Goal: Information Seeking & Learning: Learn about a topic

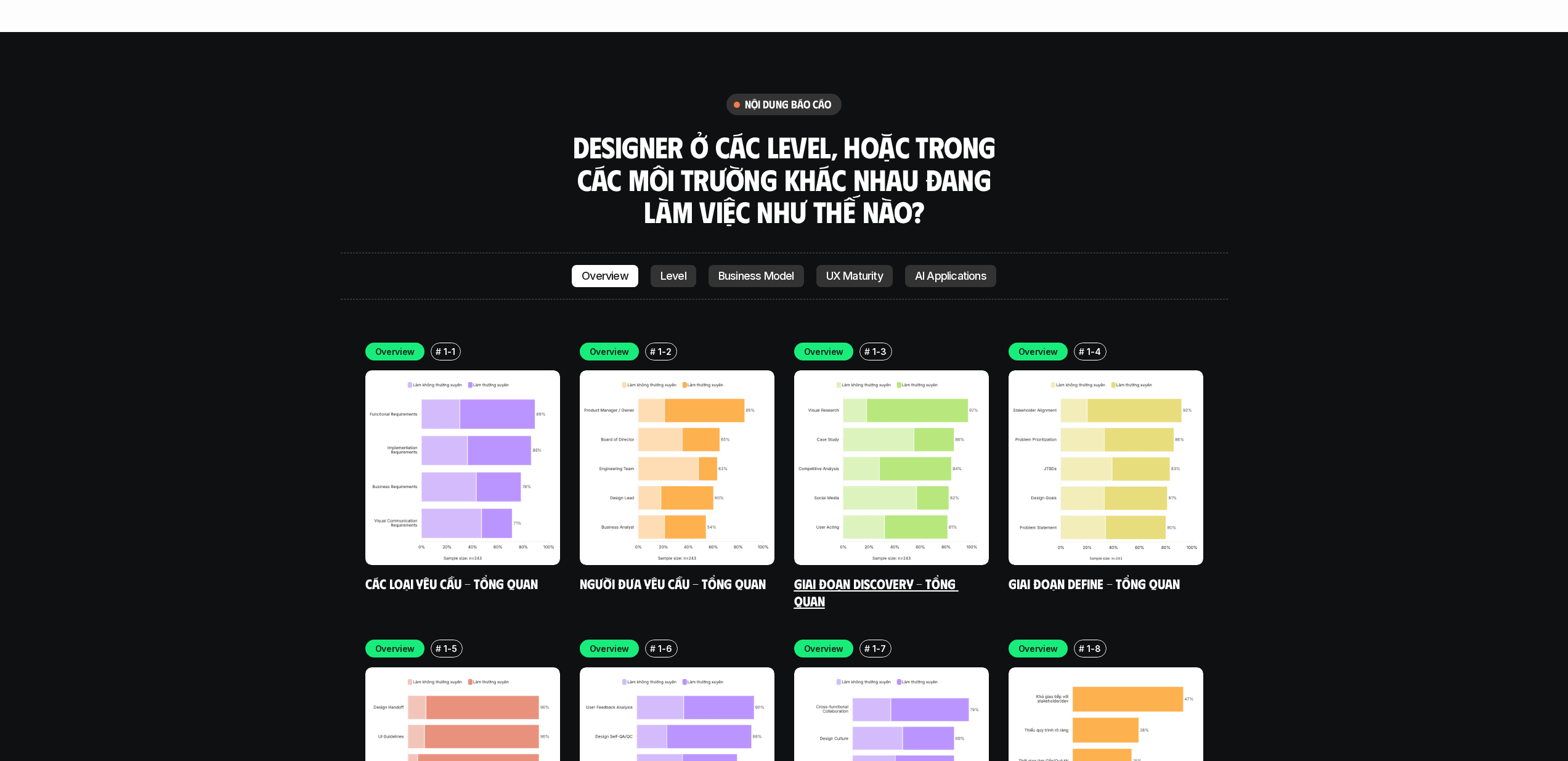
scroll to position [3609, 0]
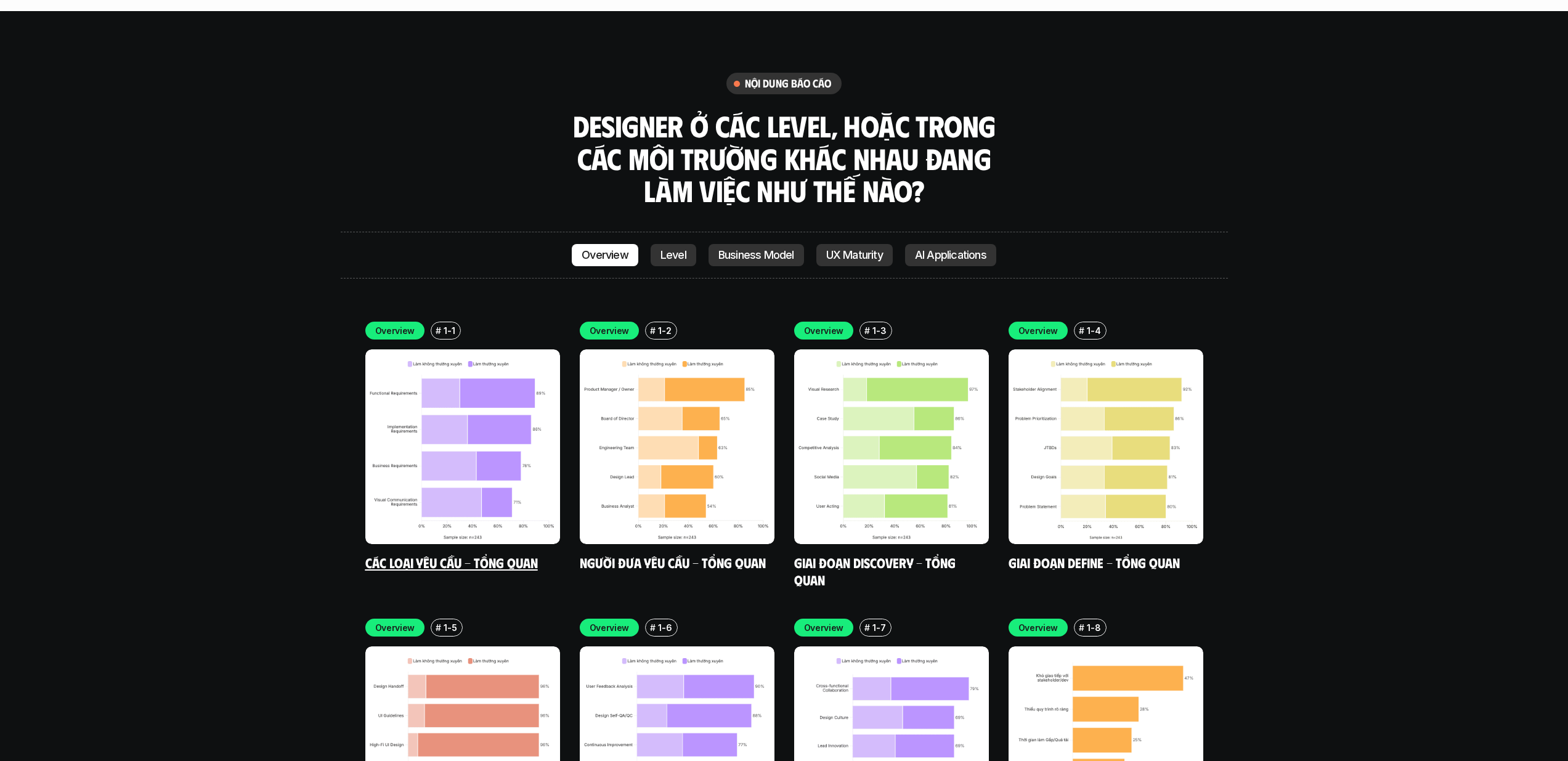
click at [505, 378] on img at bounding box center [462, 446] width 194 height 194
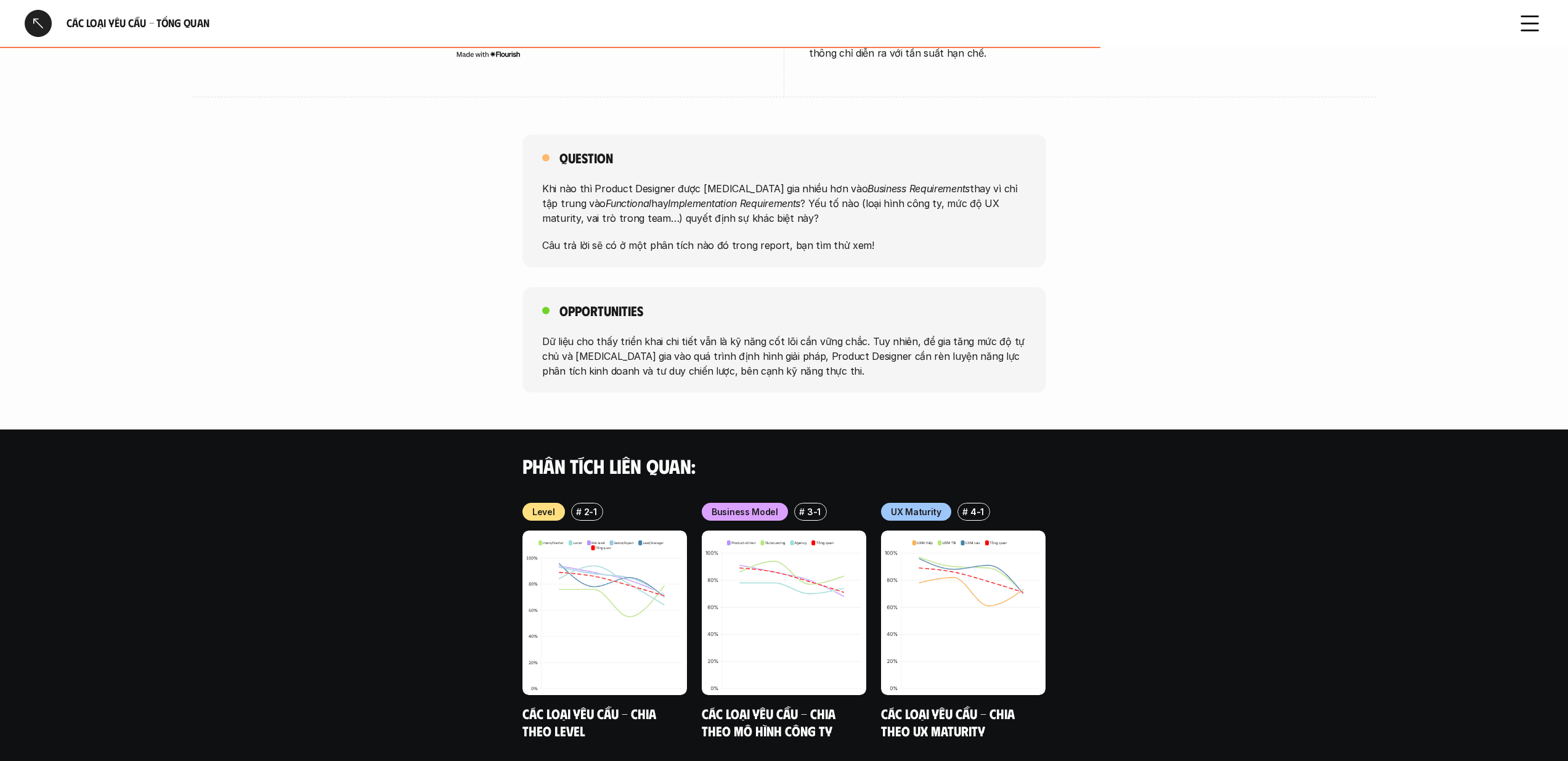
scroll to position [823, 0]
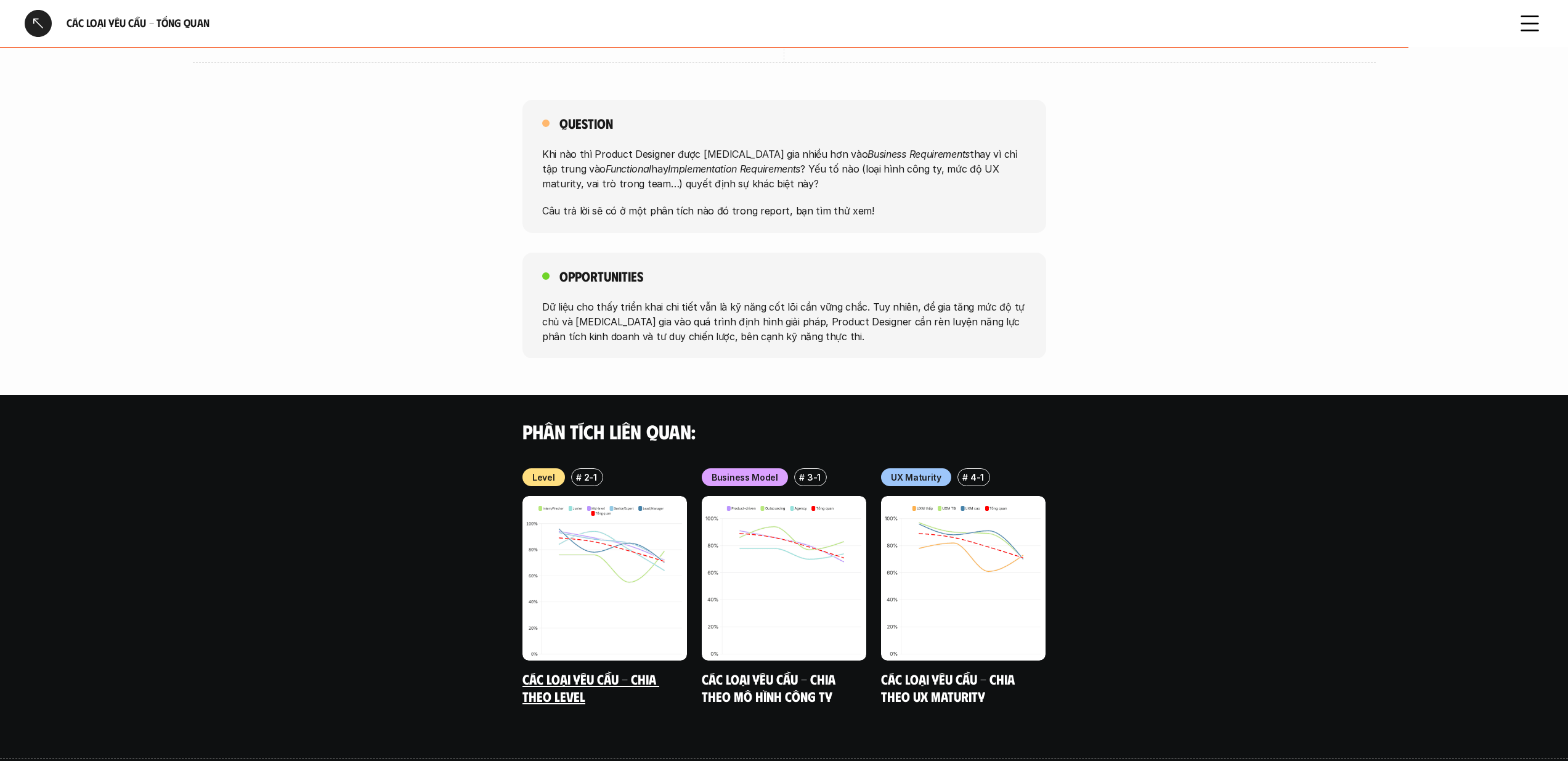
click at [612, 589] on img at bounding box center [604, 578] width 164 height 164
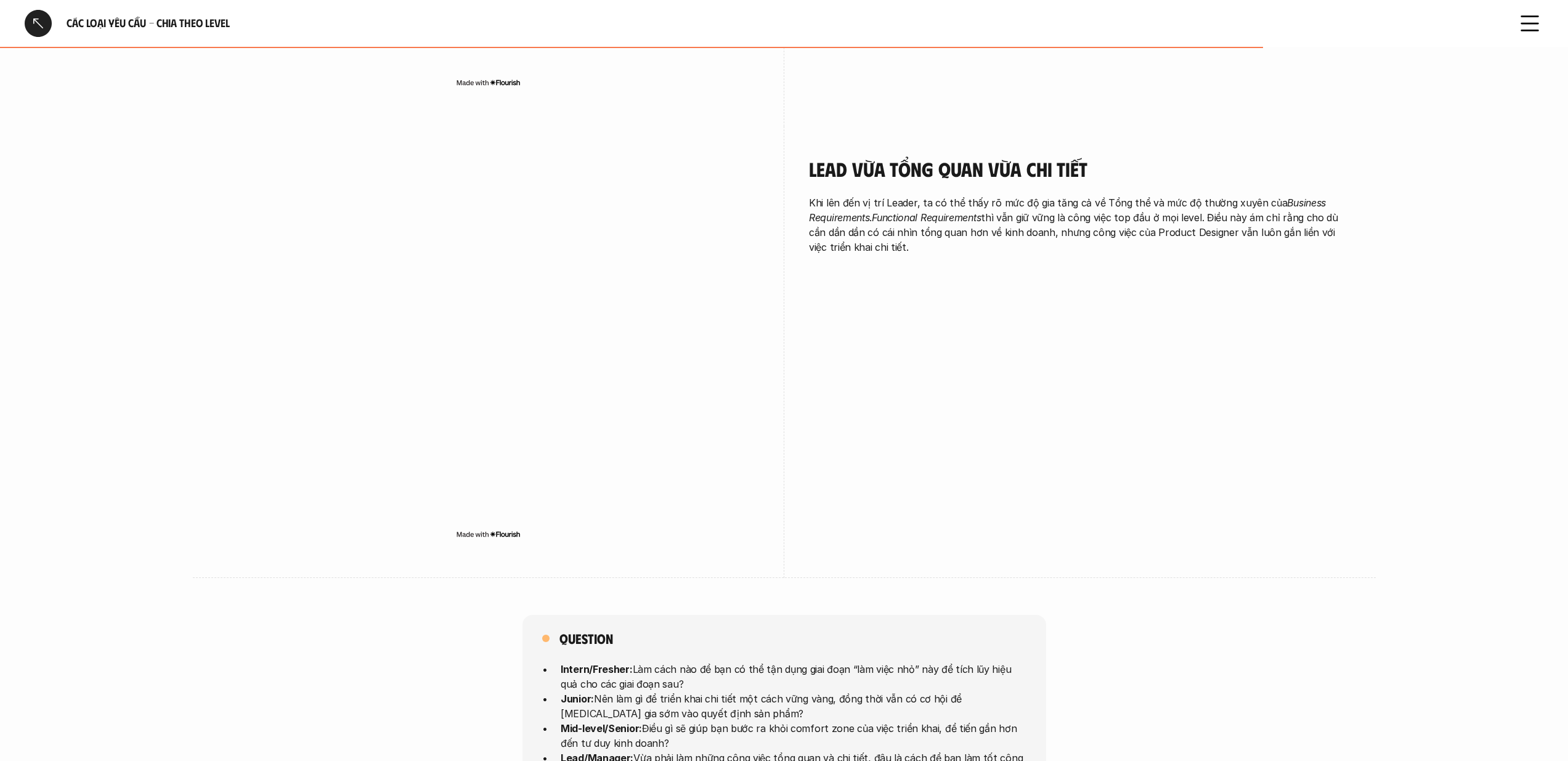
scroll to position [2478, 0]
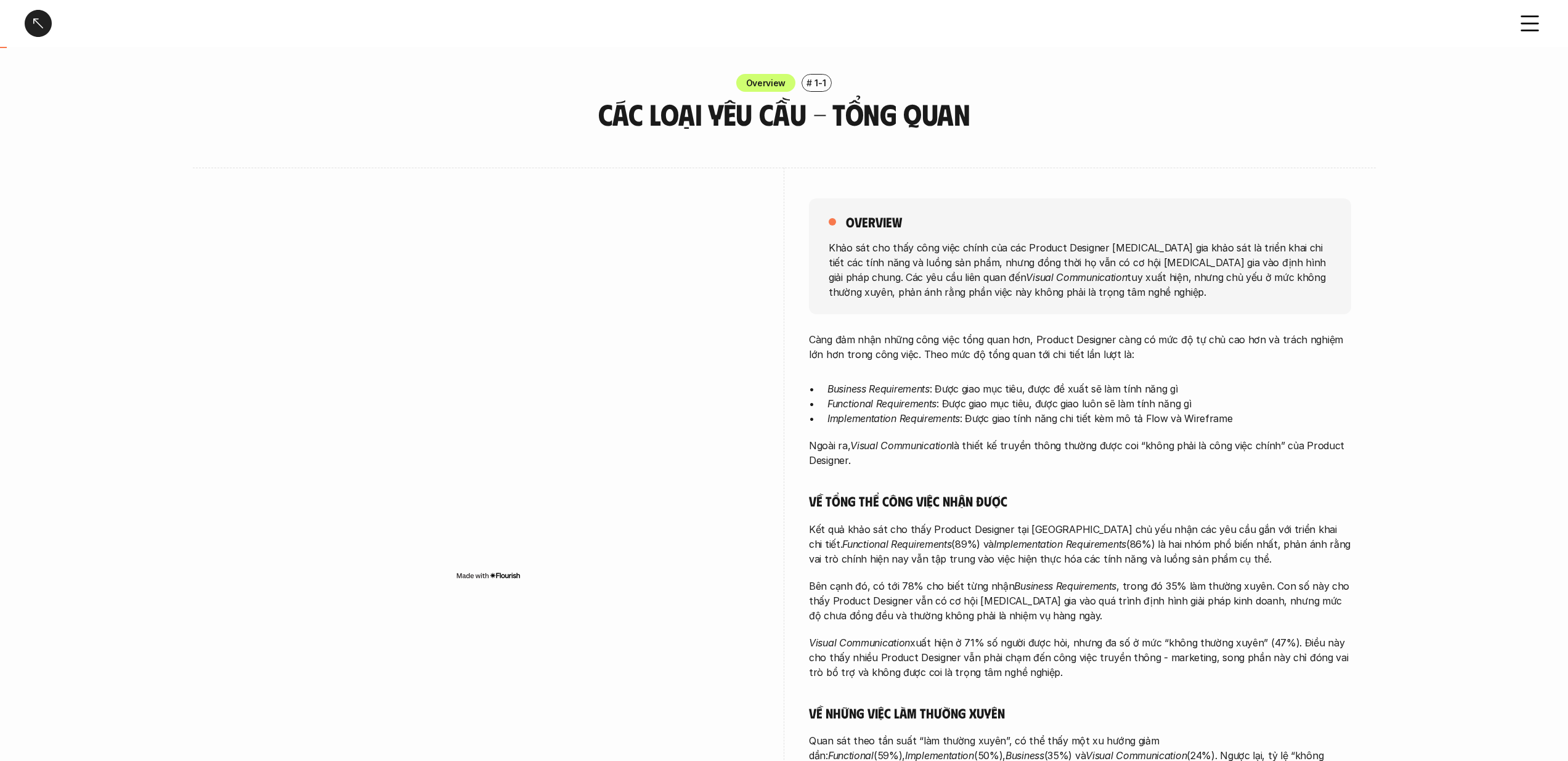
click at [39, 29] on div at bounding box center [38, 23] width 27 height 27
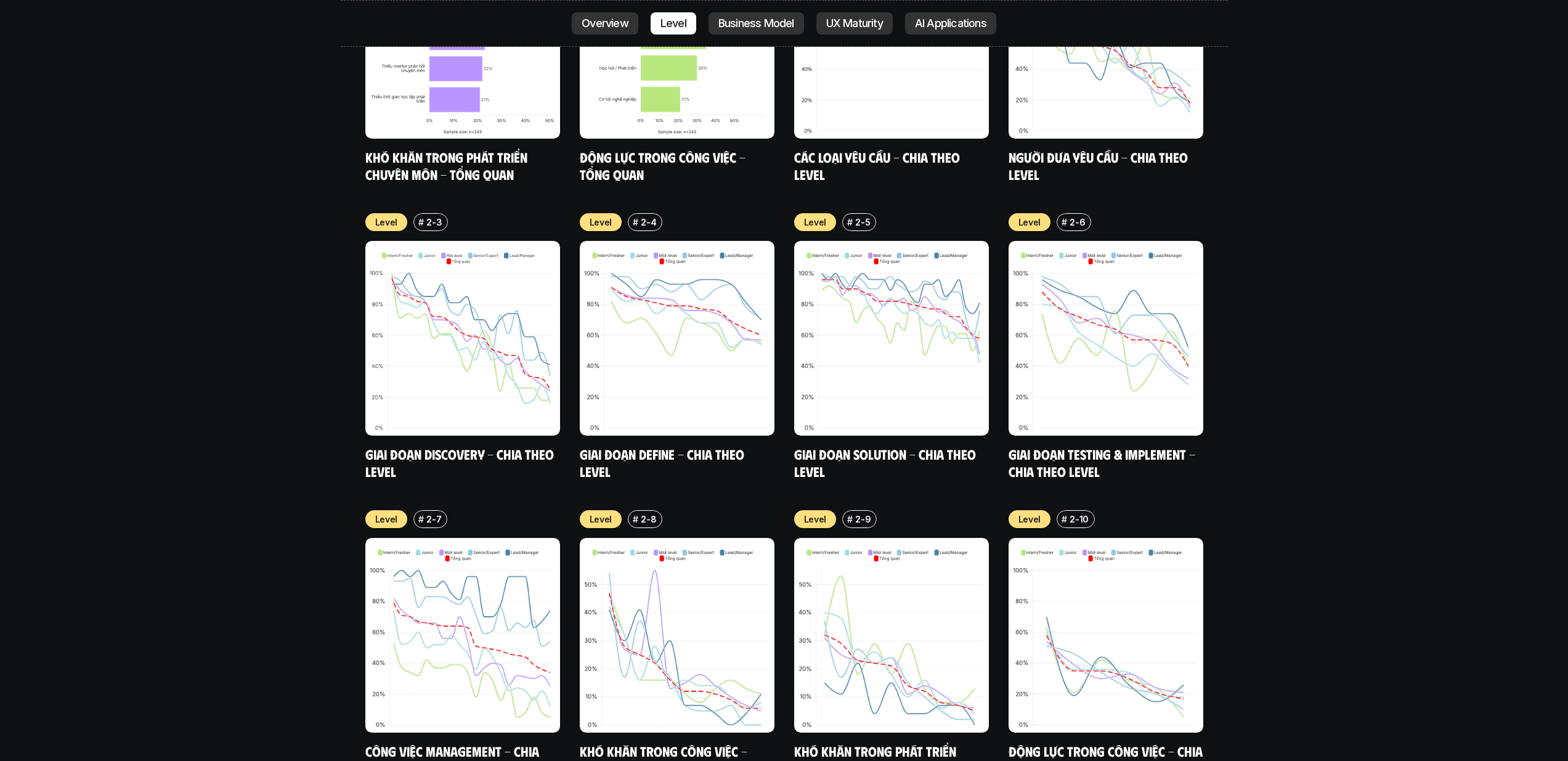
scroll to position [4772, 0]
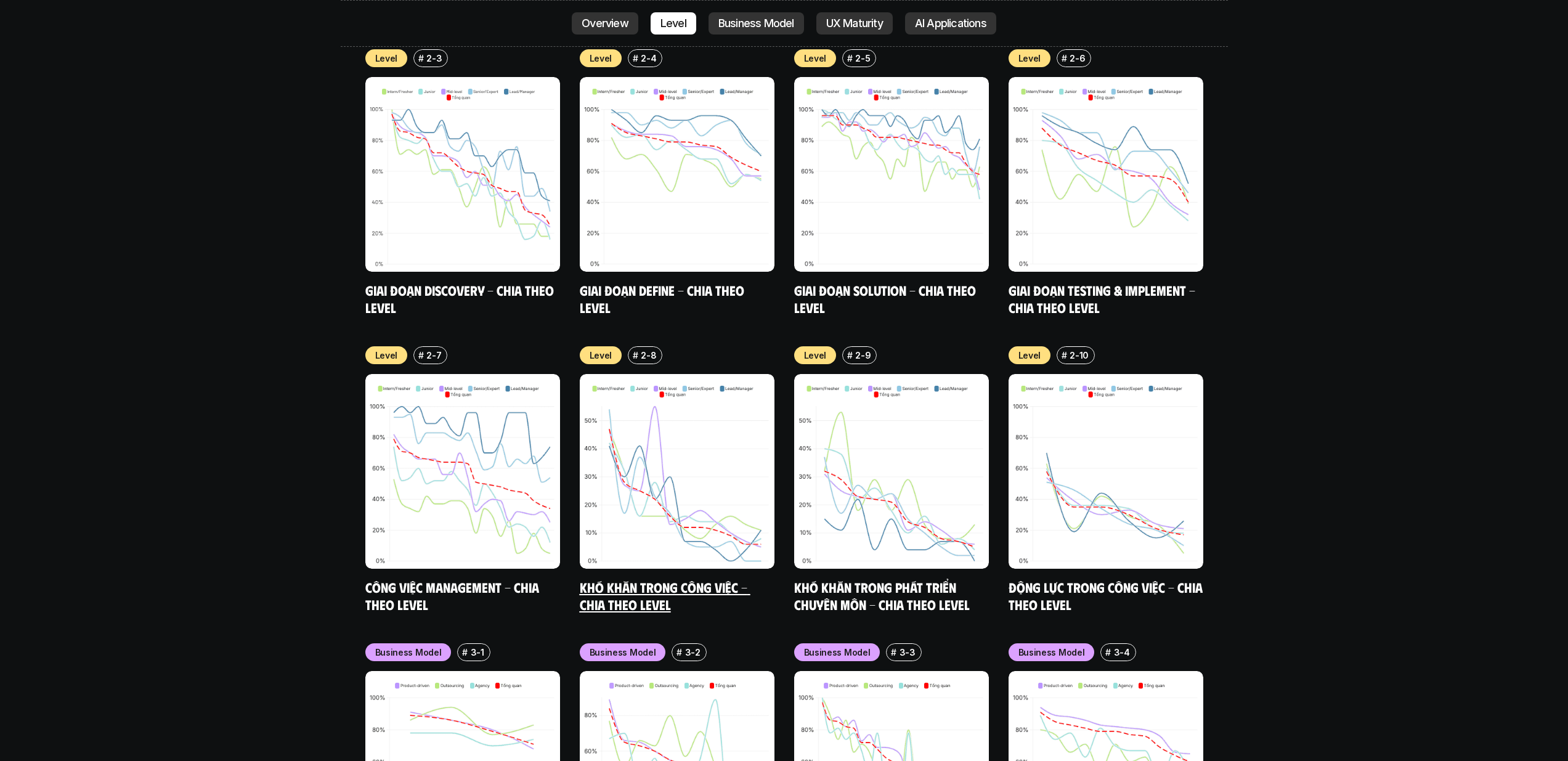
click at [691, 406] on img at bounding box center [677, 470] width 194 height 194
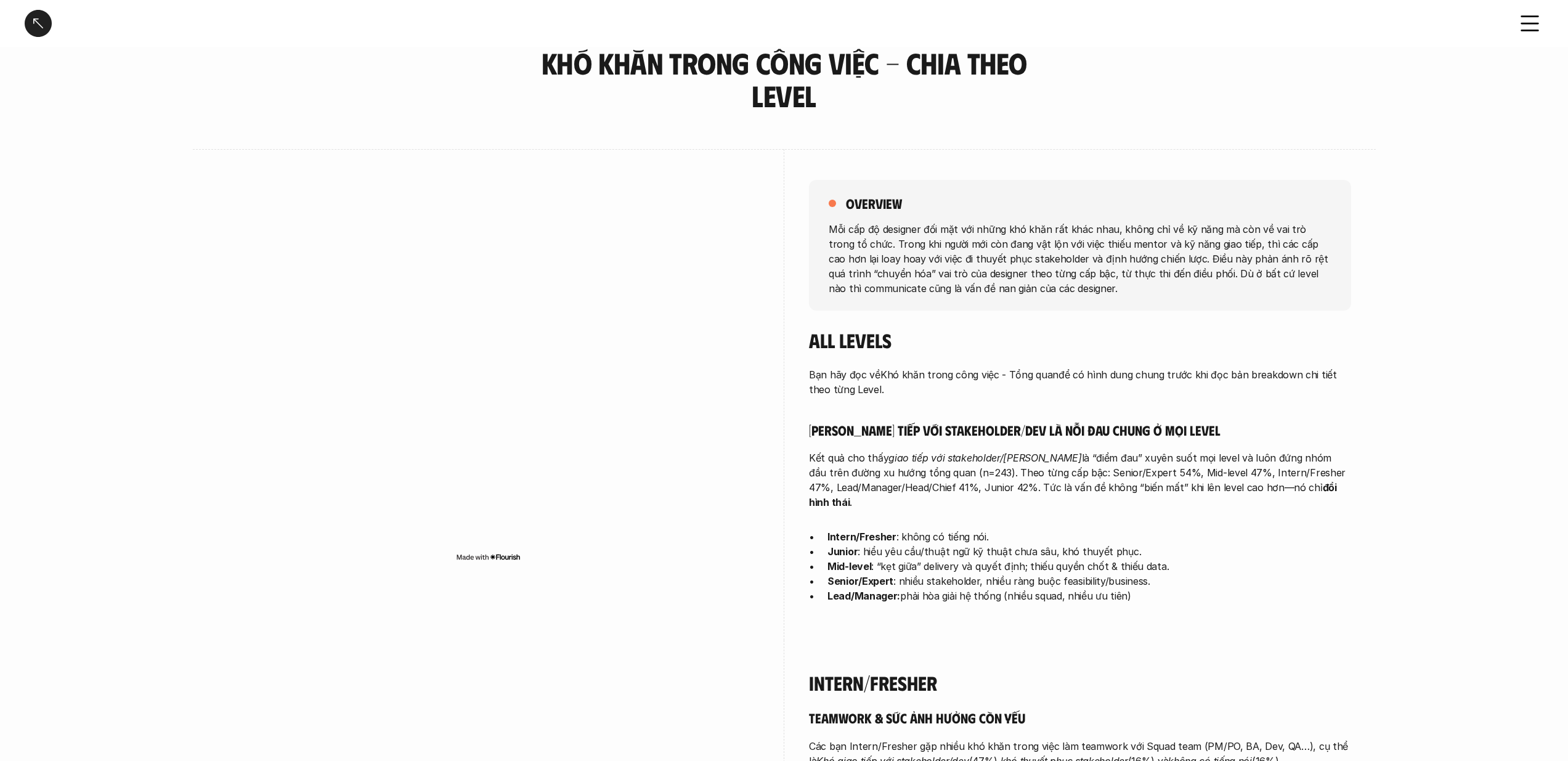
scroll to position [54, 0]
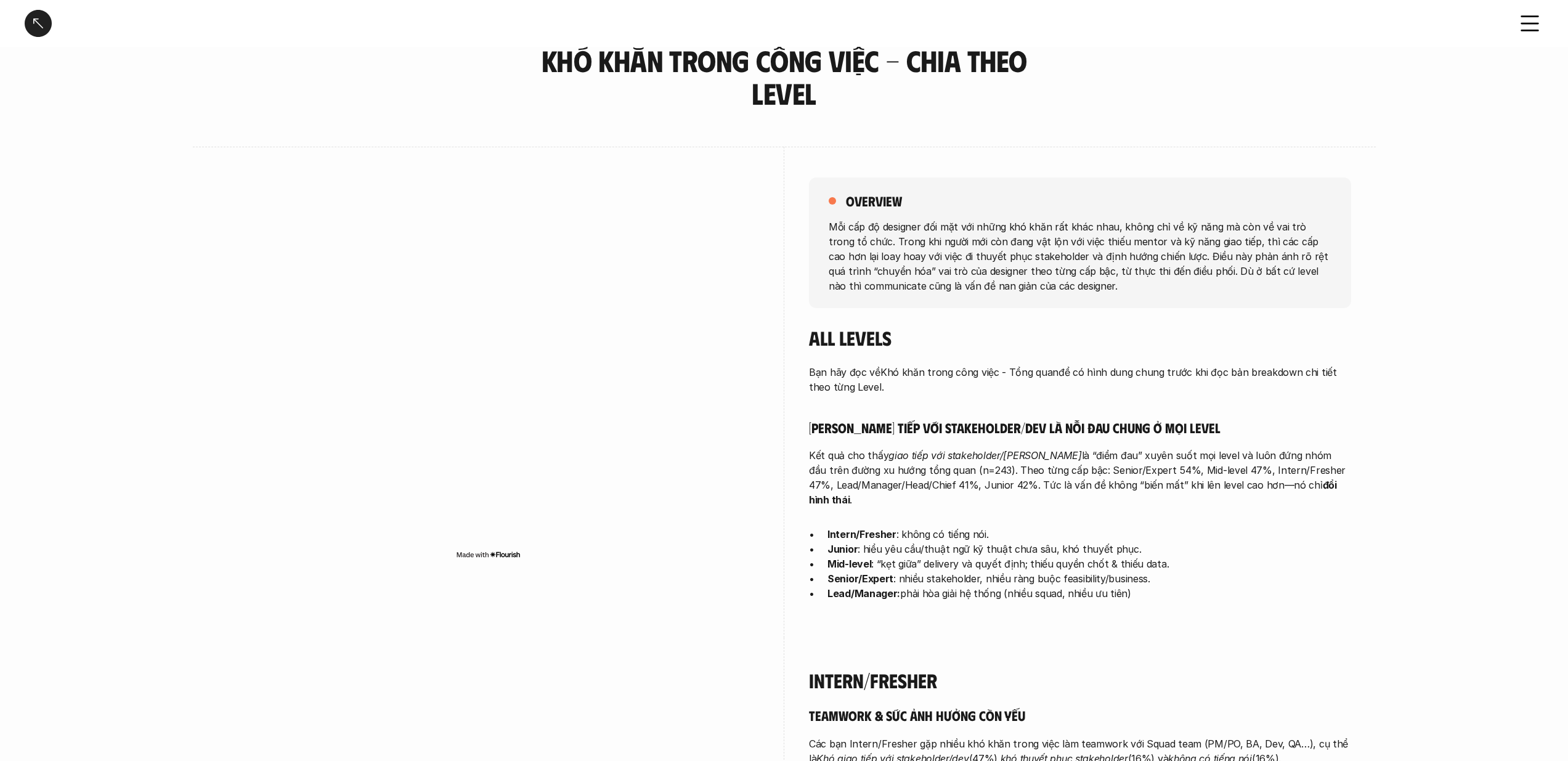
click at [1076, 571] on p "Senior/Expert : nhiều stakeholder, nhiều ràng buộc feasibility/business." at bounding box center [1089, 579] width 523 height 15
click at [1072, 586] on img at bounding box center [1070, 584] width 16 height 16
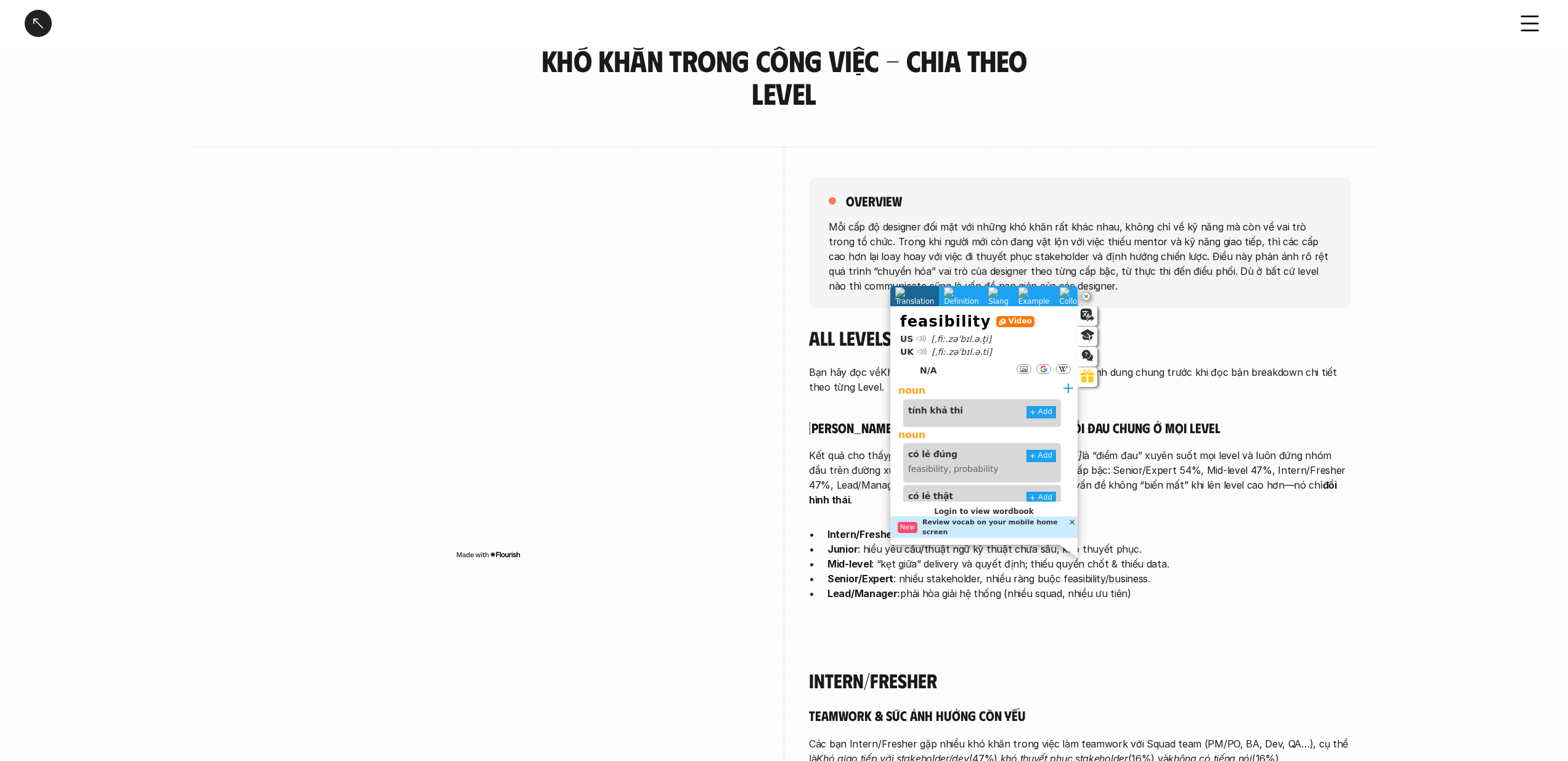
click at [1175, 668] on h4 "Intern/Fresher" at bounding box center [1080, 680] width 542 height 23
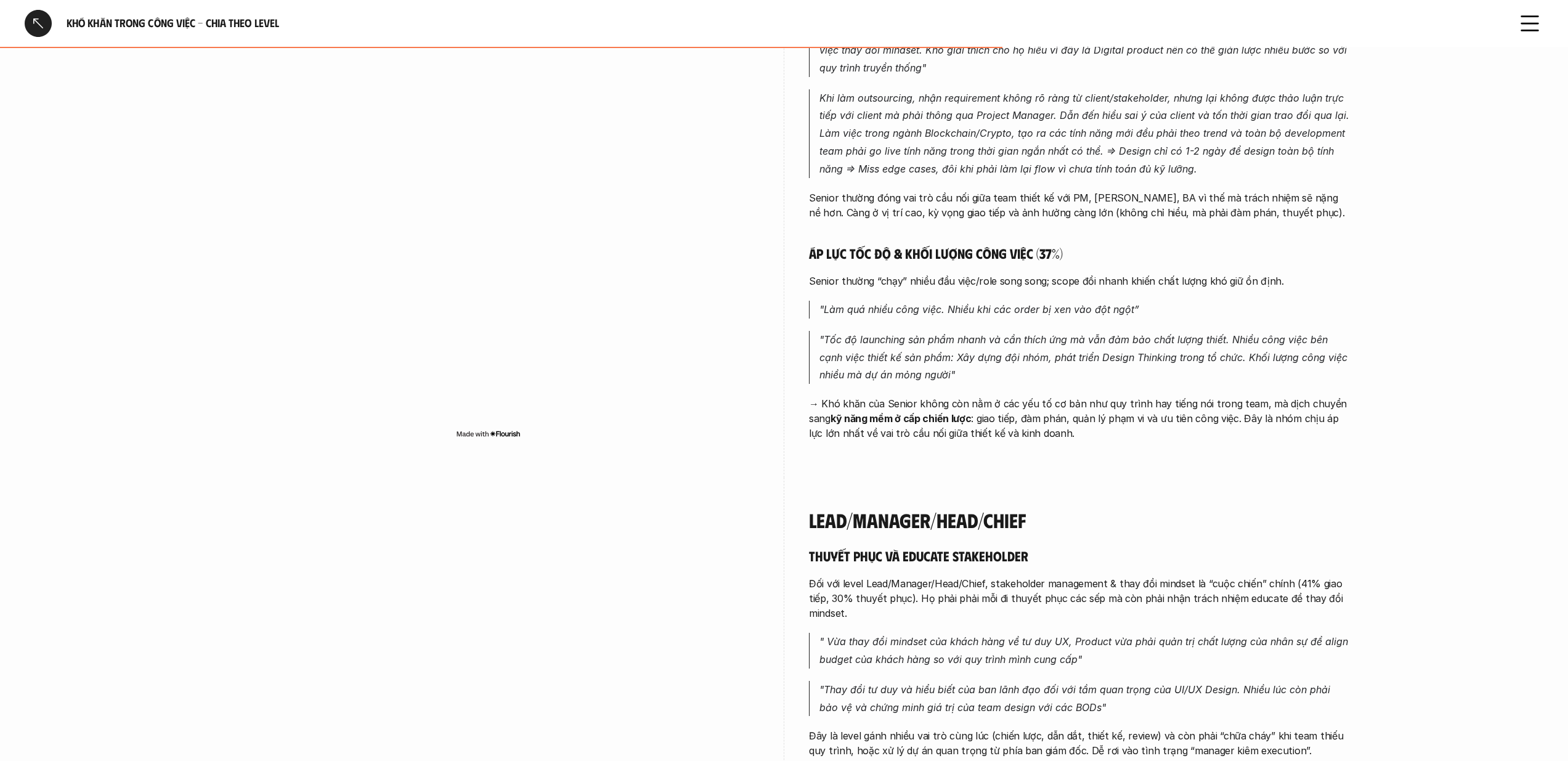
scroll to position [2922, 0]
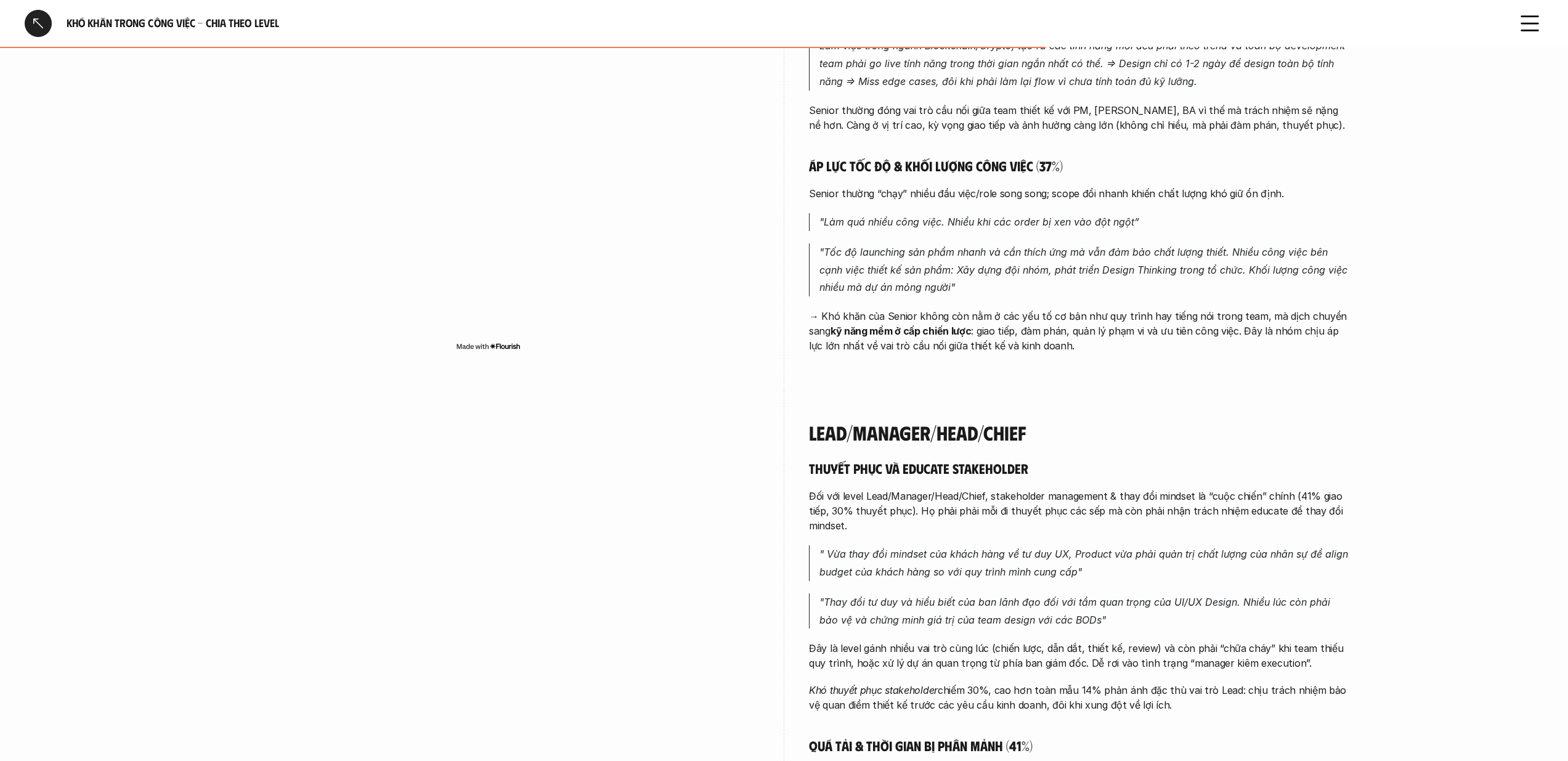
click at [1253, 641] on p "Đây là level gánh nhiều vai trò cùng lúc (chiến lược, dẫn dắt, thiết kế, review…" at bounding box center [1080, 655] width 542 height 30
click at [1238, 650] on img at bounding box center [1240, 650] width 16 height 16
click at [1319, 641] on p "Đây là level gánh nhiều vai trò cùng lúc (chiến lược, dẫn dắt, thiết kế, review…" at bounding box center [1080, 655] width 542 height 30
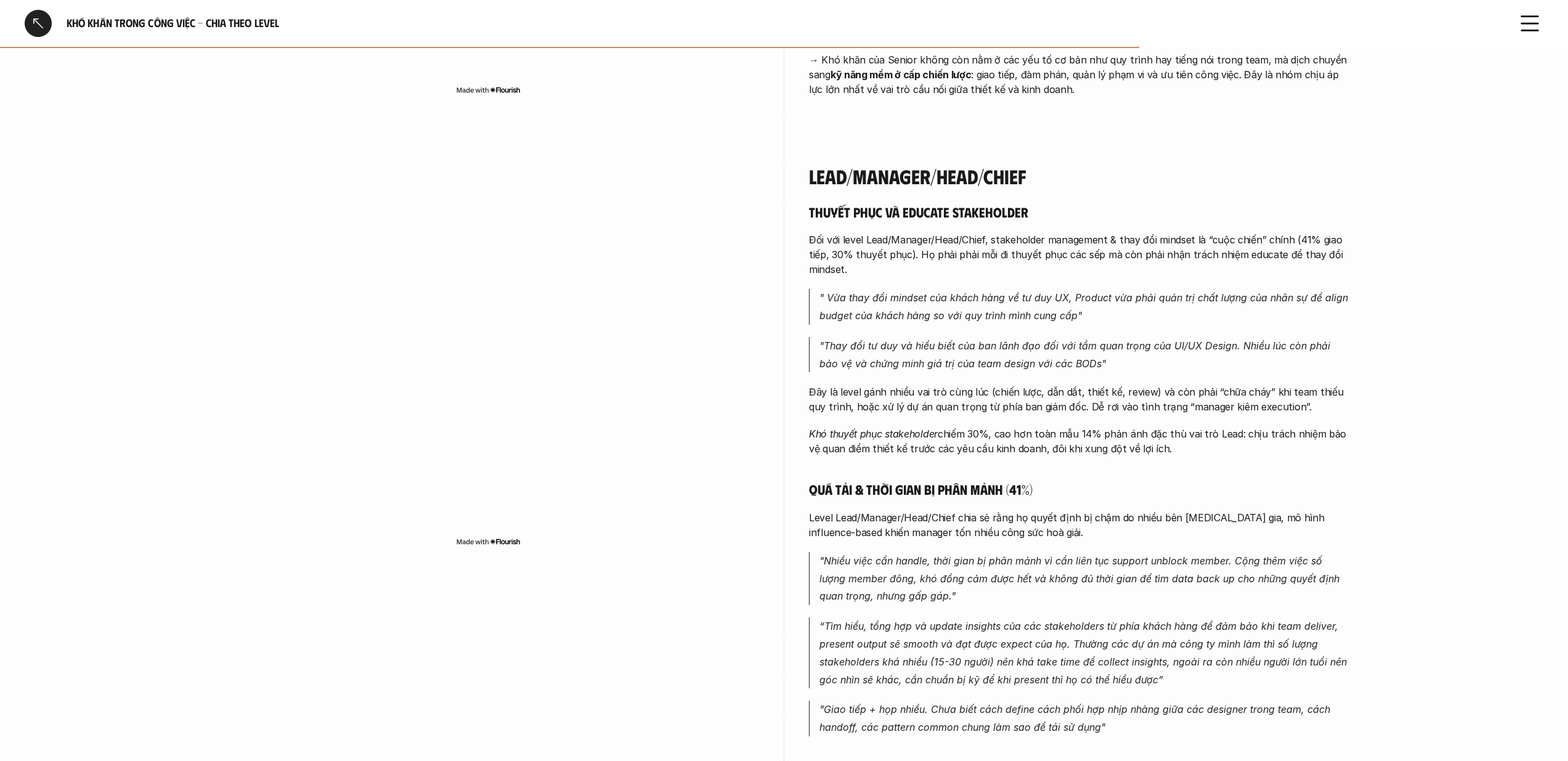
scroll to position [3179, 0]
click at [828, 700] on p ""Giao tiếp + họp nhiều. Chưa biết cách define cách phối hợp nhịp nhàng giữa các…" at bounding box center [1085, 718] width 532 height 36
click at [827, 714] on img at bounding box center [830, 714] width 16 height 16
click at [930, 716] on div "Thuyết phục và educate stakeholder Đối với level Lead/Manager/Head/Chief, stake…" at bounding box center [1080, 673] width 542 height 941
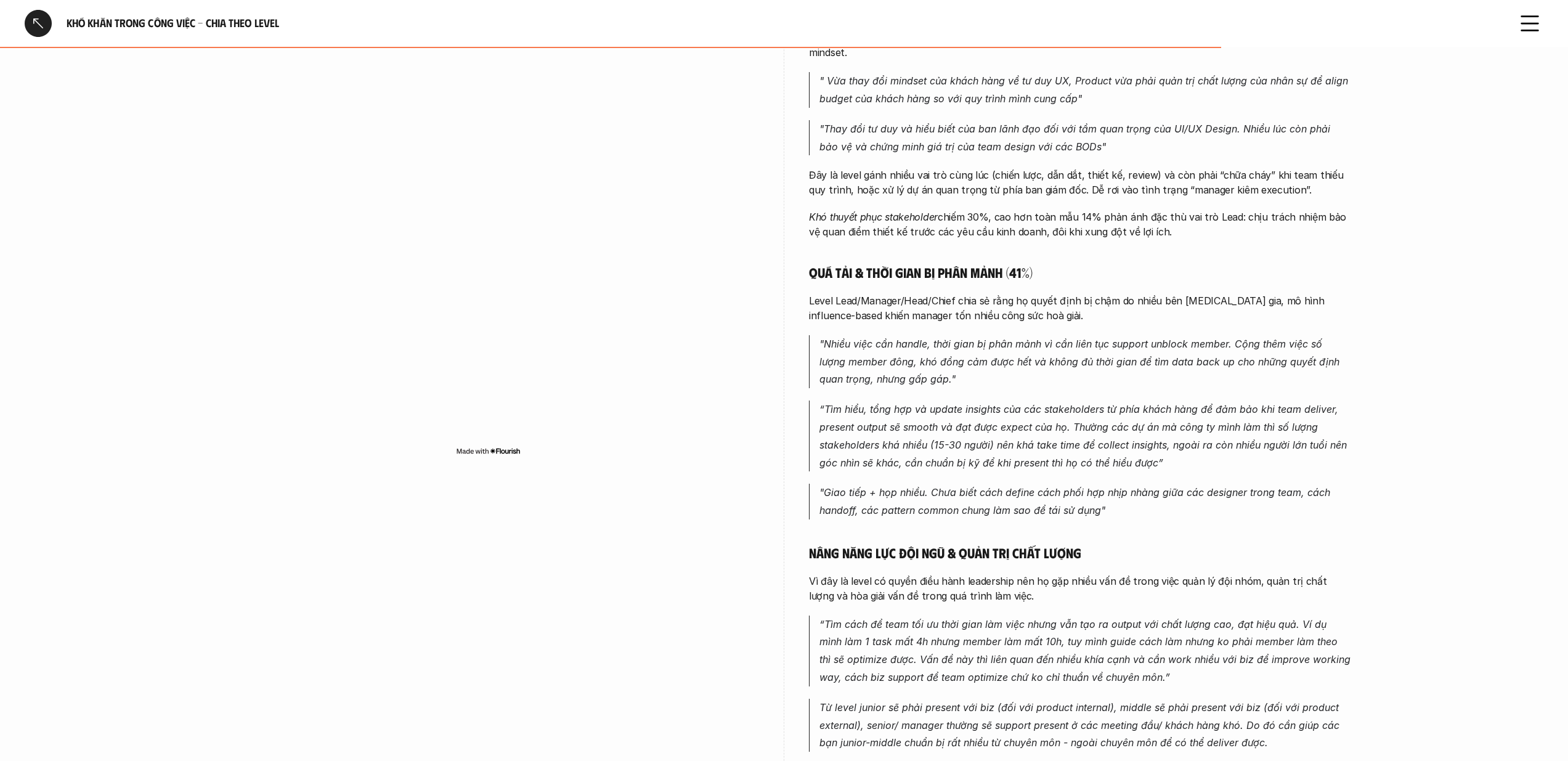
scroll to position [3402, 0]
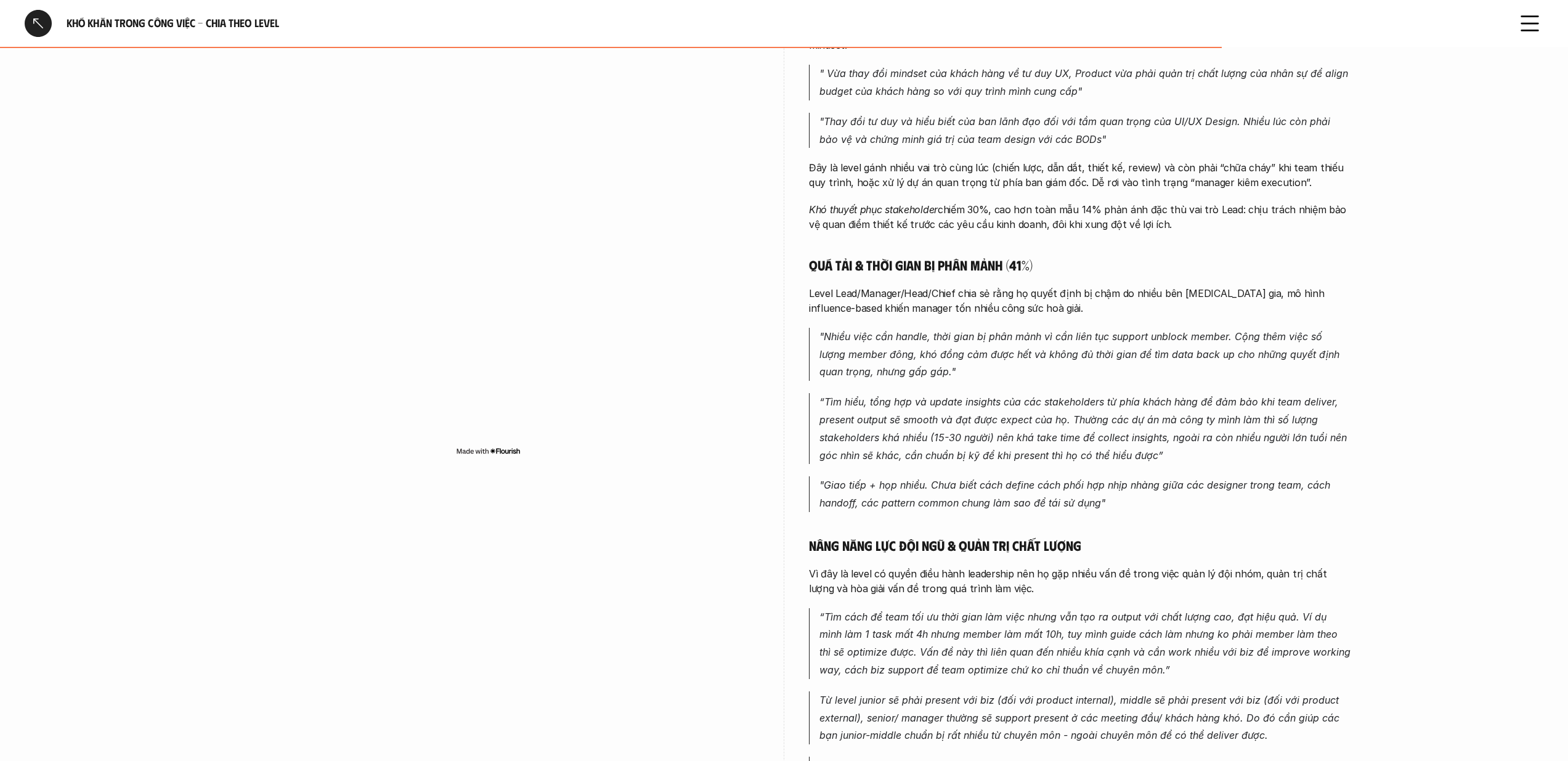
click at [1127, 608] on p "“Tìm cách để team tối ưu thời gian làm việc nhưng vẫn tạo ra output với chất lư…" at bounding box center [1085, 643] width 532 height 71
click at [1118, 601] on img at bounding box center [1116, 604] width 16 height 16
click at [1041, 608] on p "“Tìm cách để team tối ưu thời gian làm việc nhưng vẫn tạo ra output với chất lư…" at bounding box center [1085, 643] width 532 height 71
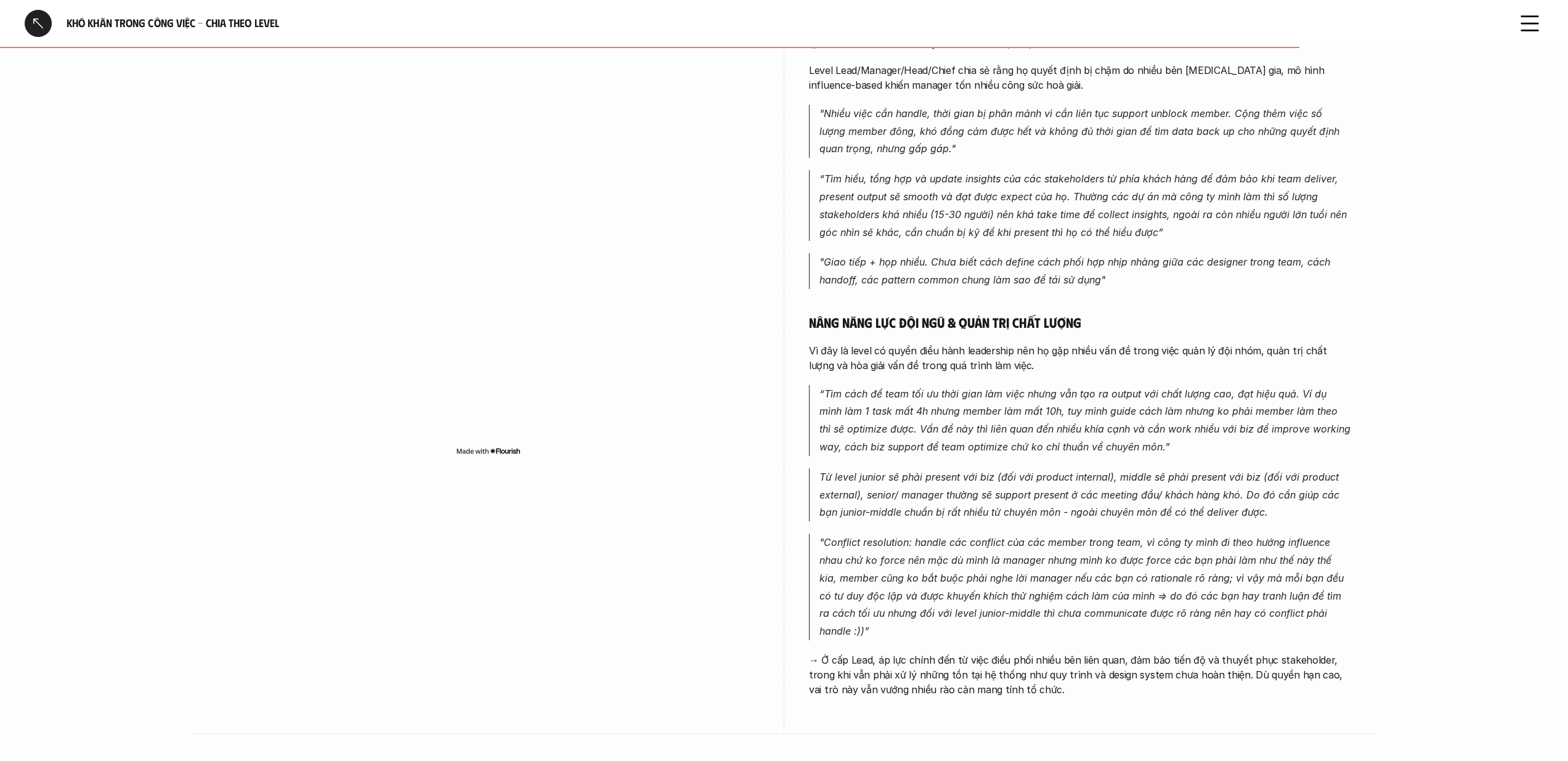
scroll to position [3631, 0]
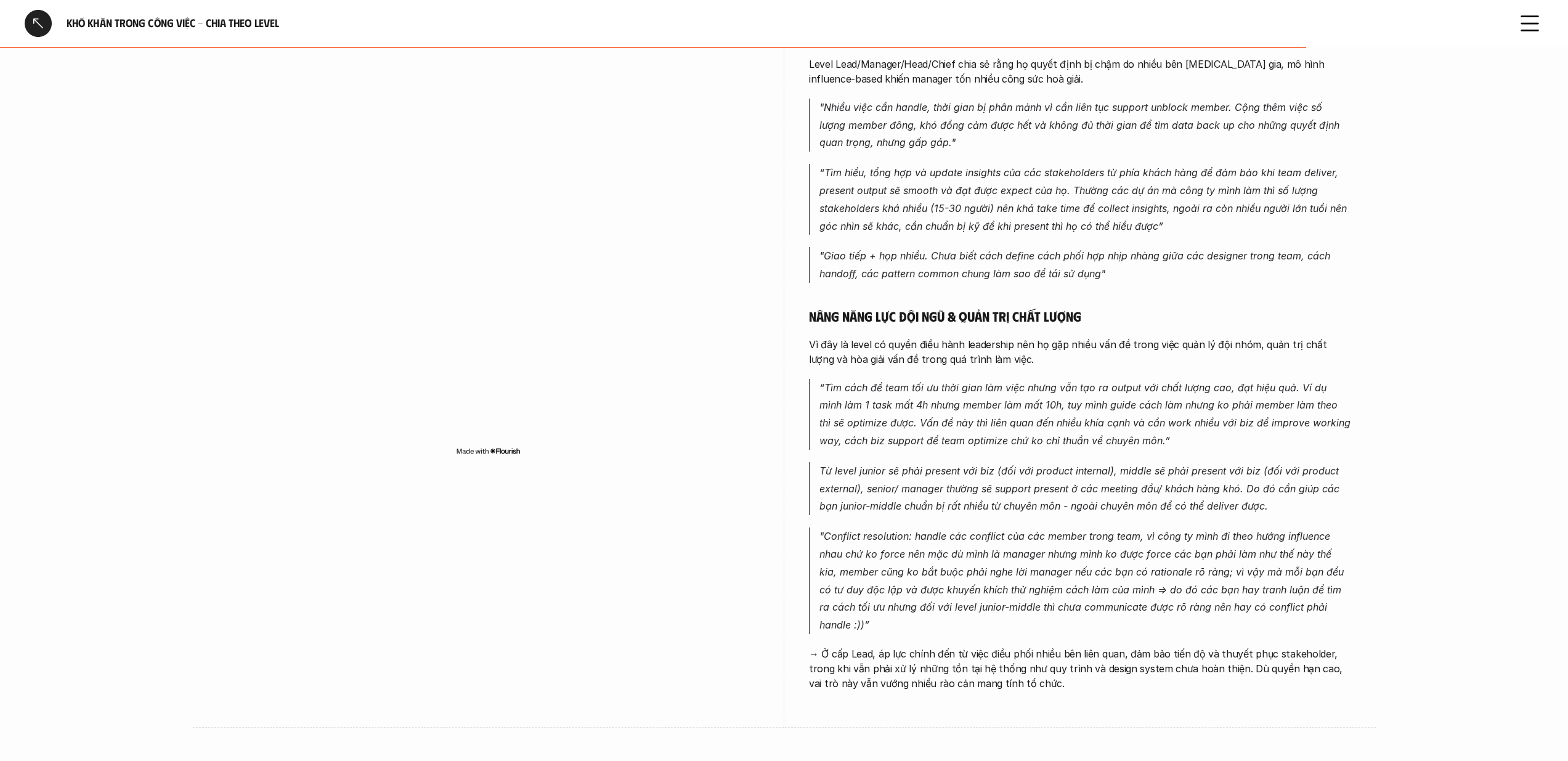
click at [891, 527] on p ""Conflict resolution: handle các conflict của các member trong team, vì công ty…" at bounding box center [1085, 580] width 532 height 106
click at [881, 523] on img at bounding box center [878, 523] width 16 height 16
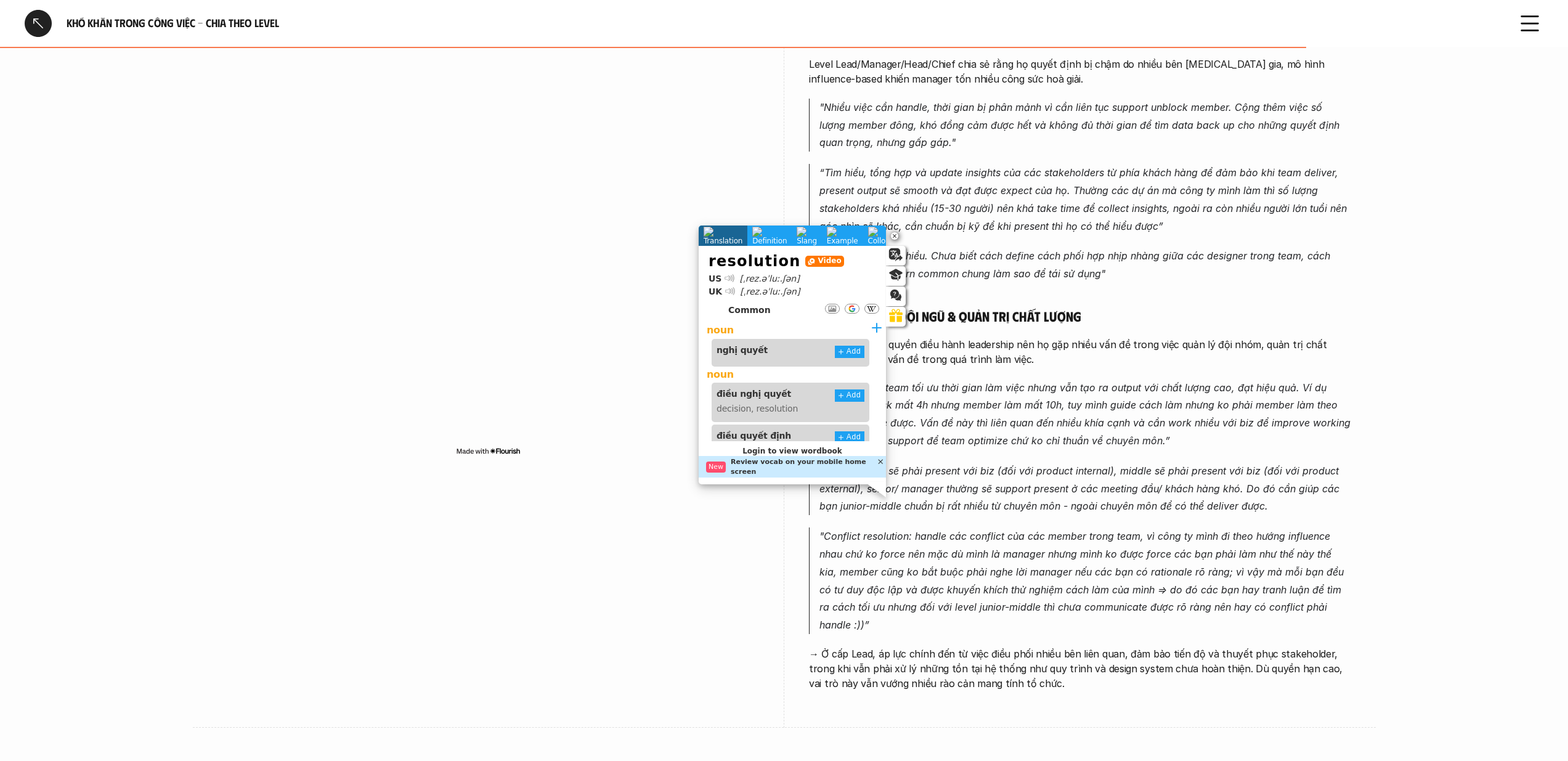
click at [972, 527] on p ""Conflict resolution: handle các conflict của các member trong team, vì công ty…" at bounding box center [1085, 580] width 532 height 106
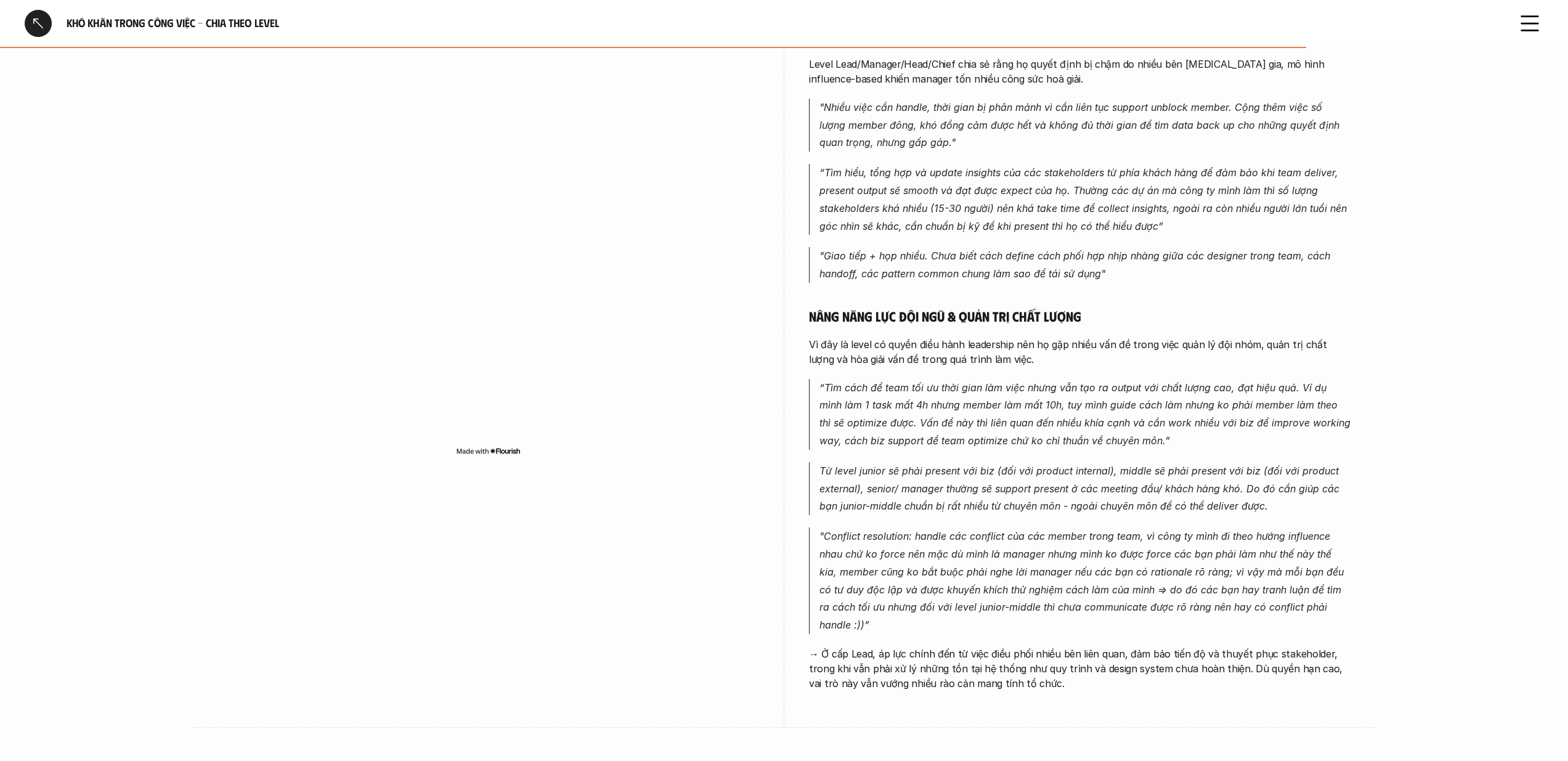
click at [1324, 527] on p ""Conflict resolution: handle các conflict của các member trong team, vì công ty…" at bounding box center [1085, 580] width 532 height 106
click at [1304, 523] on img at bounding box center [1300, 523] width 16 height 16
click at [1196, 527] on p ""Conflict resolution: handle các conflict của các member trong team, vì công ty…" at bounding box center [1085, 580] width 532 height 106
click at [1151, 538] on p ""Conflict resolution: handle các conflict của các member trong team, vì công ty…" at bounding box center [1085, 580] width 532 height 106
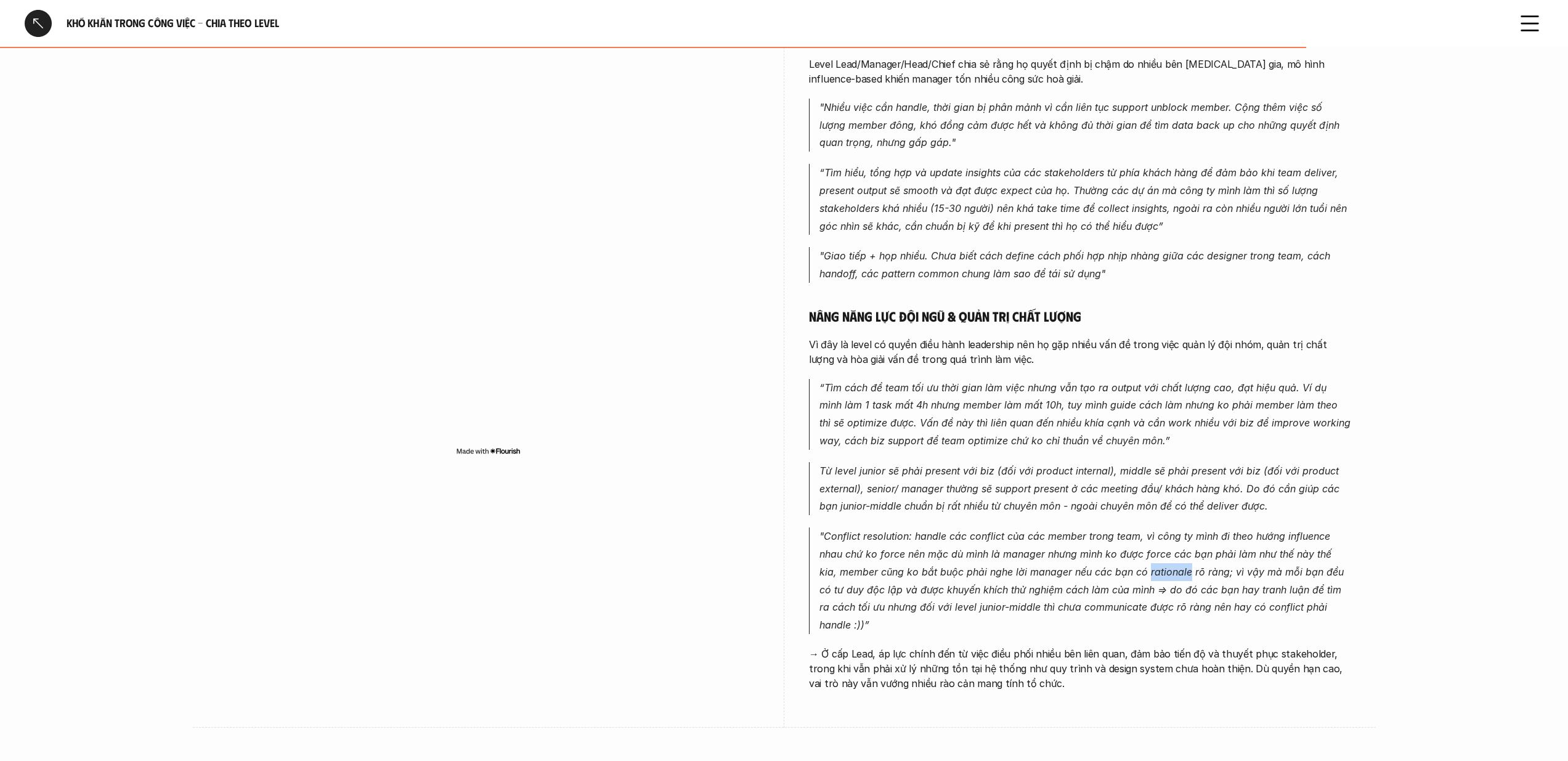
click at [1151, 538] on p ""Conflict resolution: handle các conflict của các member trong team, vì công ty…" at bounding box center [1085, 580] width 532 height 106
click at [1139, 560] on img at bounding box center [1141, 559] width 16 height 16
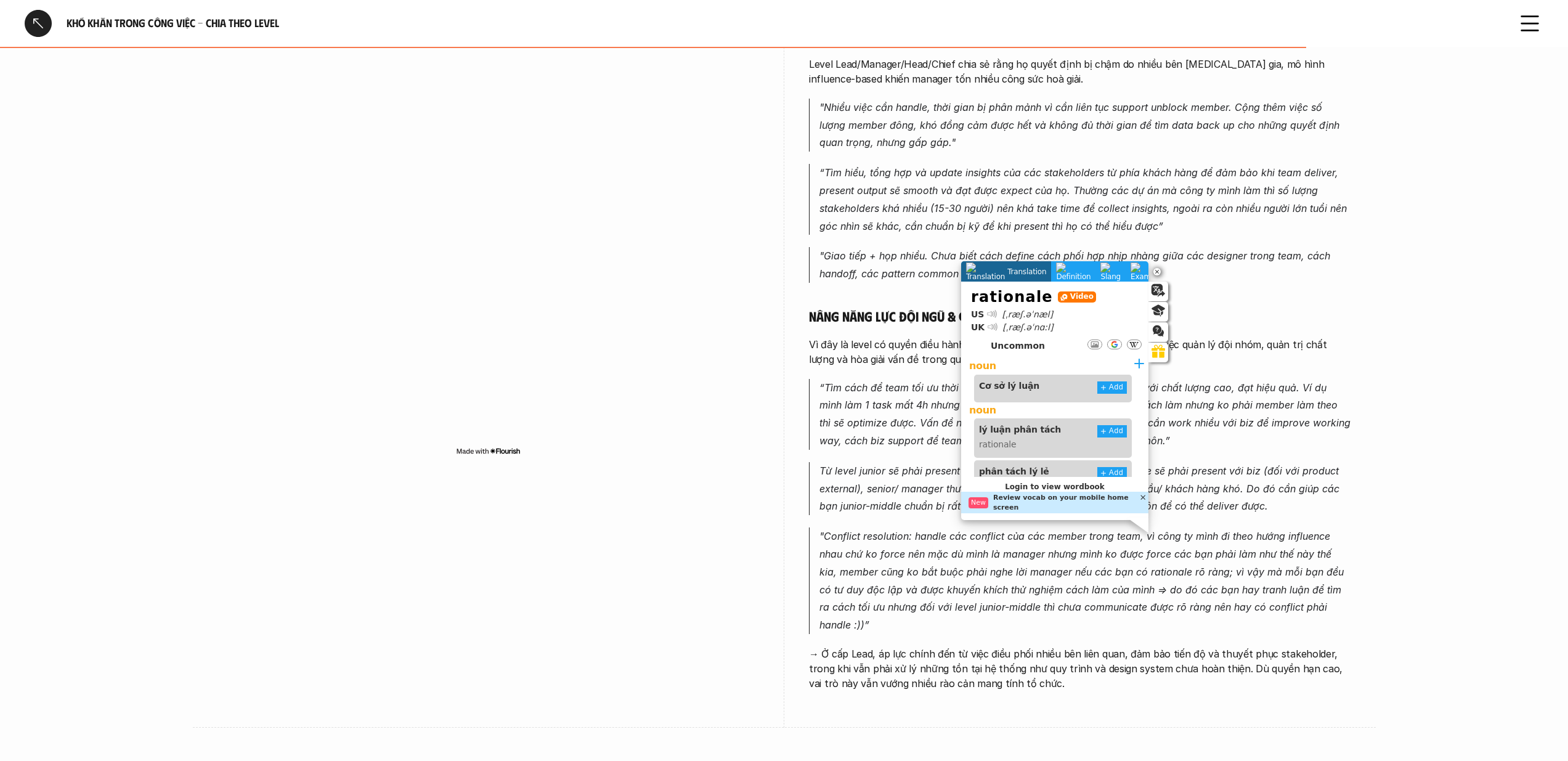
click at [1234, 558] on p ""Conflict resolution: handle các conflict của các member trong team, vì công ty…" at bounding box center [1085, 580] width 532 height 106
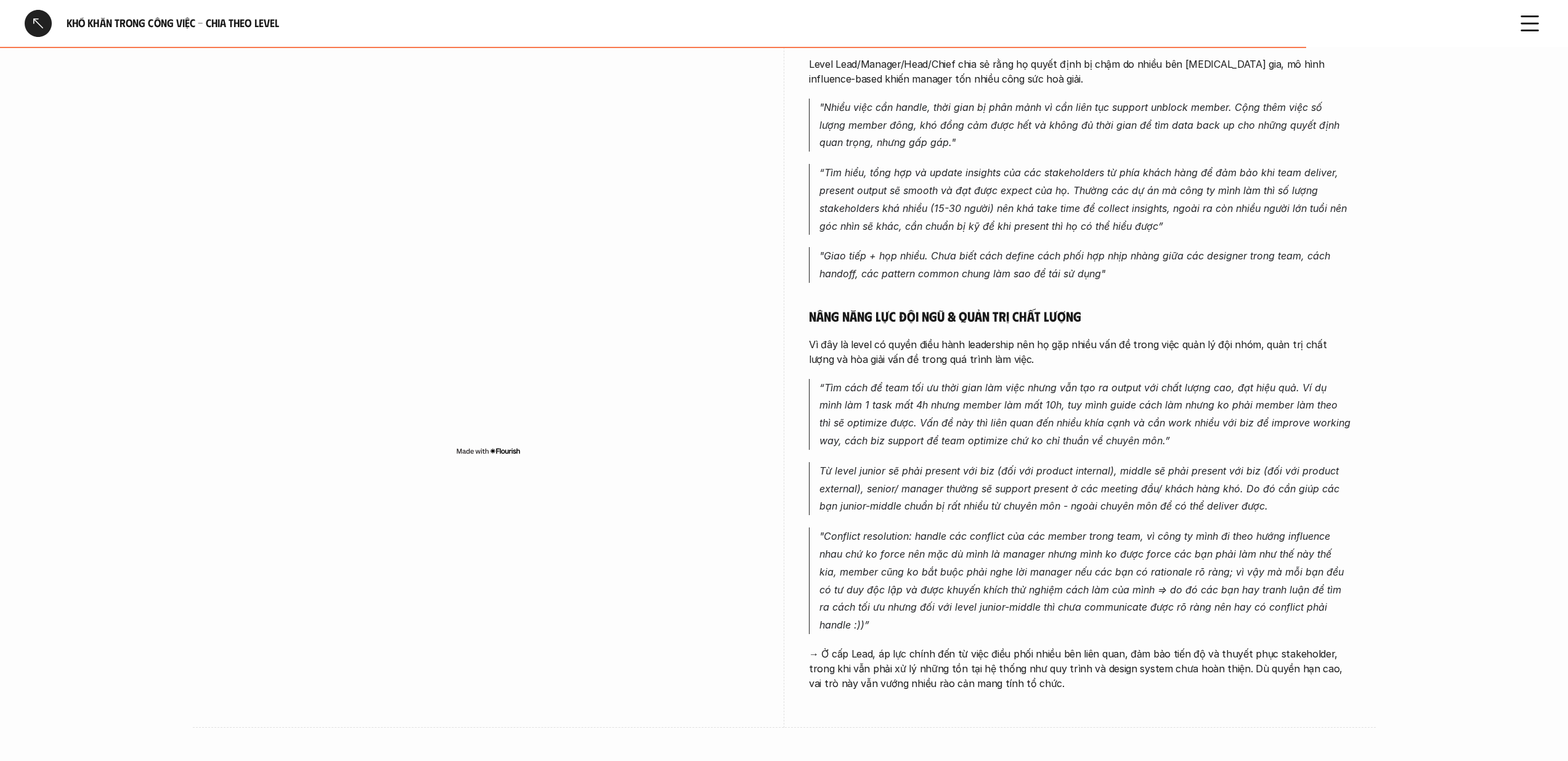
click at [1240, 576] on p ""Conflict resolution: handle các conflict của các member trong team, vì công ty…" at bounding box center [1085, 580] width 532 height 106
click at [1289, 565] on p ""Conflict resolution: handle các conflict của các member trong team, vì công ty…" at bounding box center [1085, 580] width 532 height 106
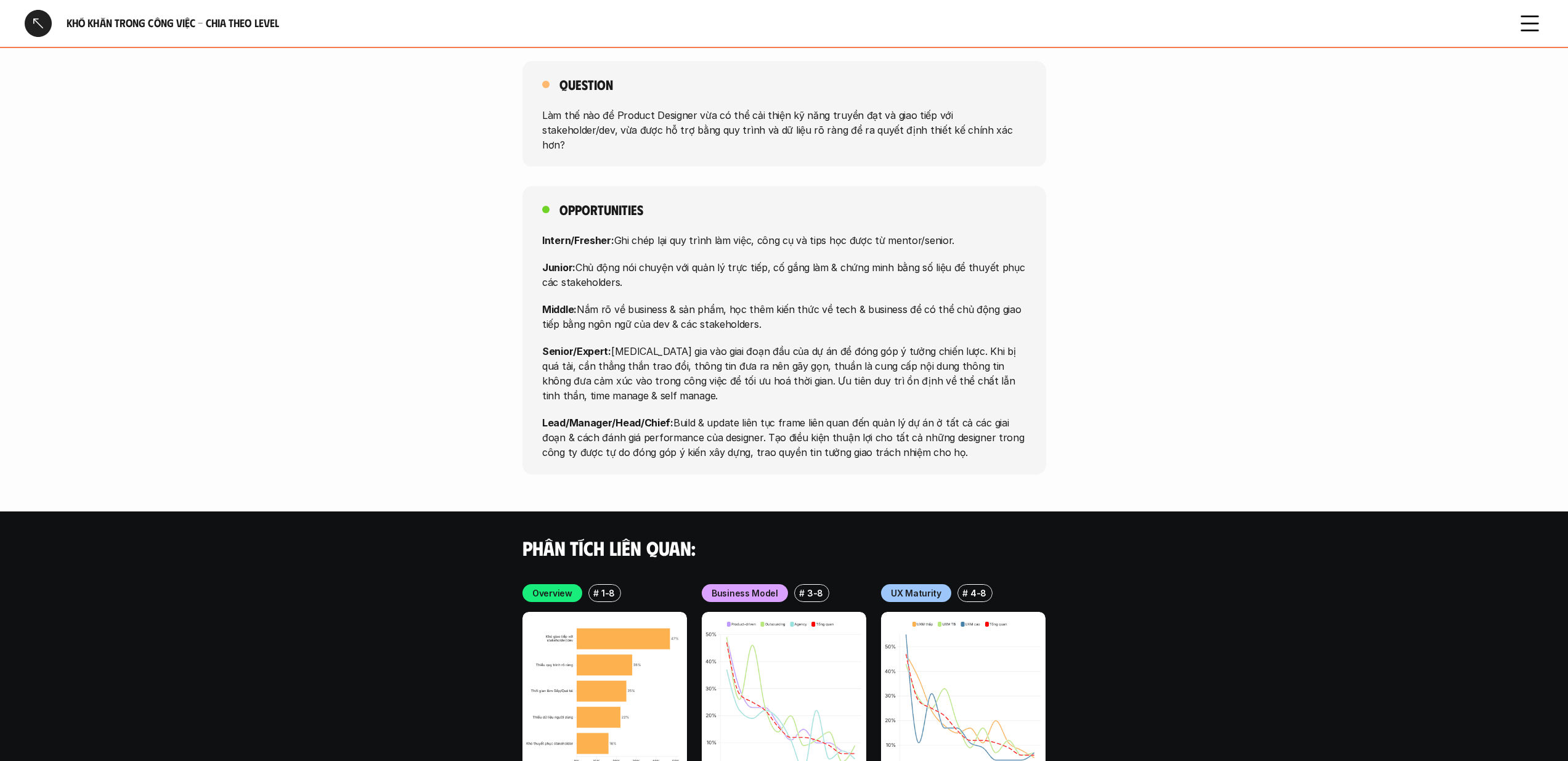
scroll to position [4407, 0]
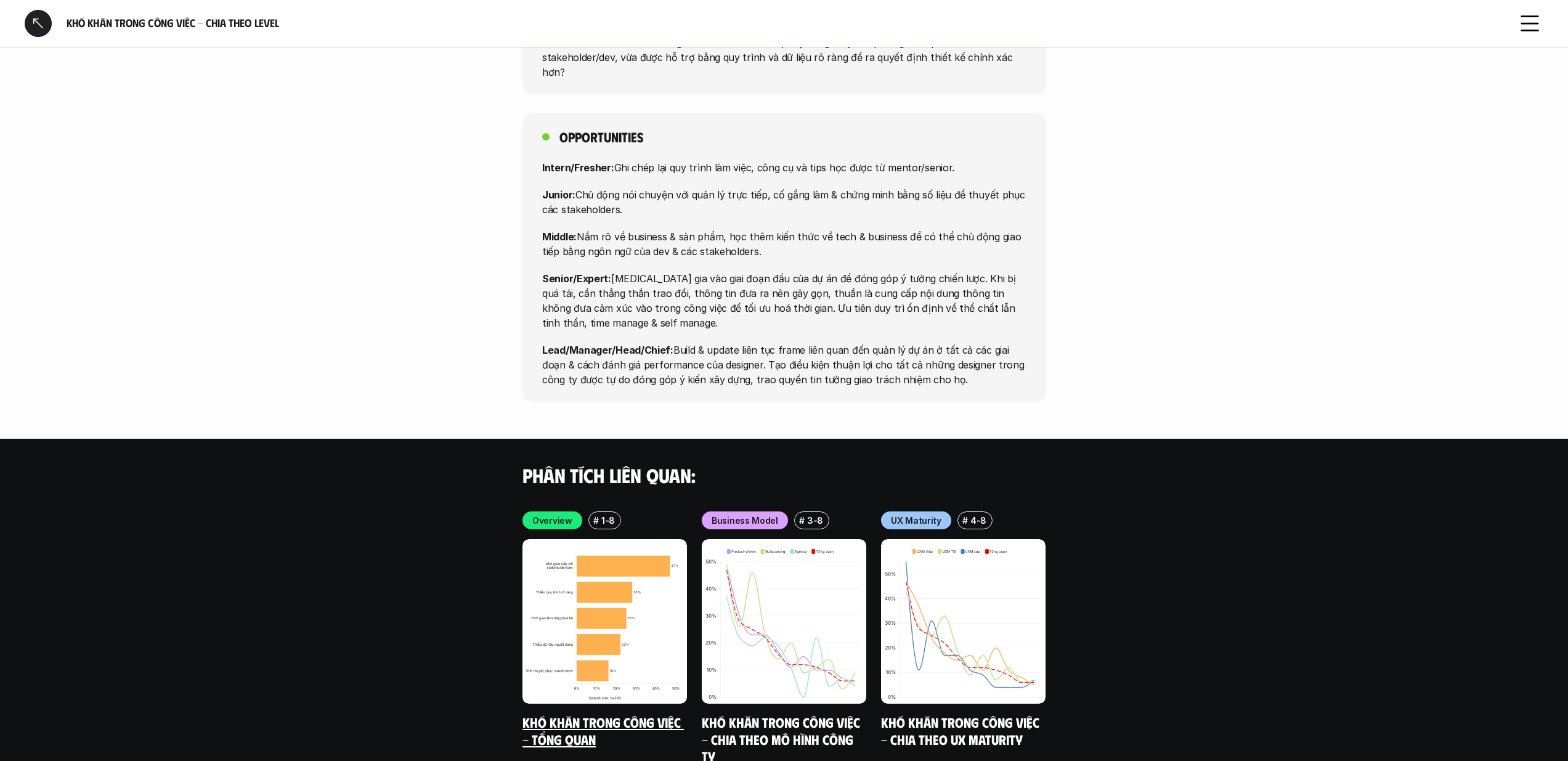
click at [616, 554] on img at bounding box center [604, 621] width 164 height 164
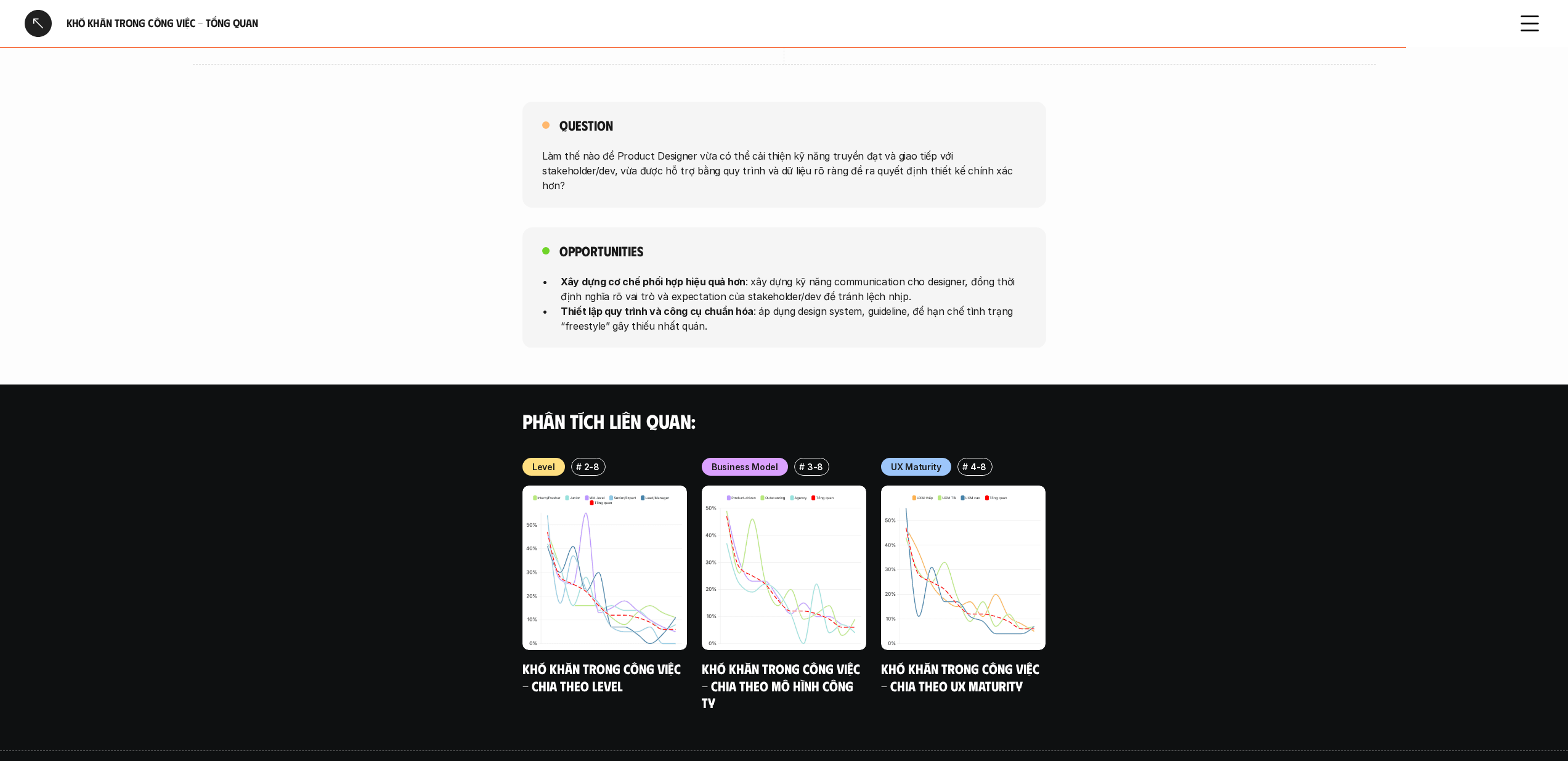
scroll to position [918, 0]
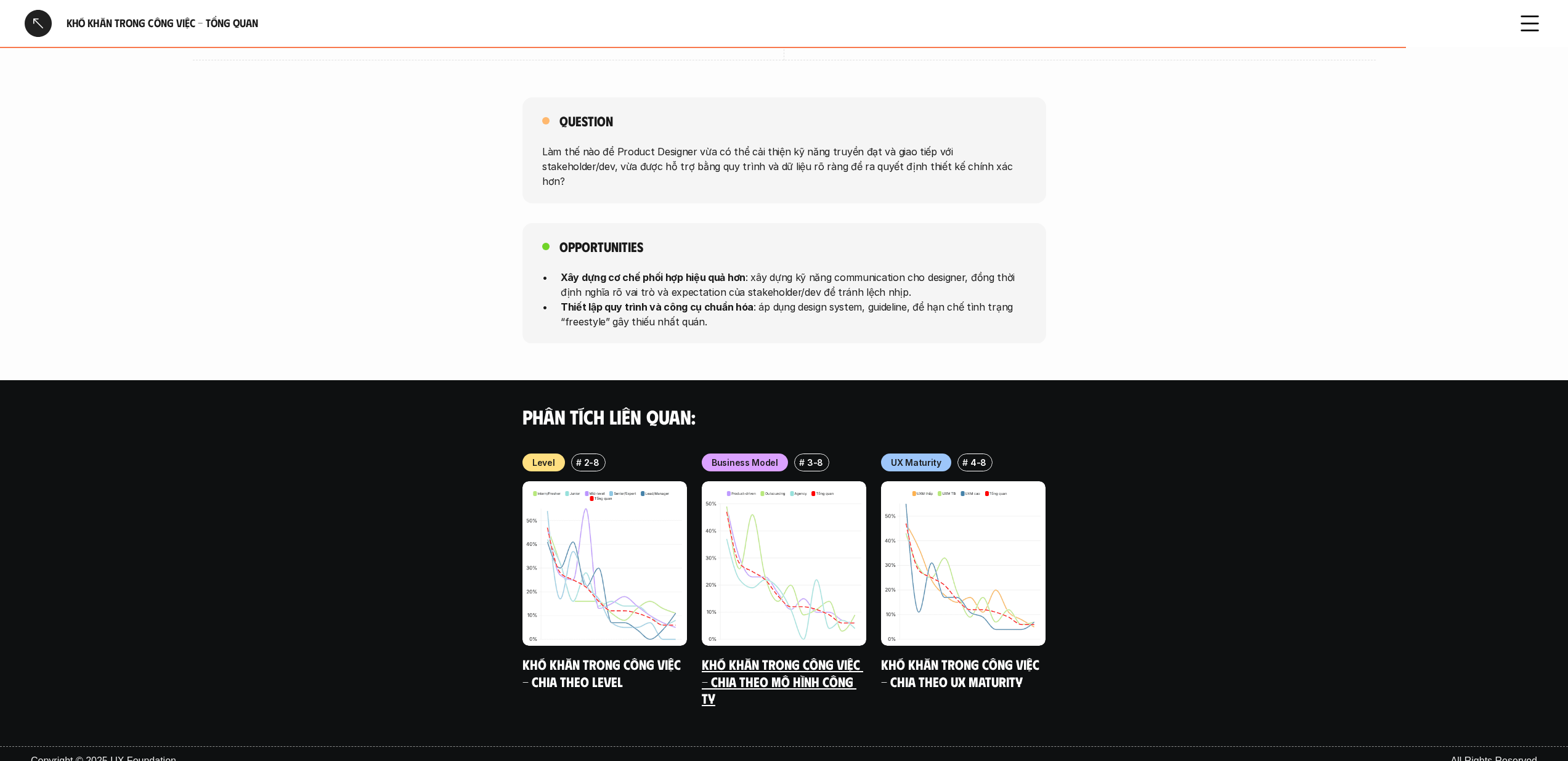
click at [828, 569] on img at bounding box center [784, 563] width 164 height 164
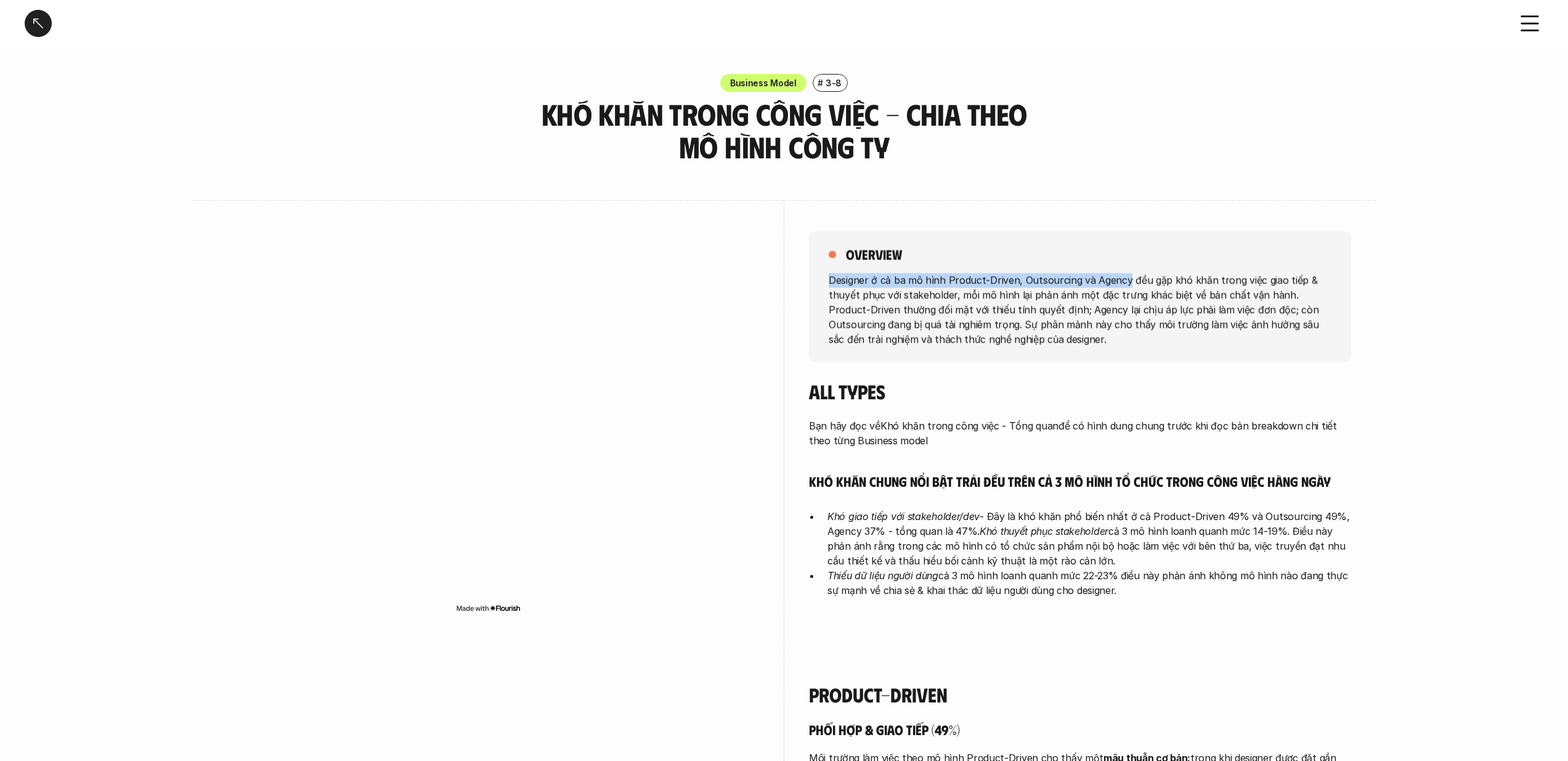
drag, startPoint x: 825, startPoint y: 278, endPoint x: 1123, endPoint y: 280, distance: 298.0
click at [1123, 280] on div "overview Designer ở cả ba mô hình Product-Driven, Outsourcing và Agency đều gặp…" at bounding box center [1080, 296] width 542 height 130
copy p "Designer ở cả ba mô hình Product-Driven, Outsourcing và Agency"
click at [1034, 302] on p "Designer ở cả ba mô hình Product-Driven, Outsourcing và Agency đều gặp khó khăn…" at bounding box center [1080, 309] width 503 height 74
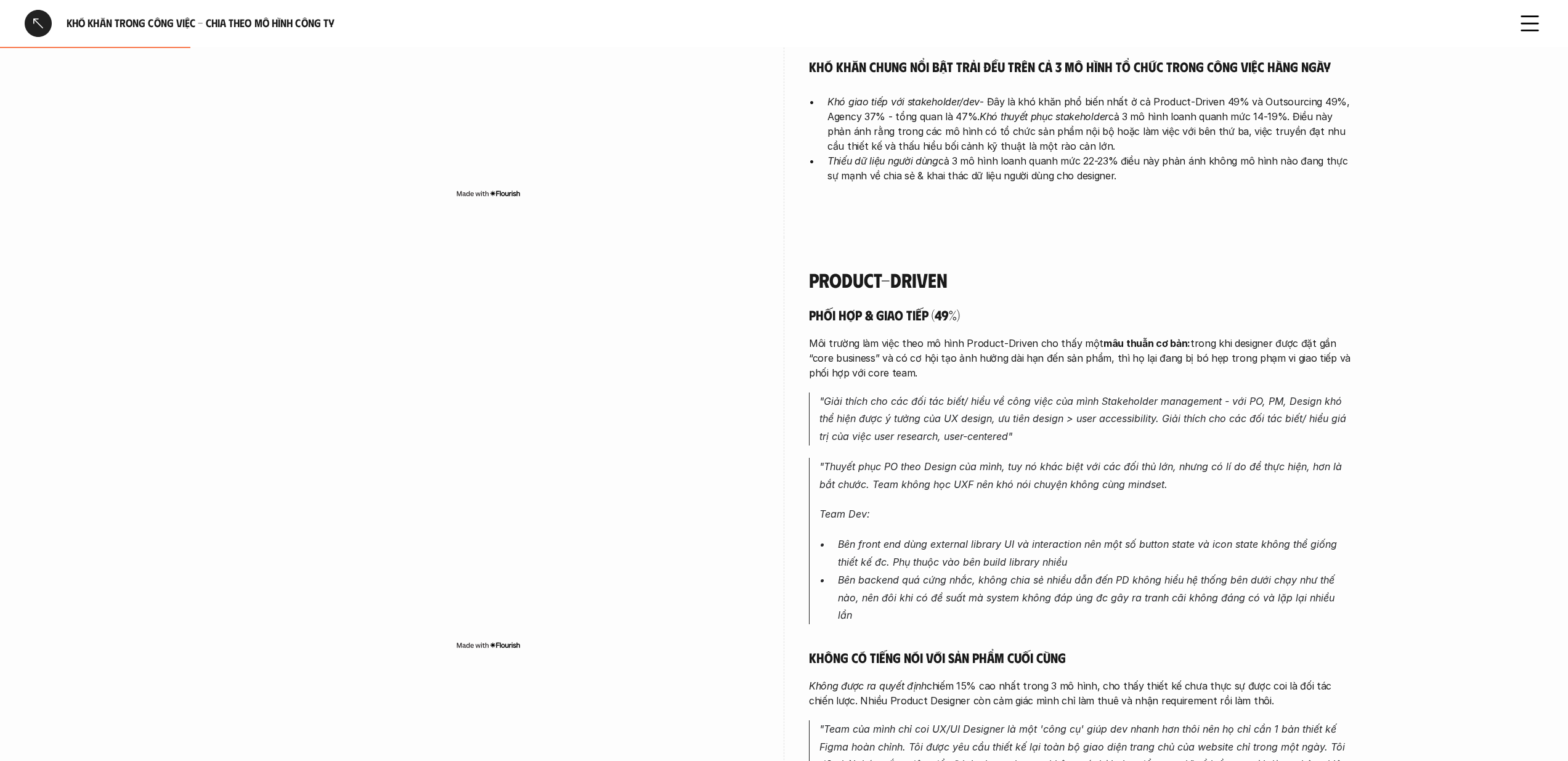
scroll to position [433, 0]
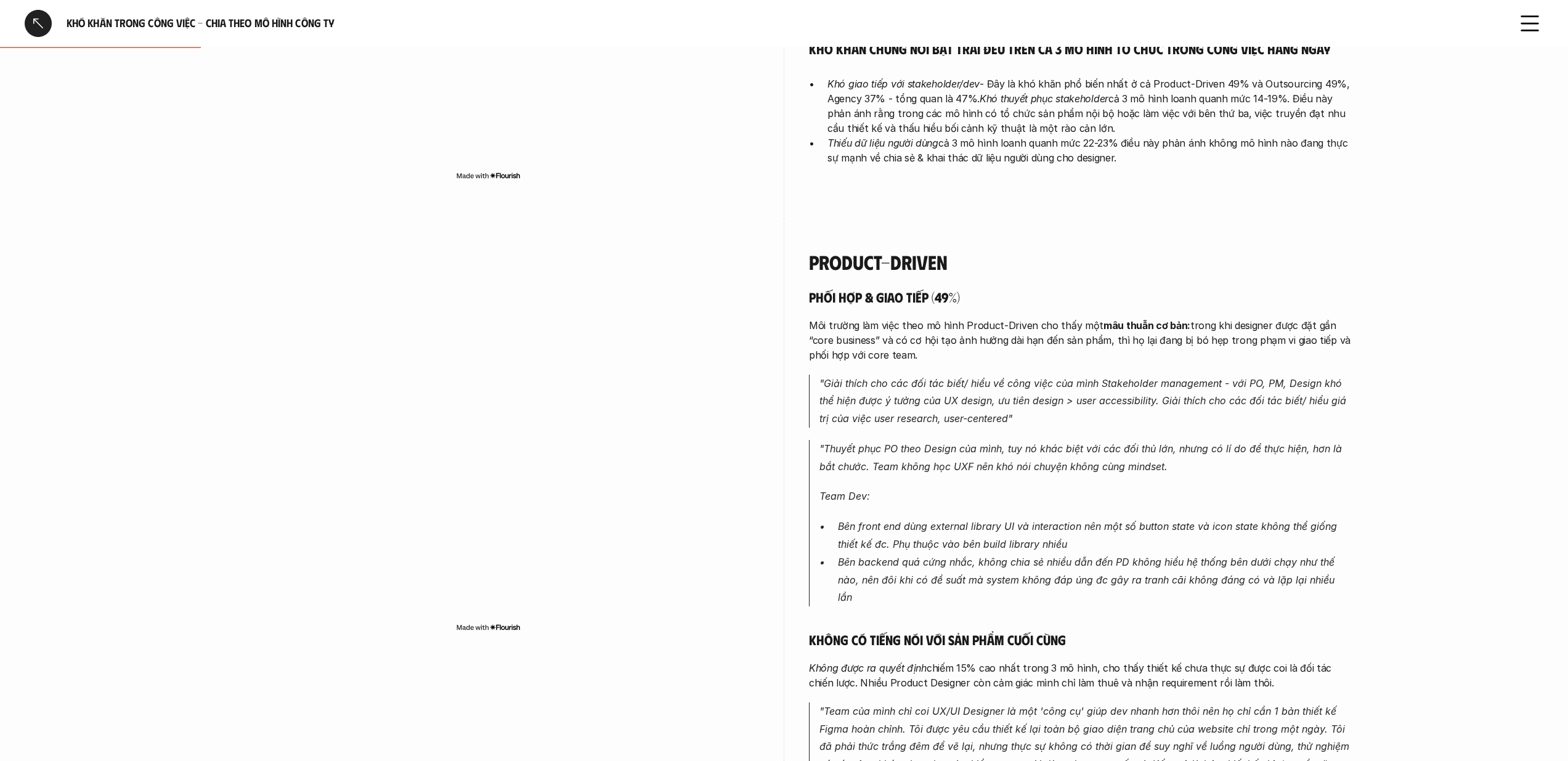
click at [1122, 400] on em ""Giải thích cho các đối tác biết/ hiểu về công việc của mình Stakeholder manage…" at bounding box center [1084, 401] width 530 height 48
click at [1115, 420] on img at bounding box center [1120, 420] width 16 height 16
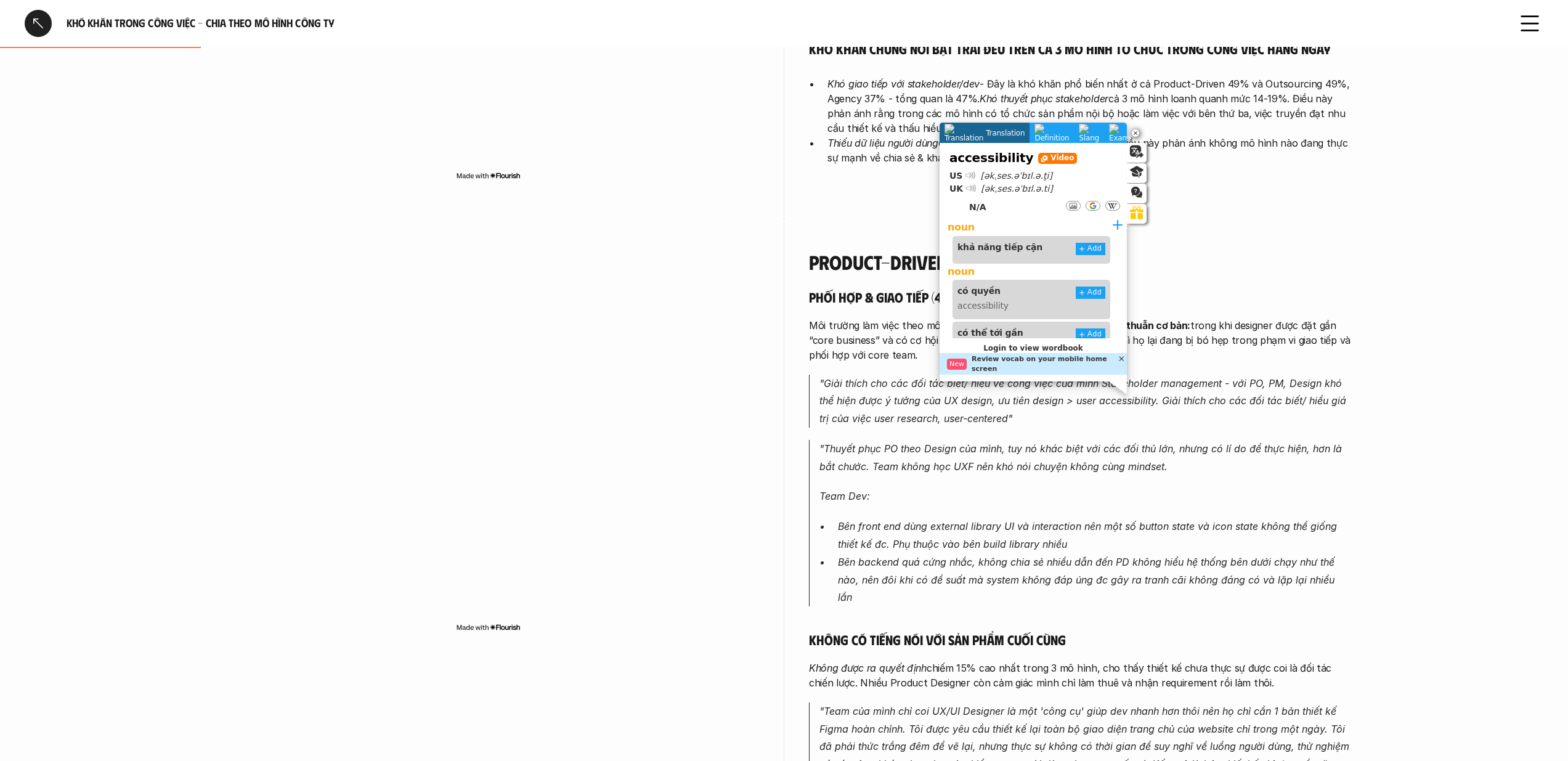
click at [1199, 418] on p ""Giải thích cho các đối tác biết/ hiểu về công việc của mình Stakeholder manage…" at bounding box center [1085, 400] width 532 height 53
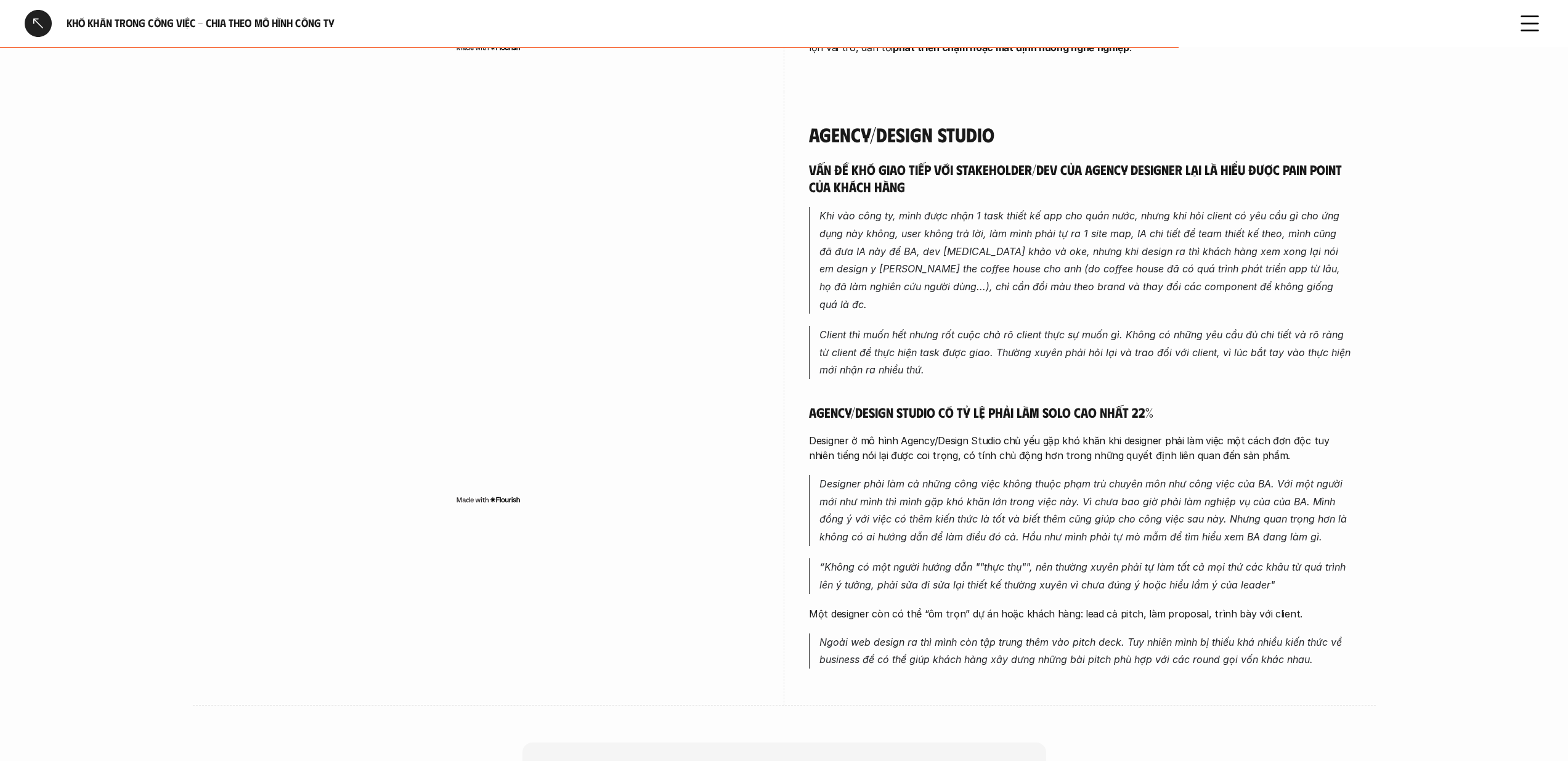
scroll to position [2177, 0]
click at [1098, 635] on em "Ngoài web design ra thì mình còn tập trung thêm vào pitch deck. Tuy nhiên mình …" at bounding box center [1082, 650] width 525 height 30
click at [1093, 631] on img at bounding box center [1091, 628] width 16 height 16
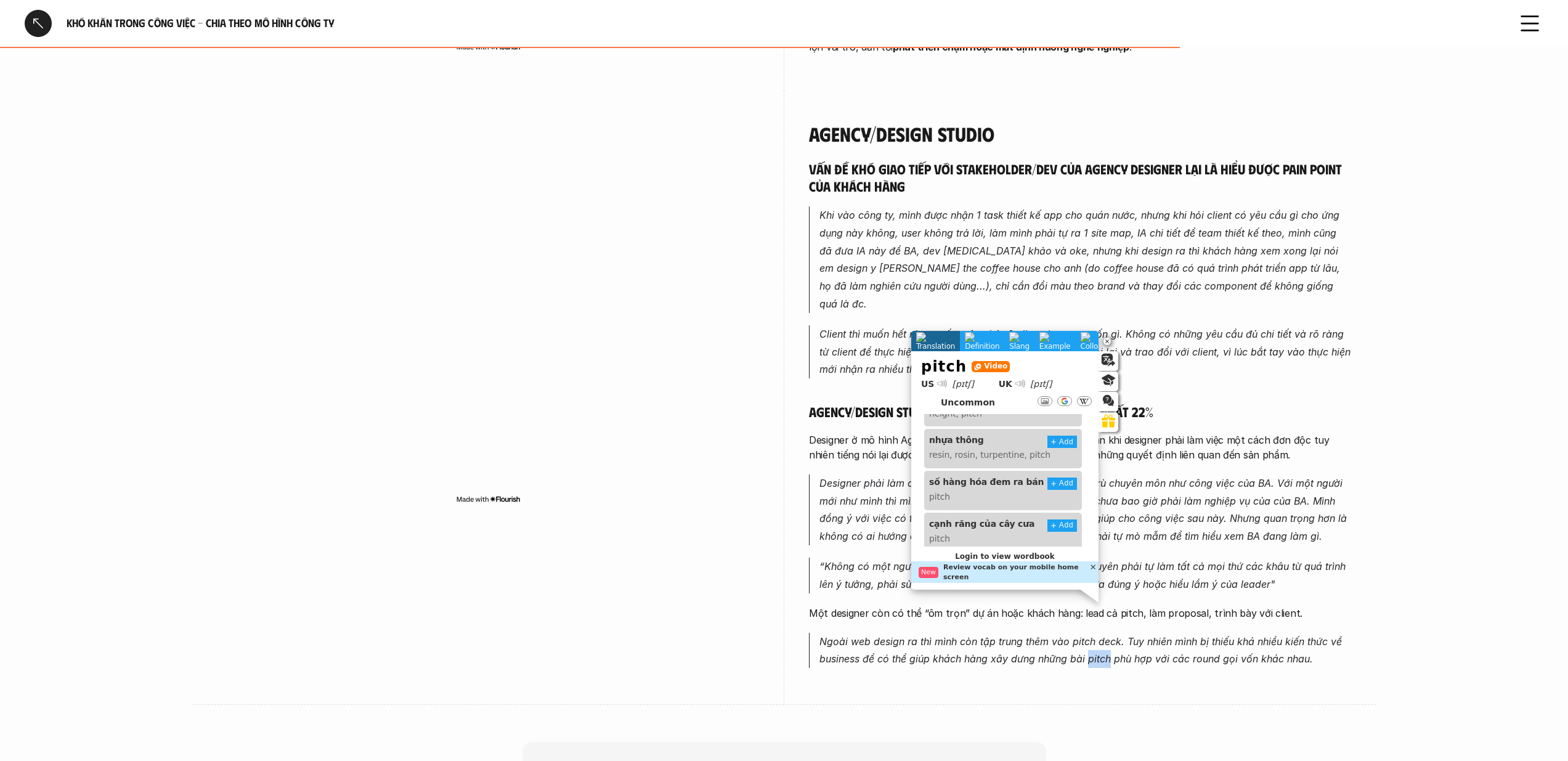
scroll to position [351, 0]
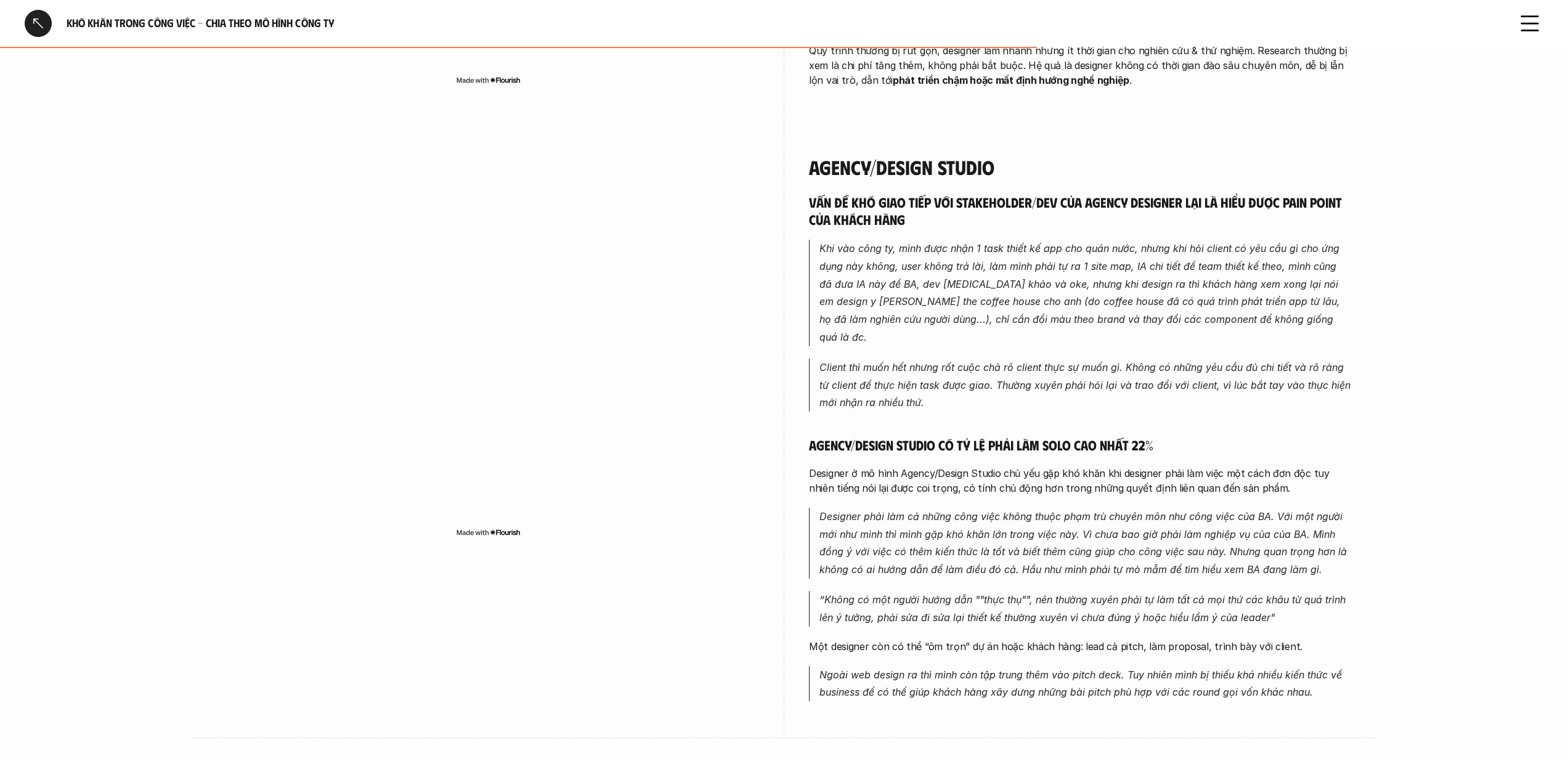
scroll to position [1349, 0]
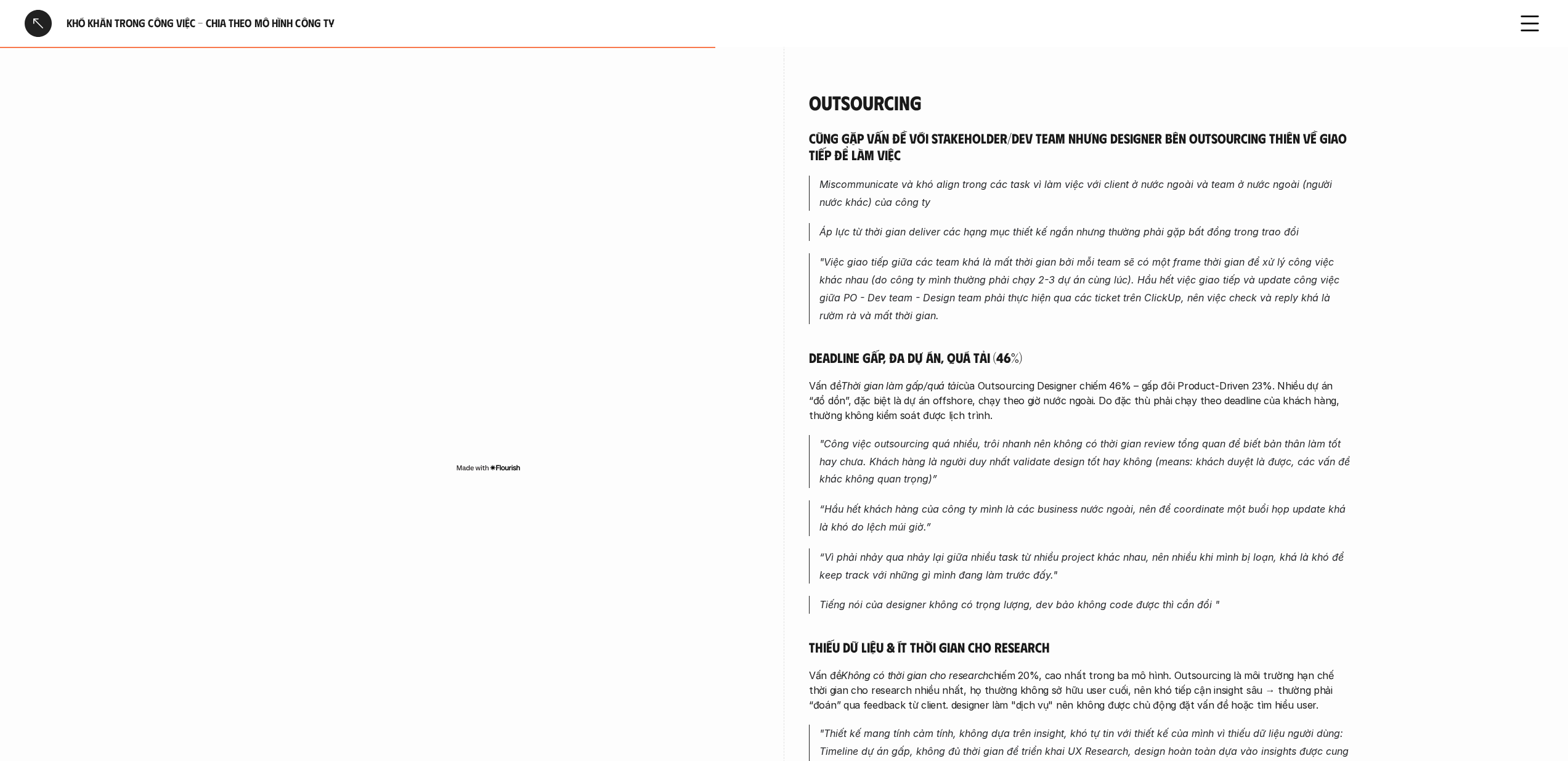
click at [28, 15] on div at bounding box center [38, 23] width 27 height 27
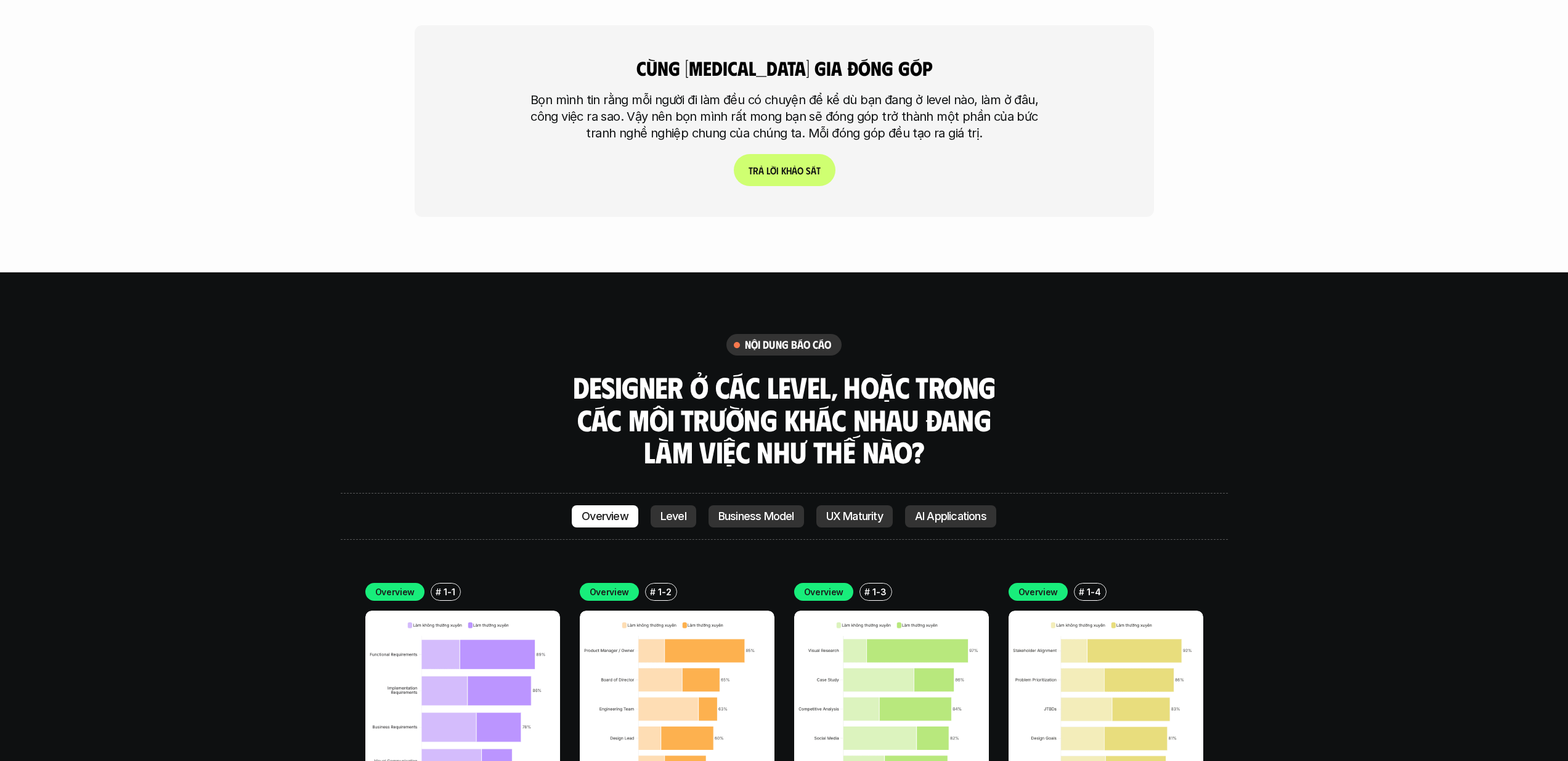
scroll to position [3492, 0]
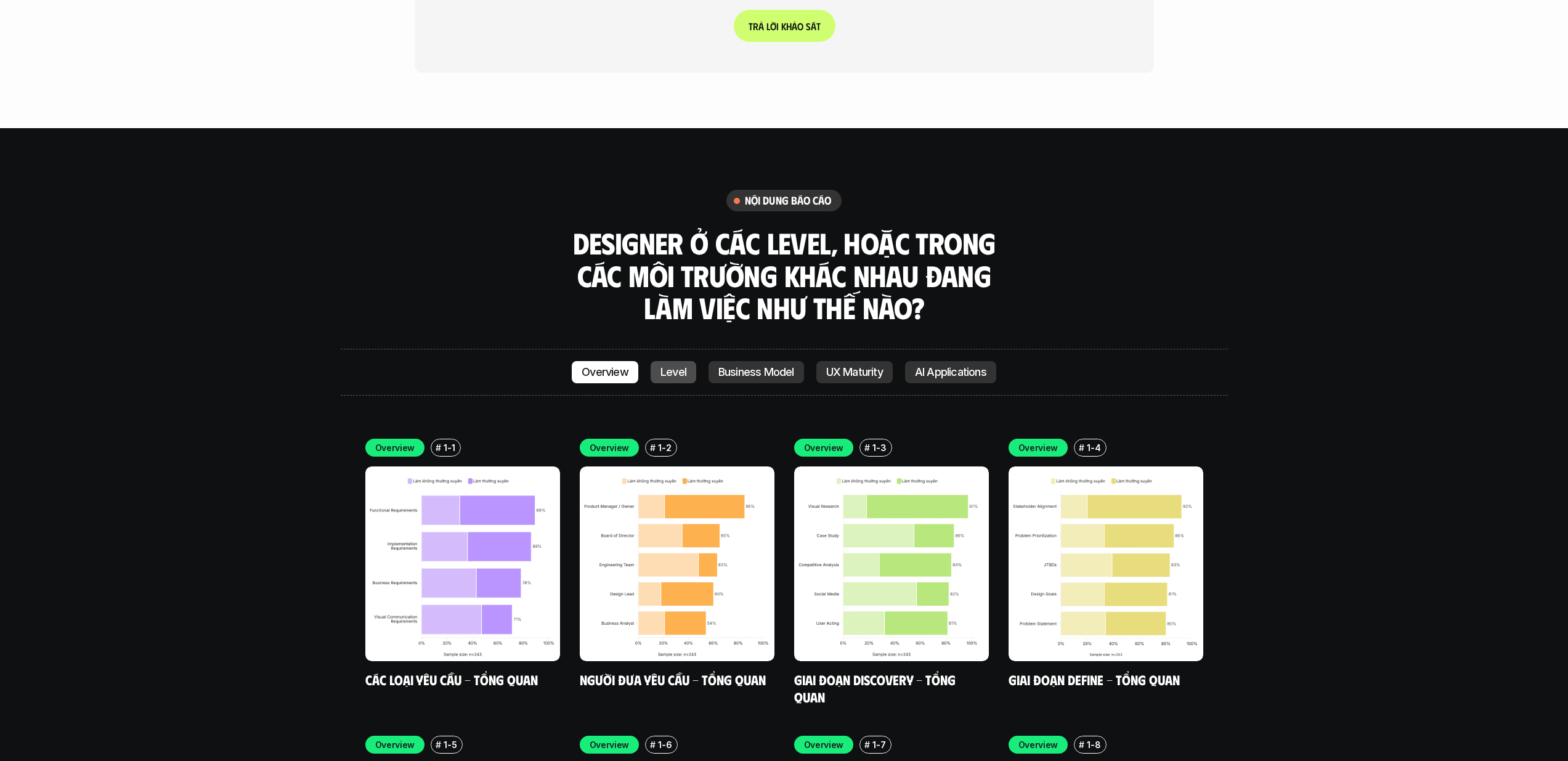
click at [668, 366] on p "Level" at bounding box center [674, 372] width 26 height 12
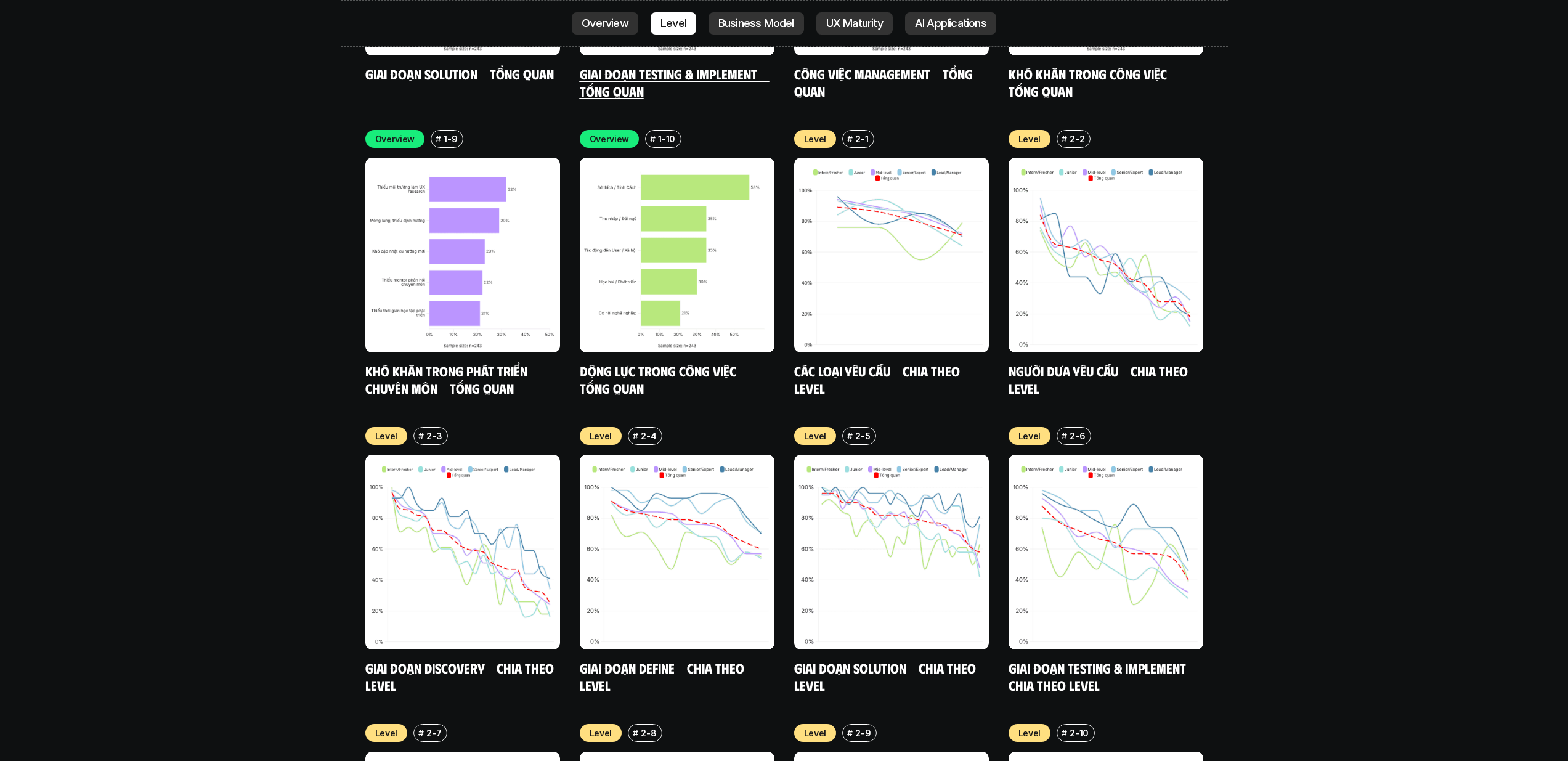
scroll to position [4410, 0]
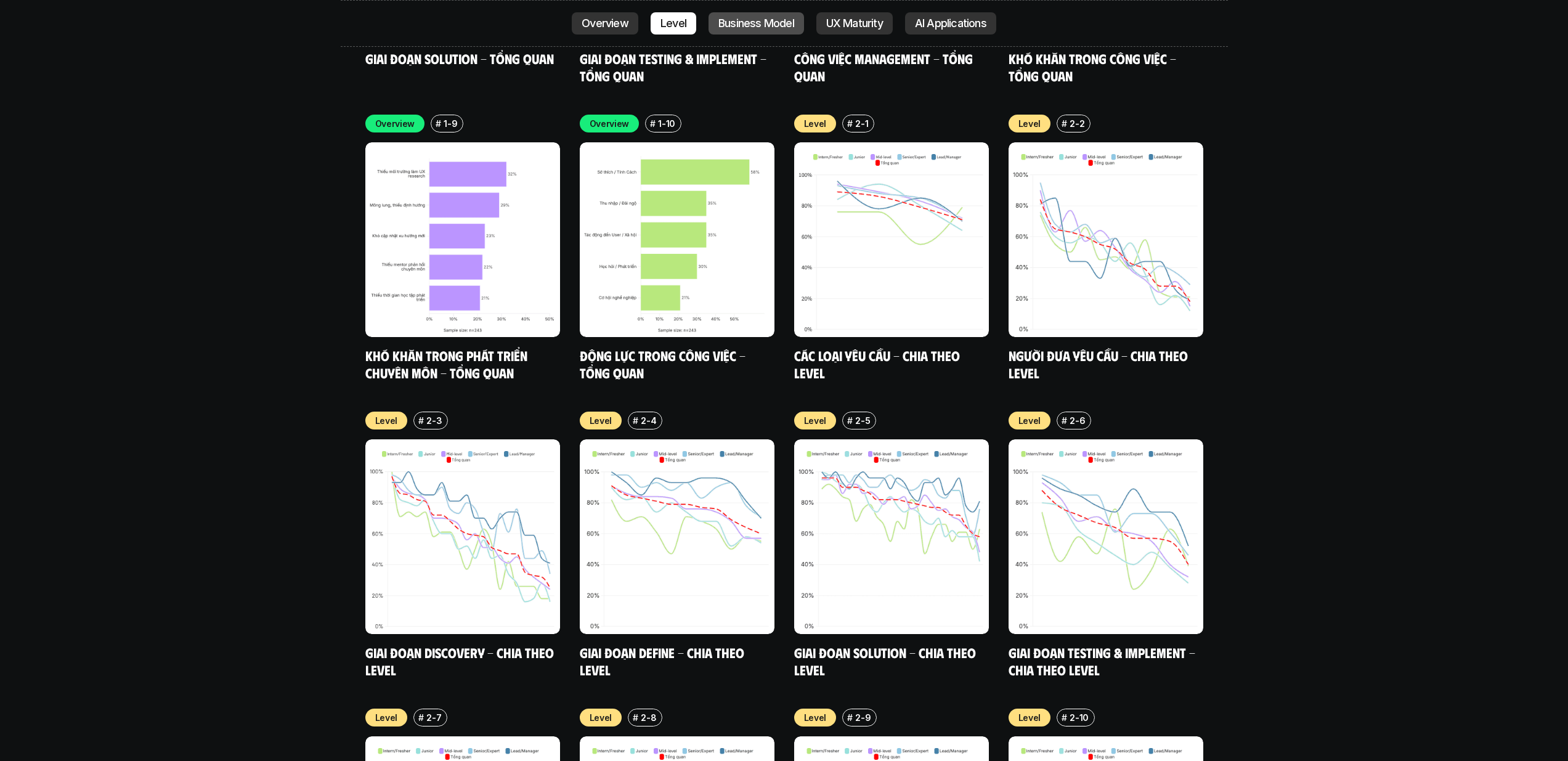
click at [735, 32] on link "Business Model" at bounding box center [756, 23] width 95 height 22
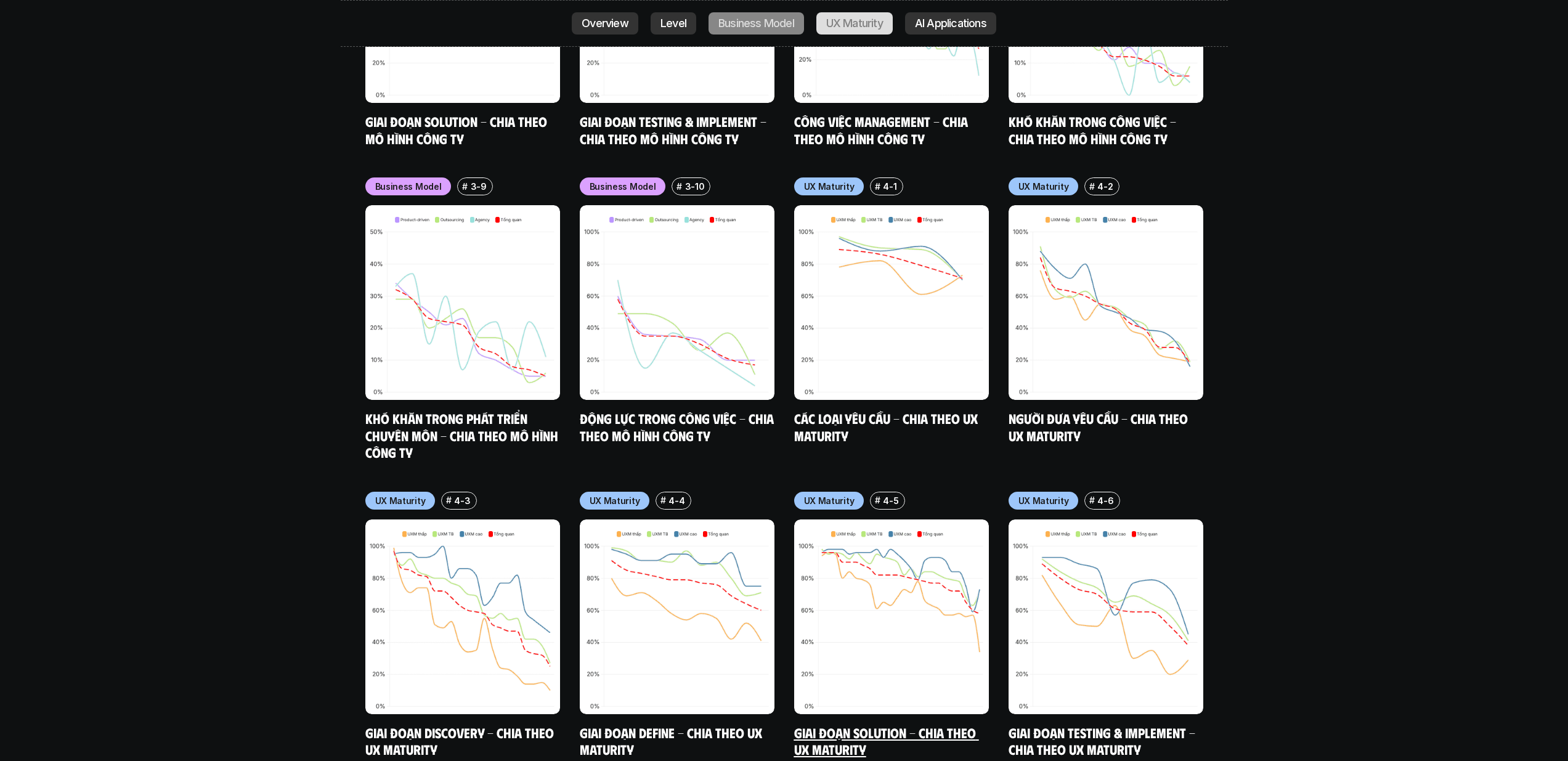
scroll to position [6037, 0]
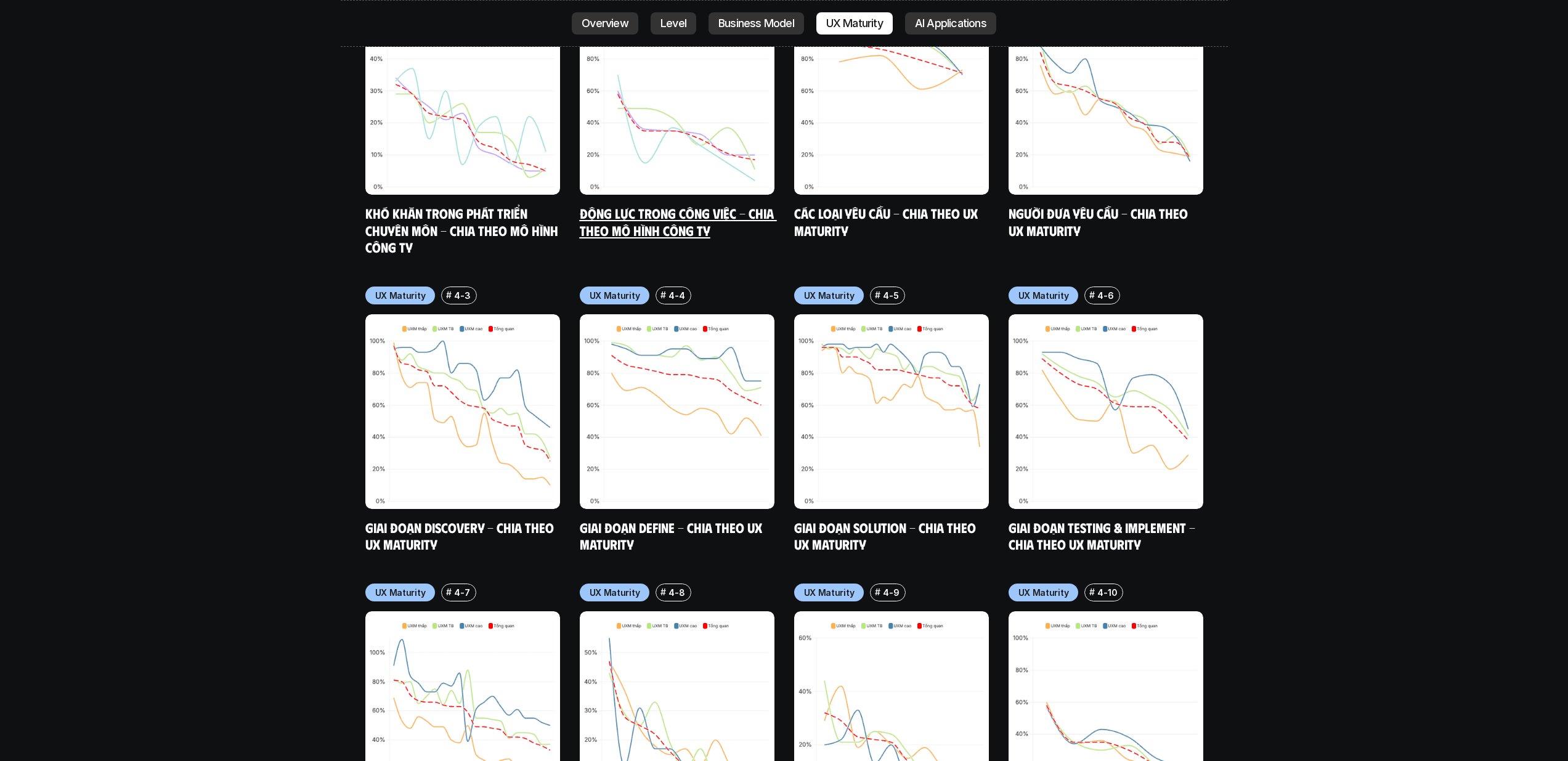
click at [723, 87] on img at bounding box center [677, 97] width 194 height 194
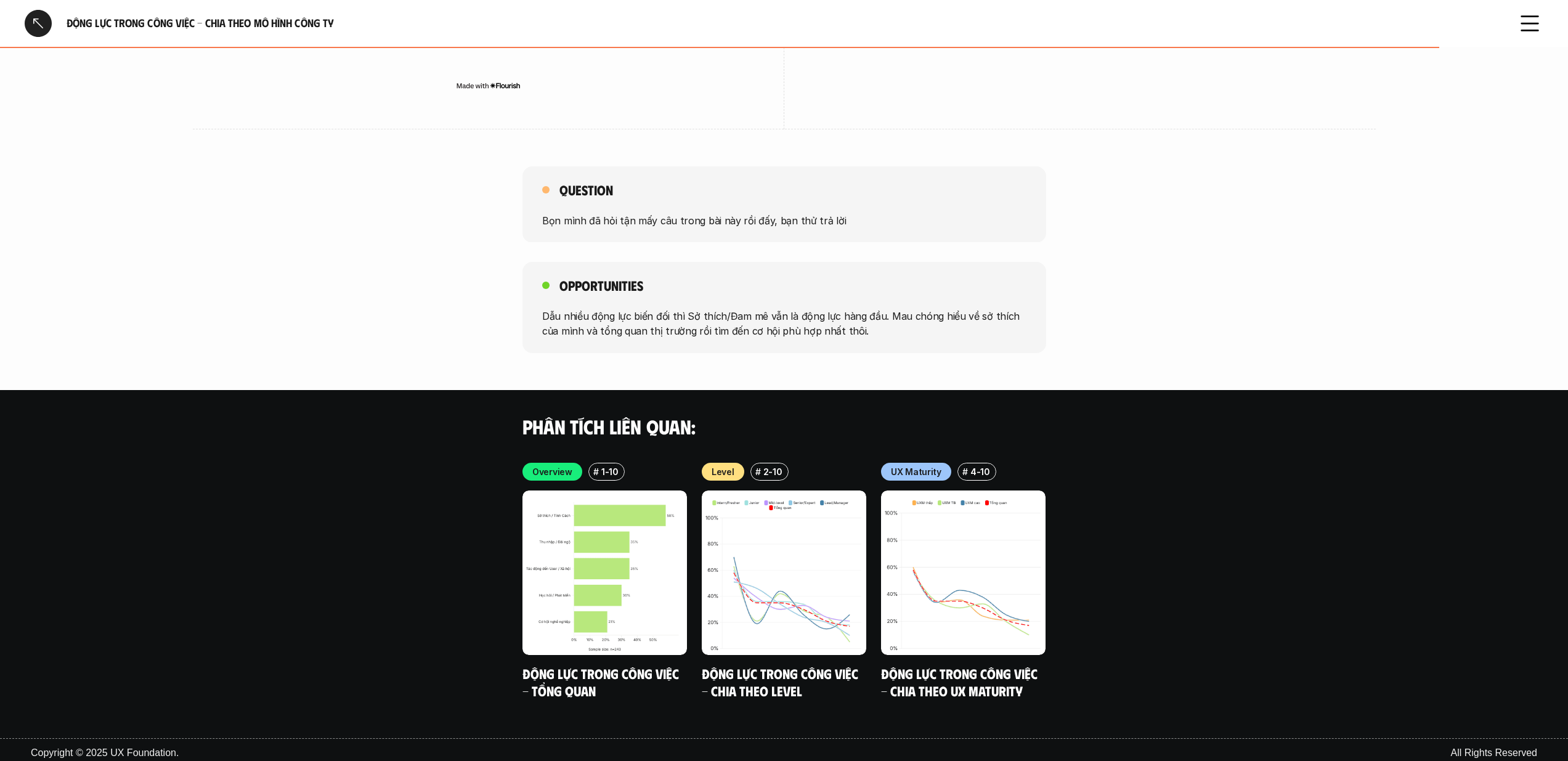
scroll to position [1884, 0]
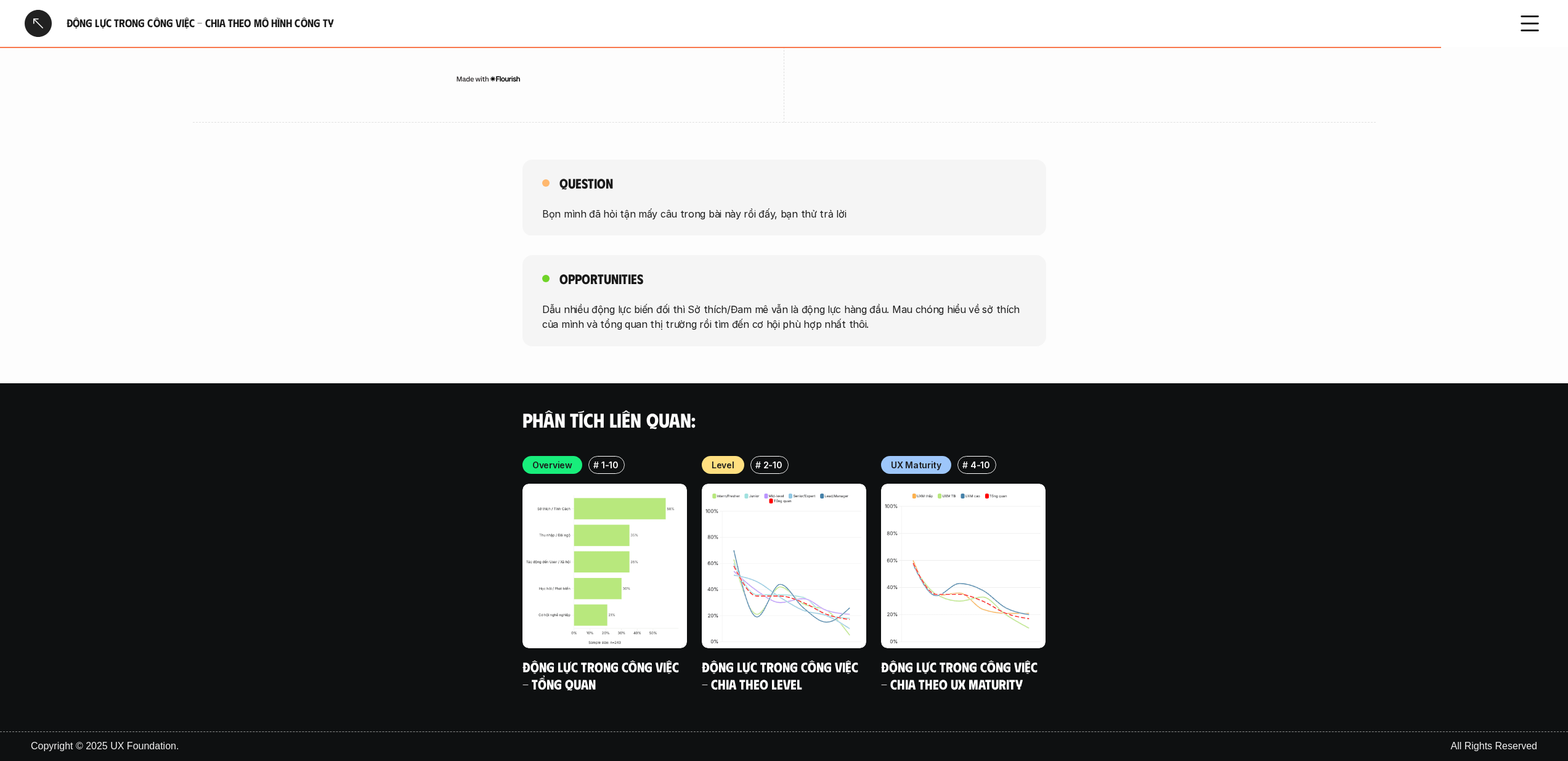
click at [34, 16] on div at bounding box center [38, 23] width 27 height 27
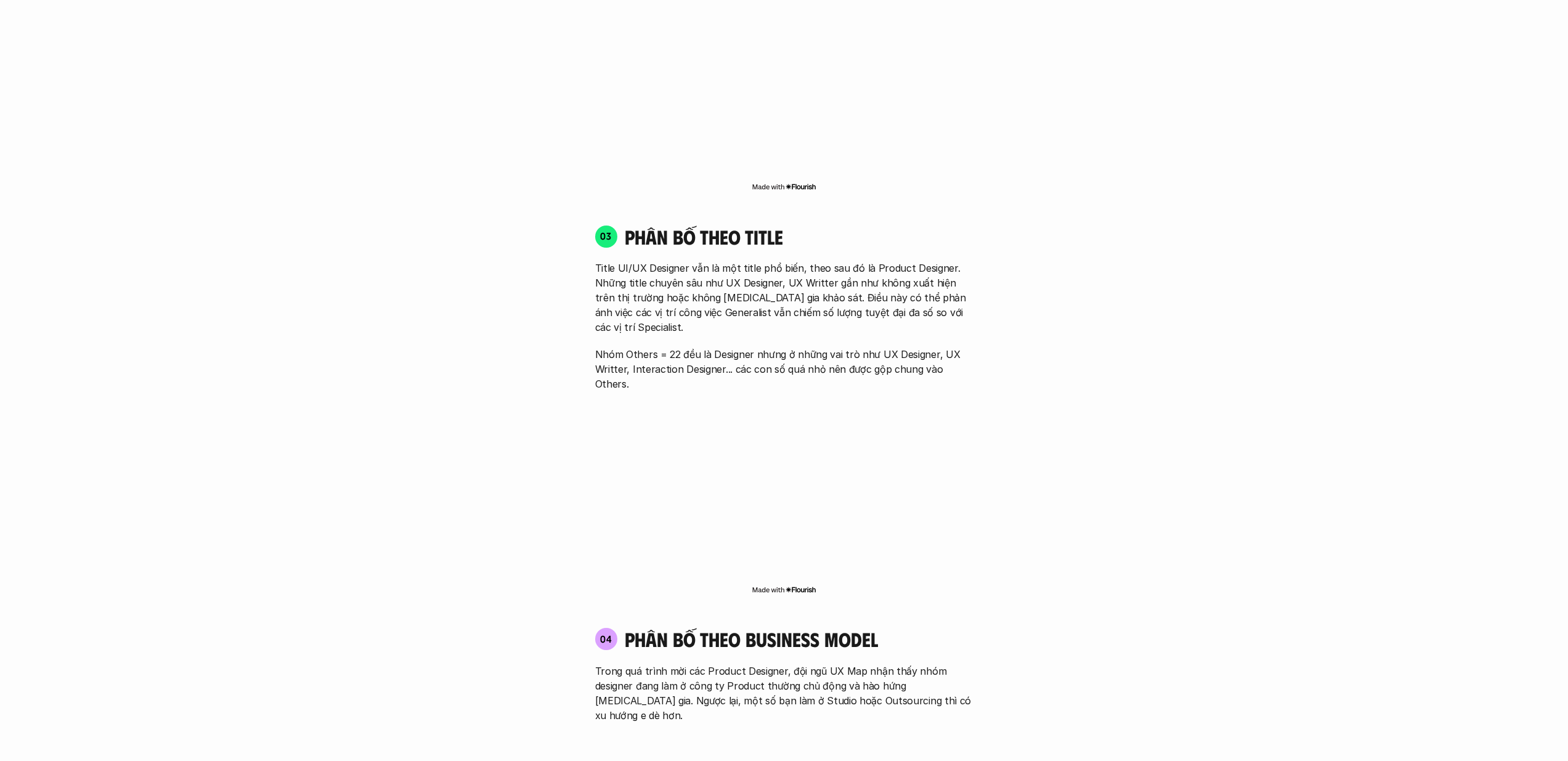
scroll to position [3804, 0]
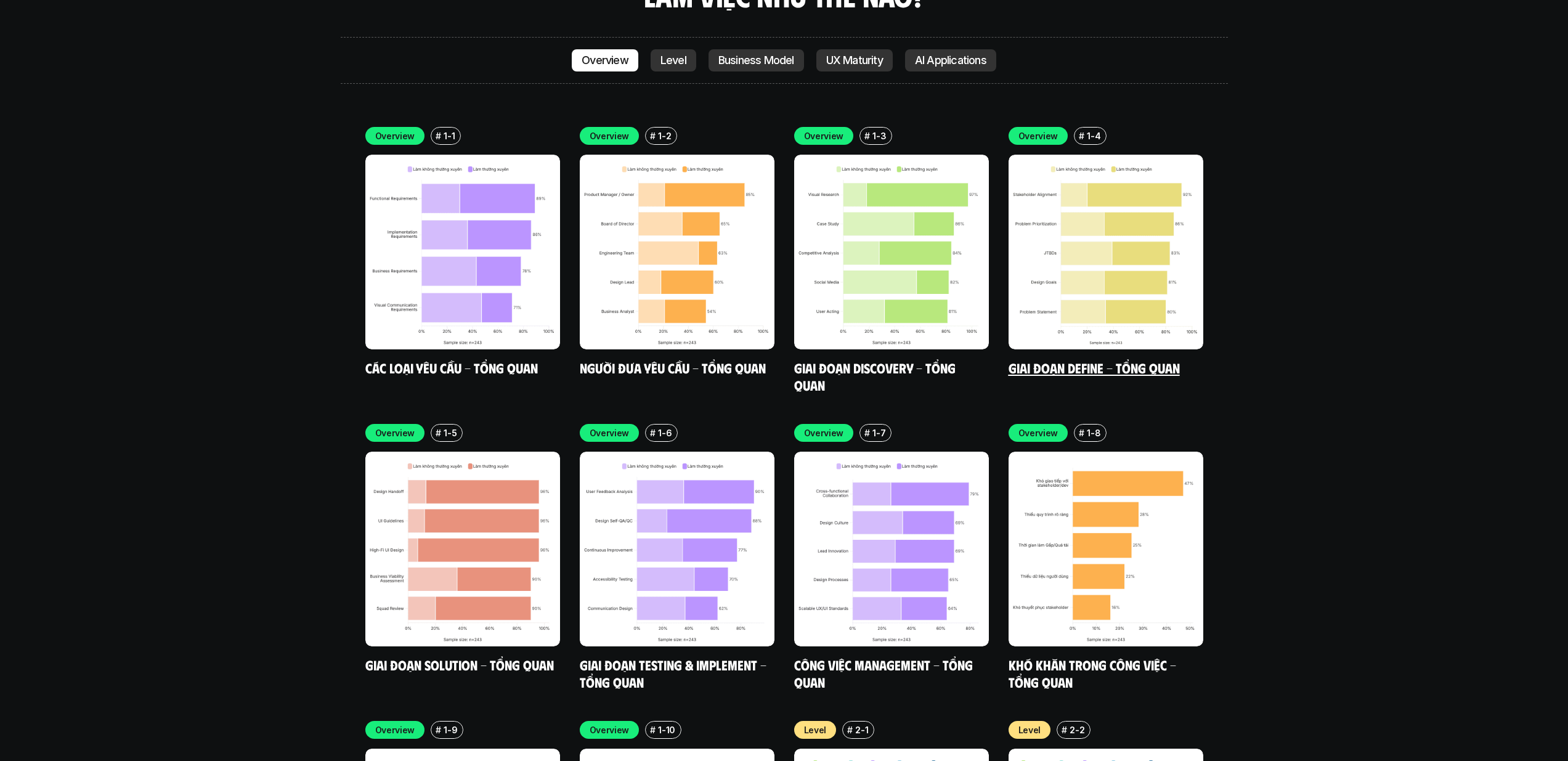
click at [1100, 225] on img at bounding box center [1105, 251] width 194 height 194
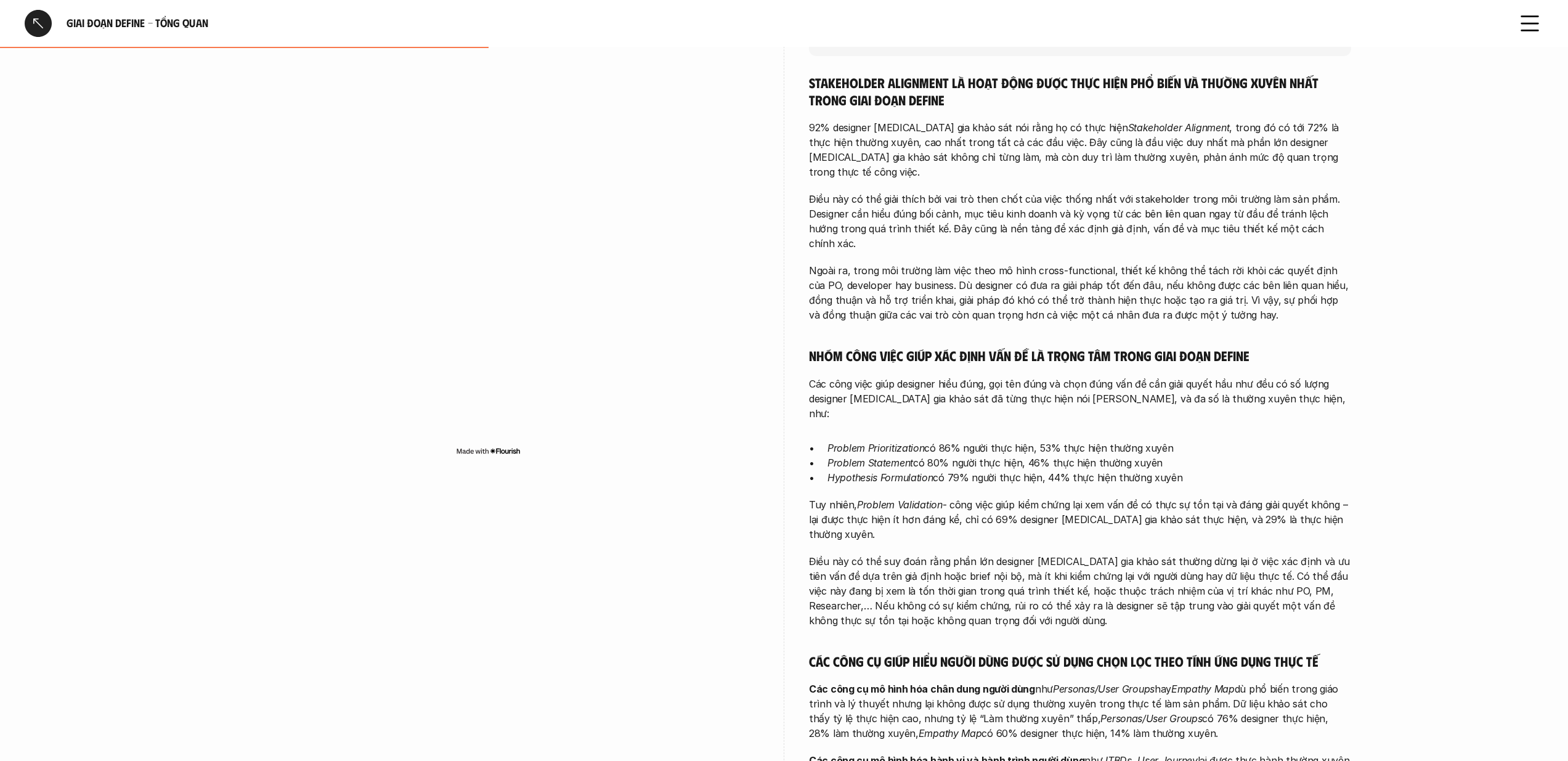
scroll to position [290, 0]
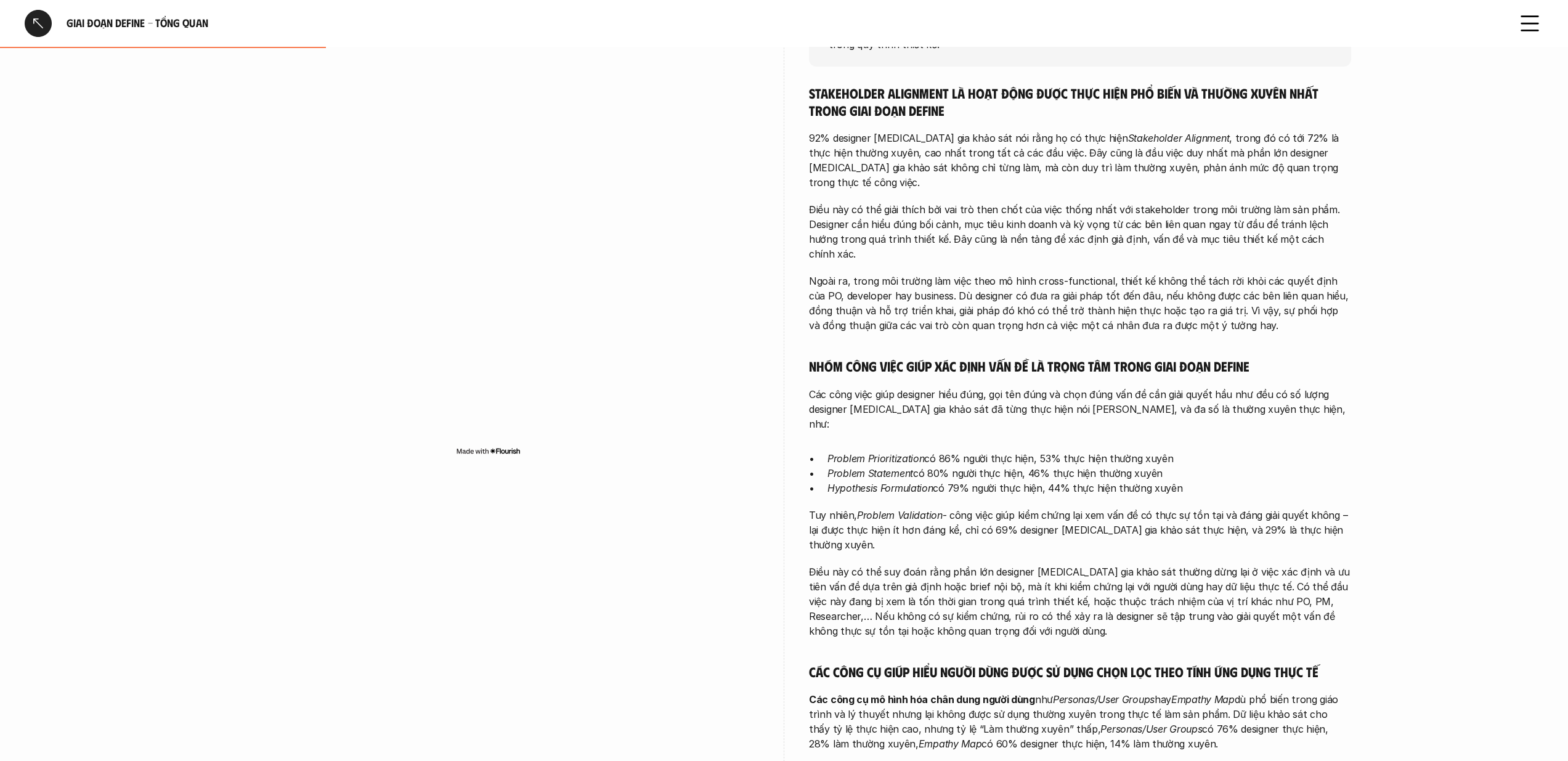
click at [36, 19] on div at bounding box center [38, 23] width 27 height 27
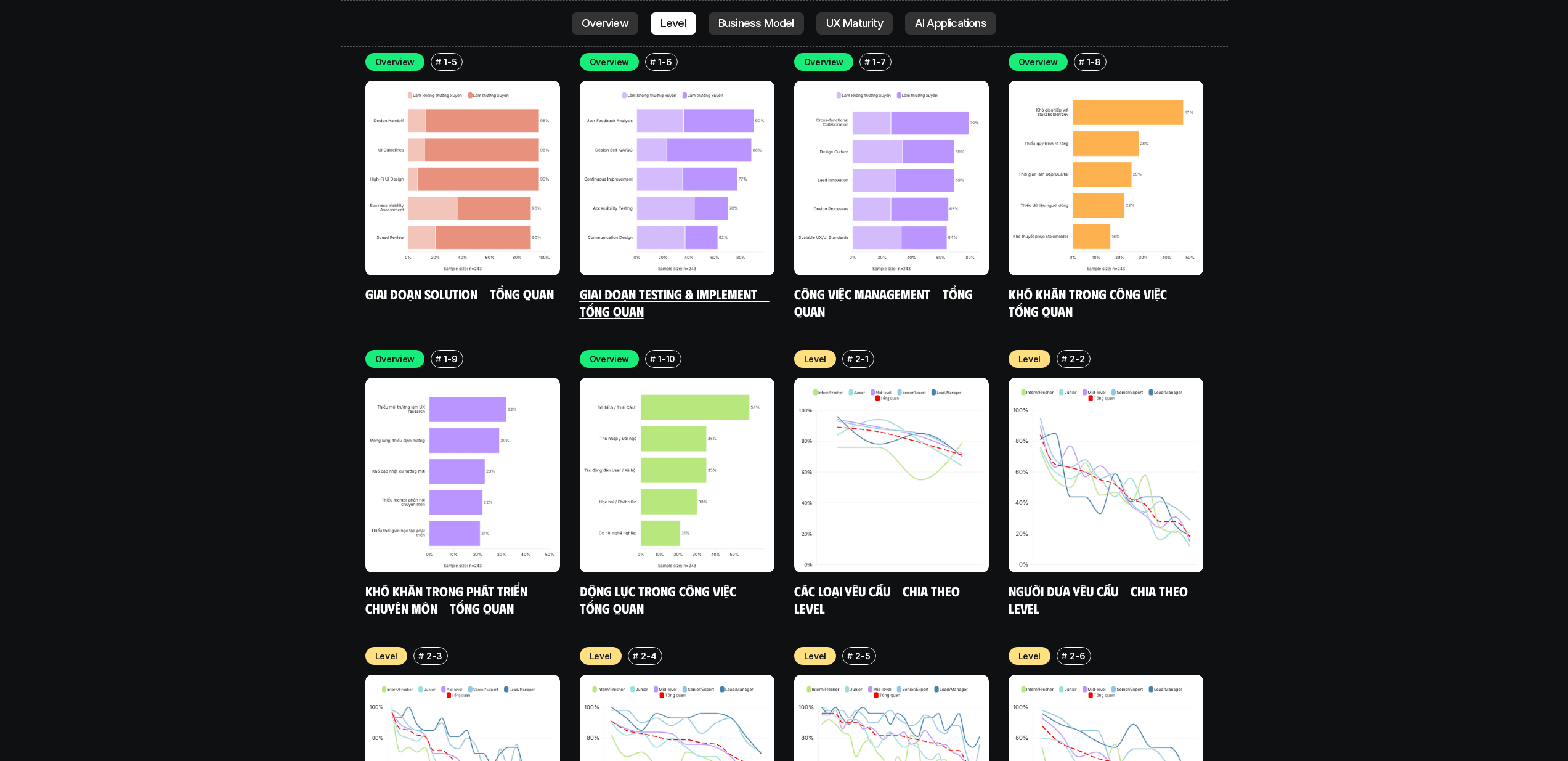
scroll to position [4177, 0]
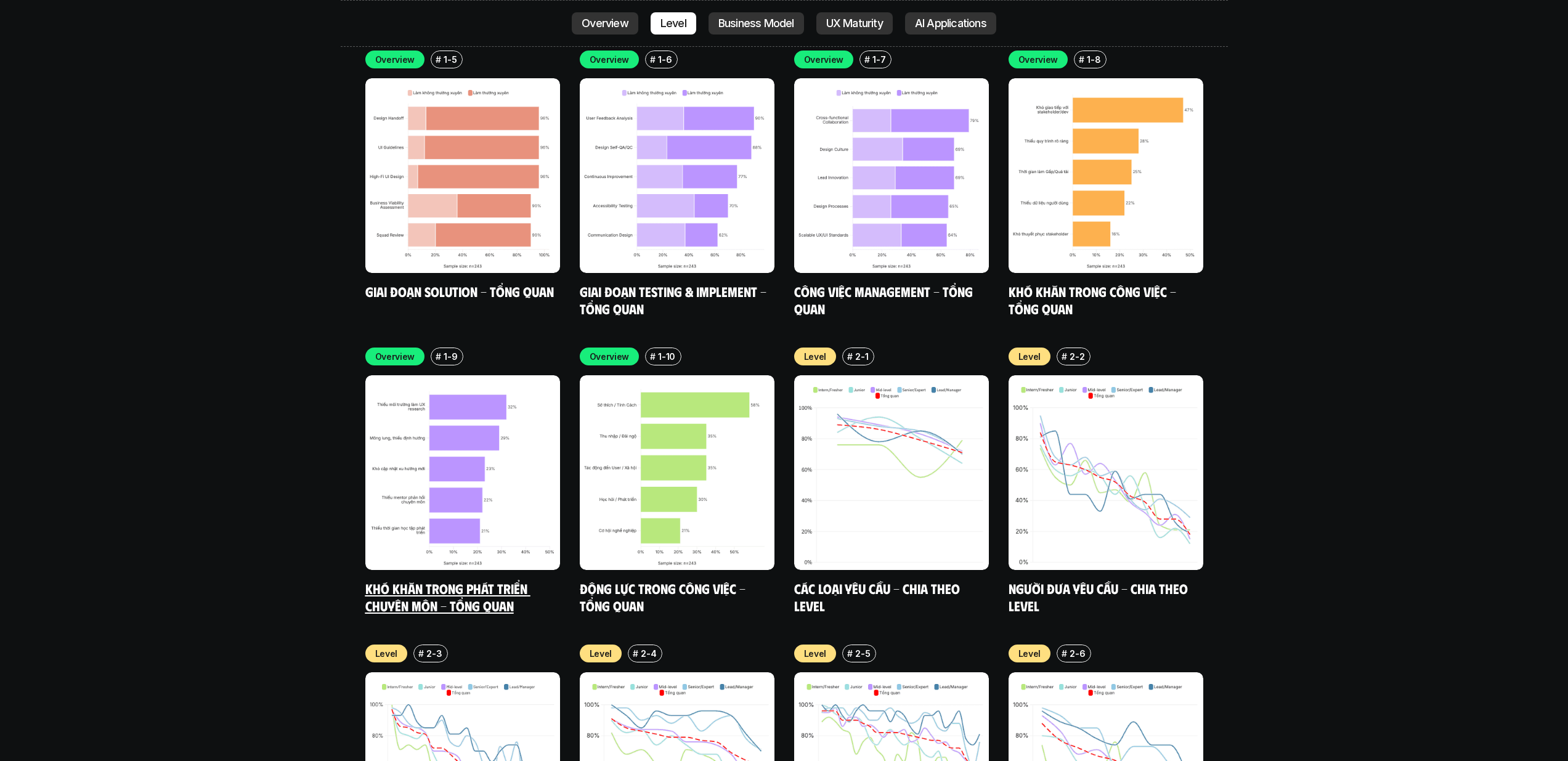
drag, startPoint x: 492, startPoint y: 362, endPoint x: 499, endPoint y: 360, distance: 7.3
click at [491, 375] on img at bounding box center [462, 472] width 194 height 194
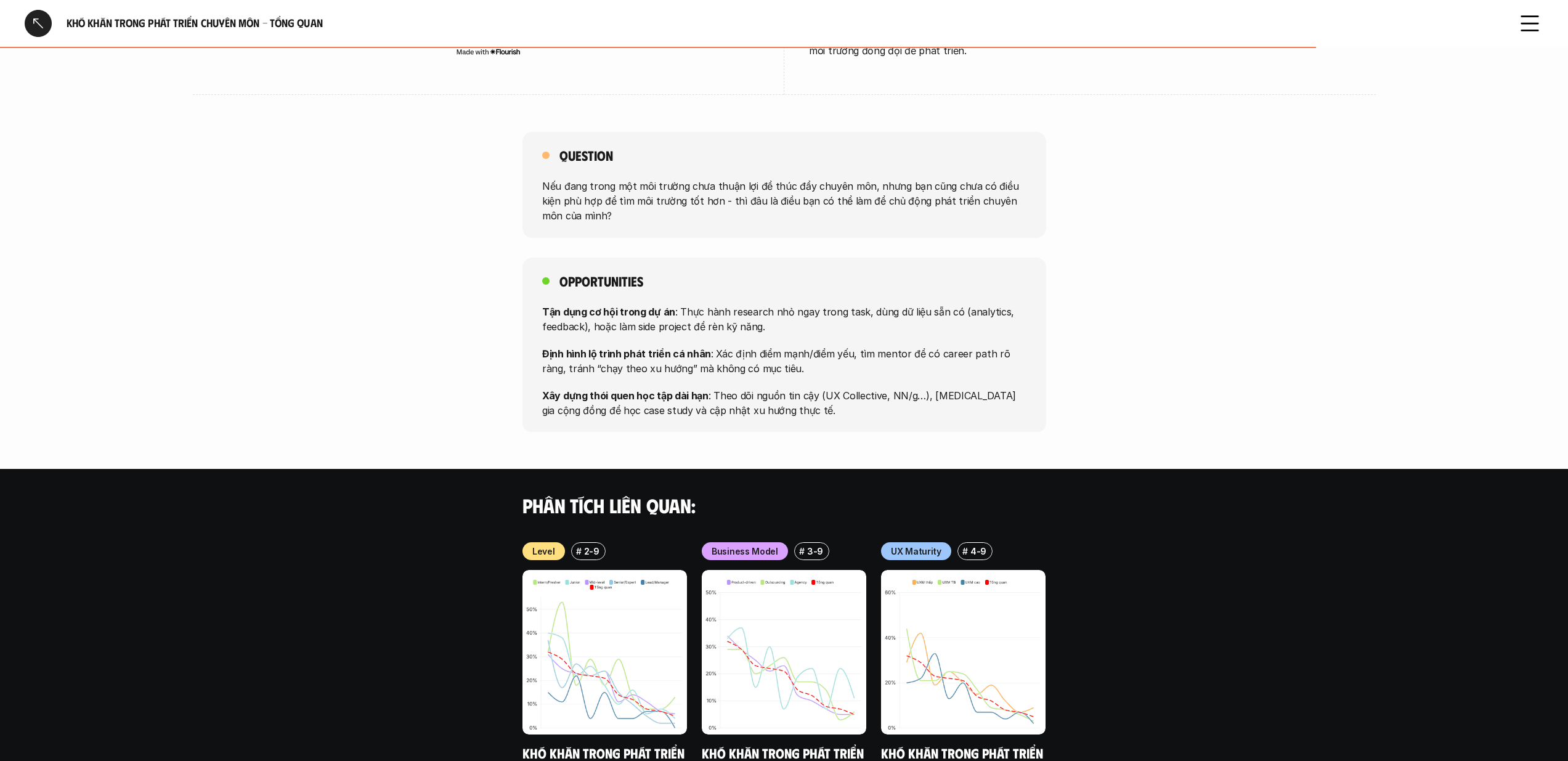
scroll to position [760, 0]
click at [37, 20] on div at bounding box center [38, 23] width 27 height 27
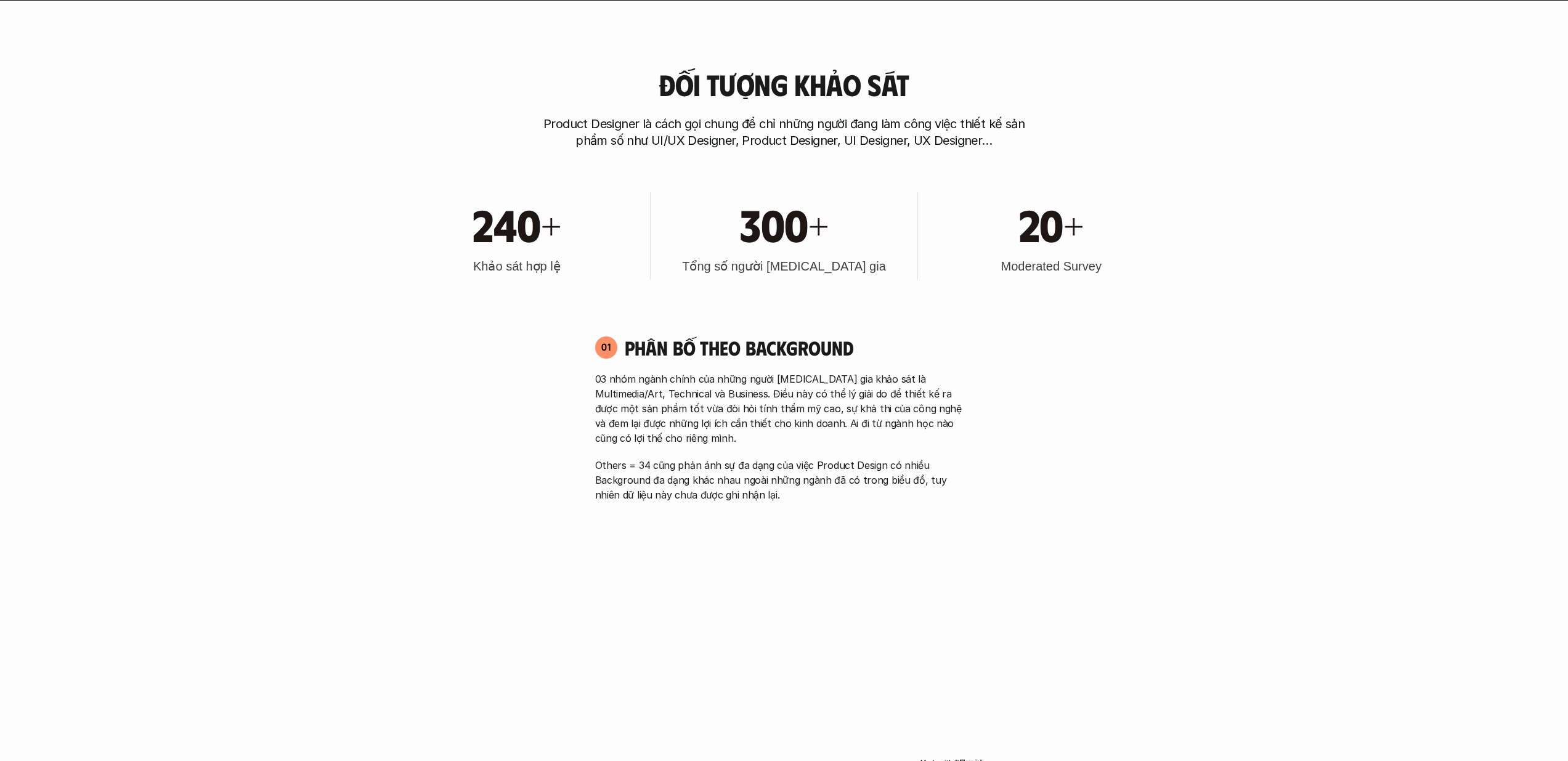
scroll to position [3804, 0]
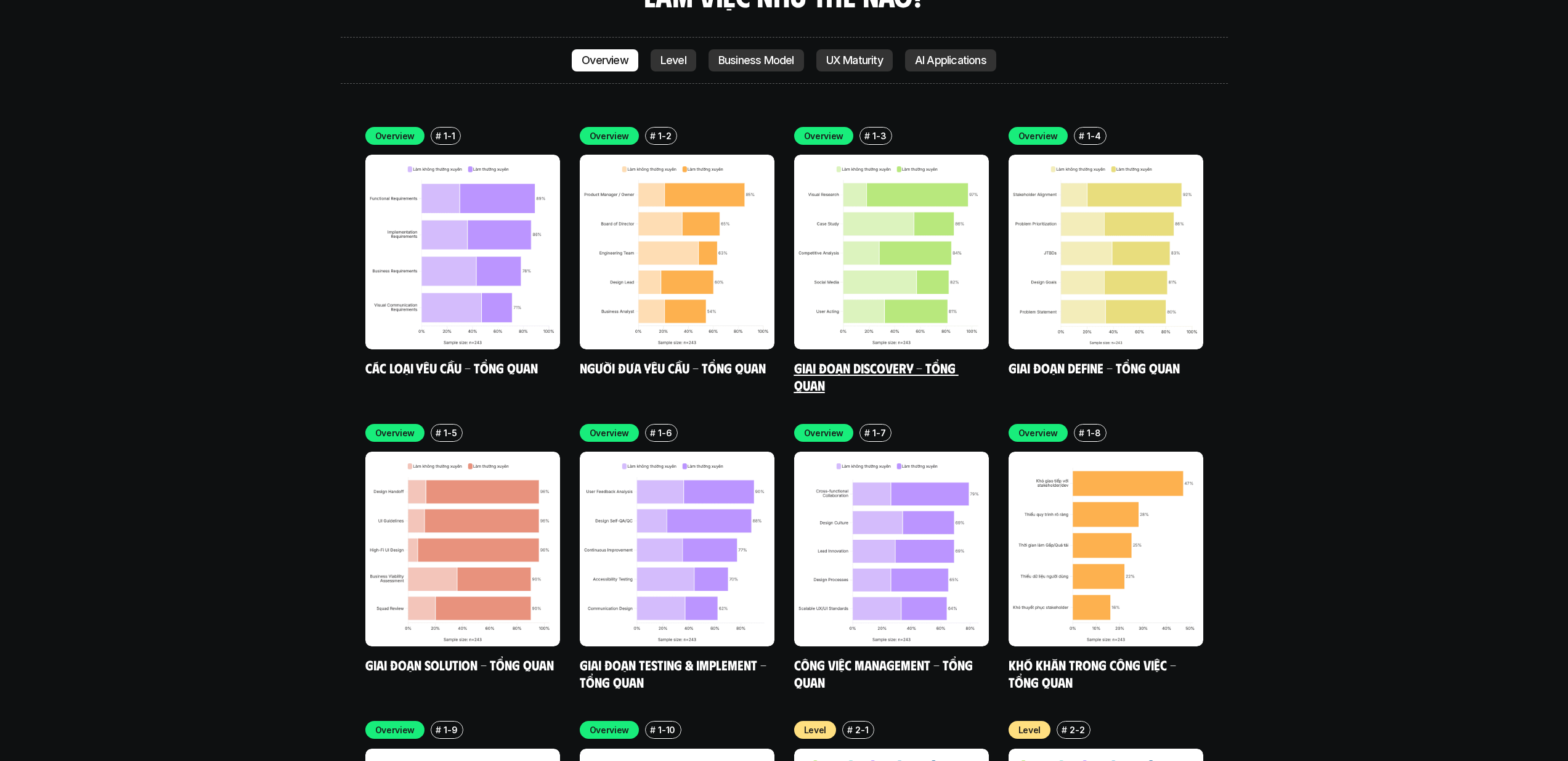
click at [914, 201] on img at bounding box center [891, 251] width 194 height 194
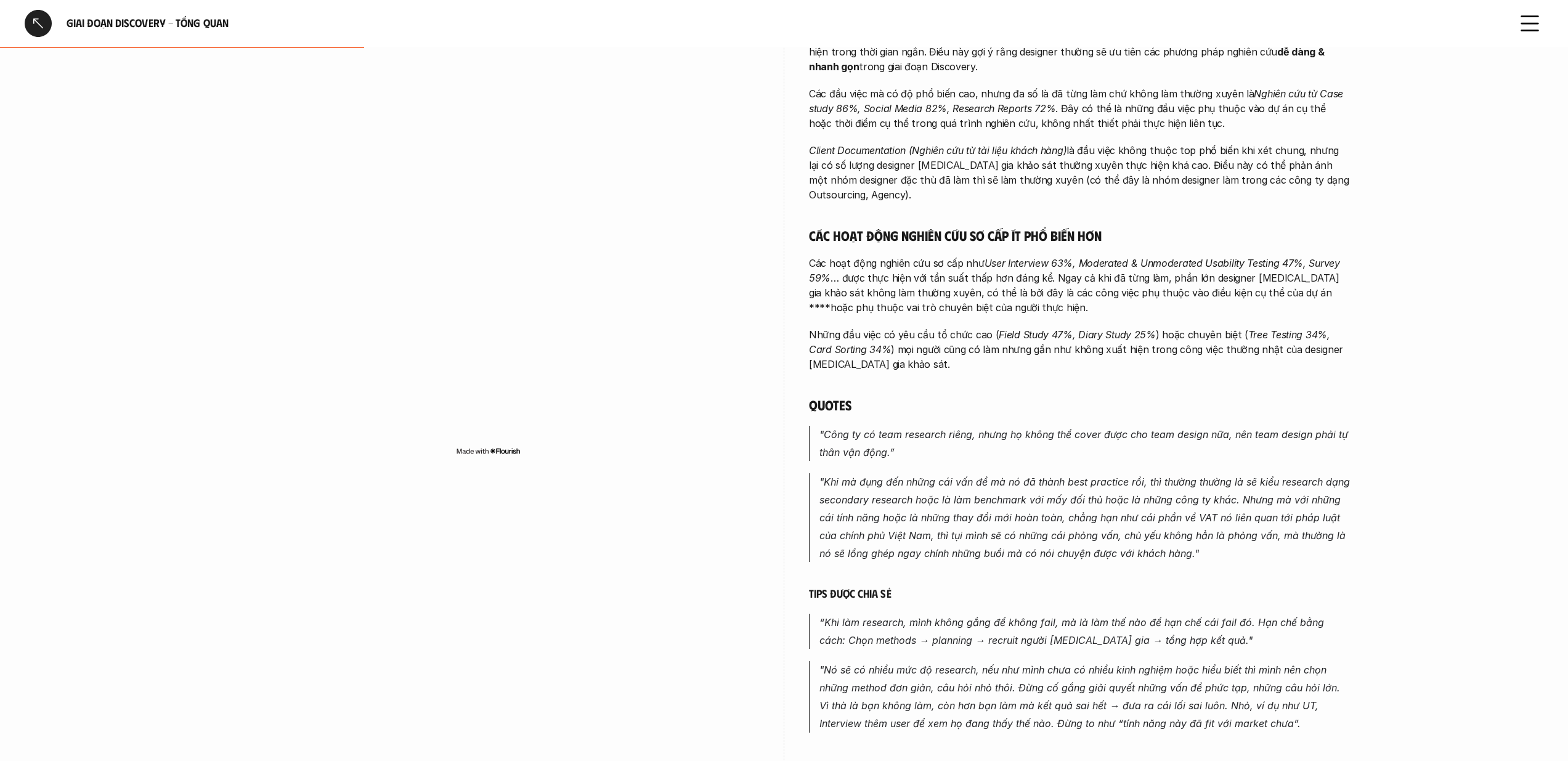
scroll to position [356, 0]
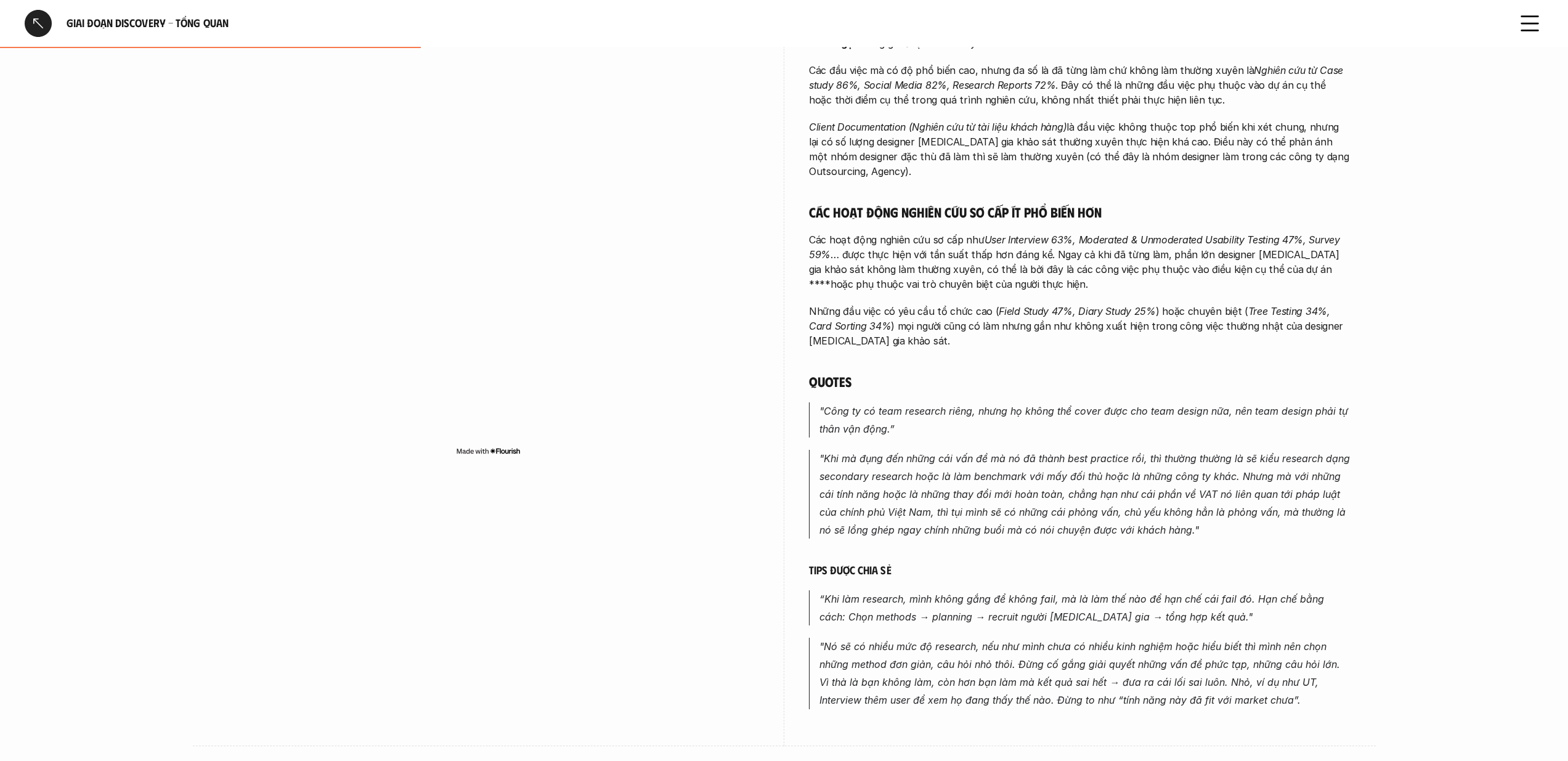
click at [977, 605] on em "“Khi làm research, mình không gắng để không fail, mà là làm thế nào để hạn chế …" at bounding box center [1073, 608] width 508 height 30
click at [966, 622] on img at bounding box center [968, 622] width 16 height 16
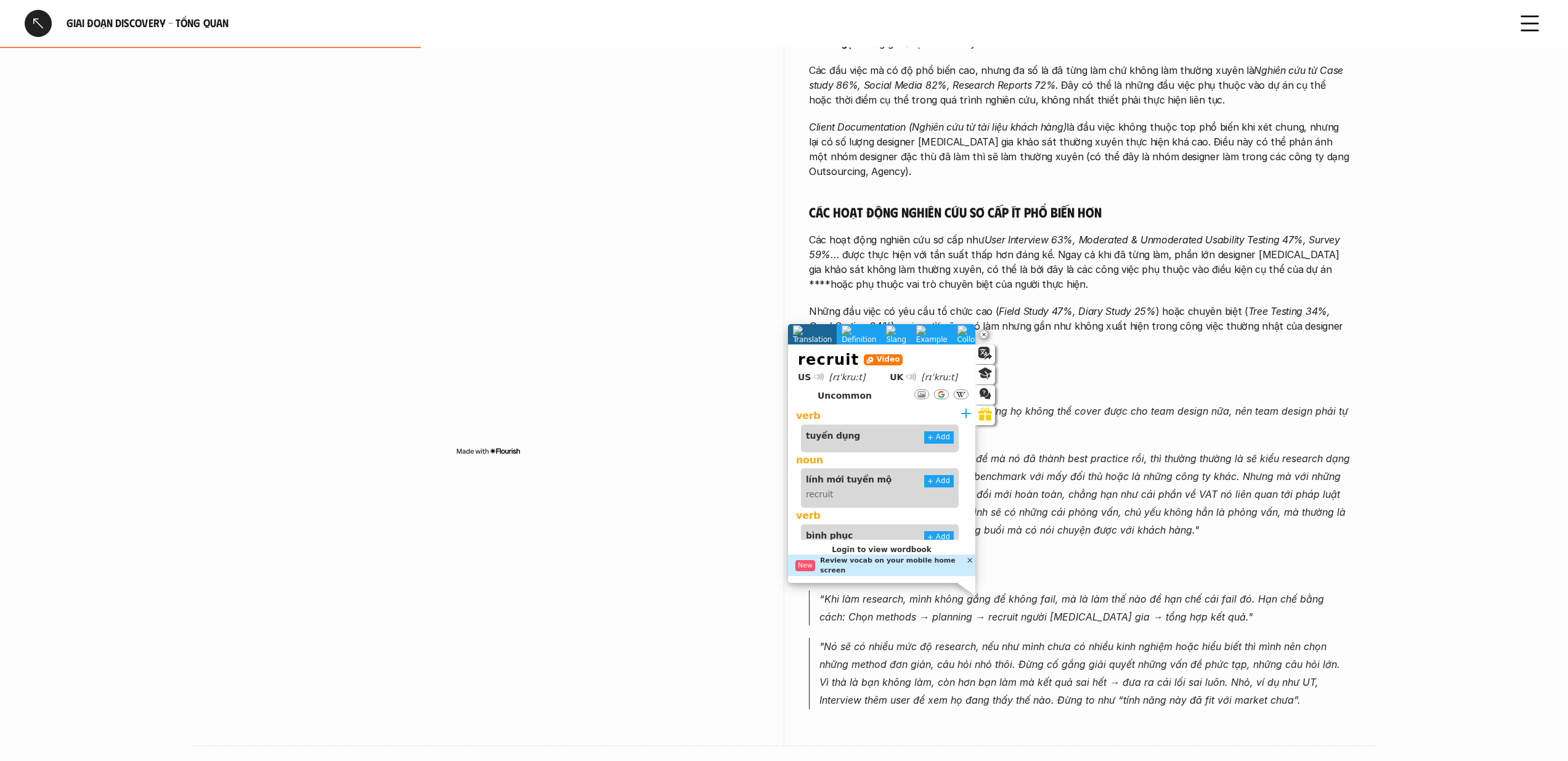
click at [1058, 618] on div "Các đầu việc phổ biến nhất trong giai đoạn Discovery đều thuộc nhóm nghiên cứu …" at bounding box center [1080, 334] width 542 height 747
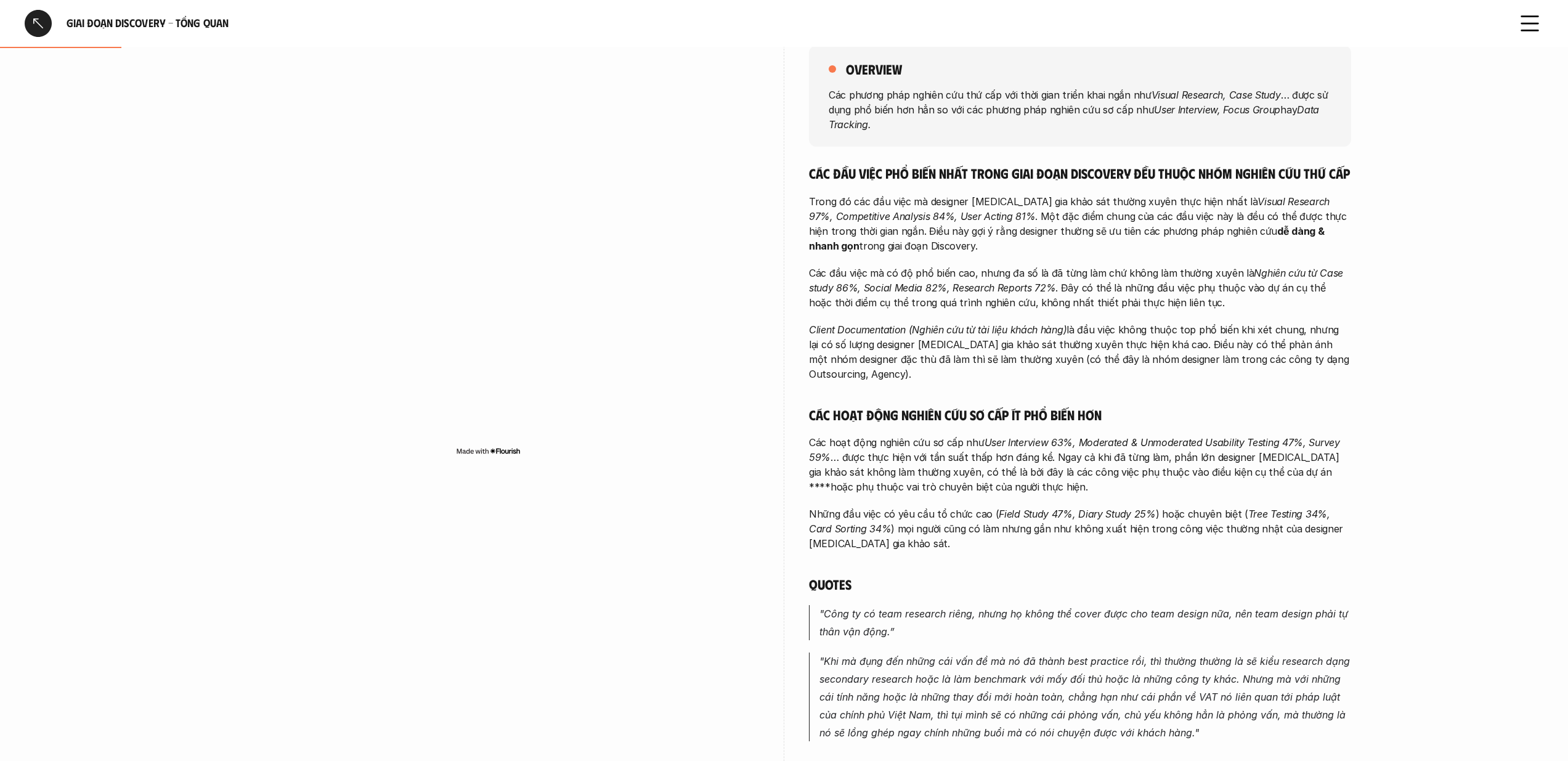
scroll to position [155, 0]
click at [1104, 433] on em "User Interview 63%, Moderated & Unmoderated Usability Testing 47%, Survey 59%" at bounding box center [1076, 446] width 534 height 27
click at [1091, 448] on img at bounding box center [1093, 445] width 16 height 16
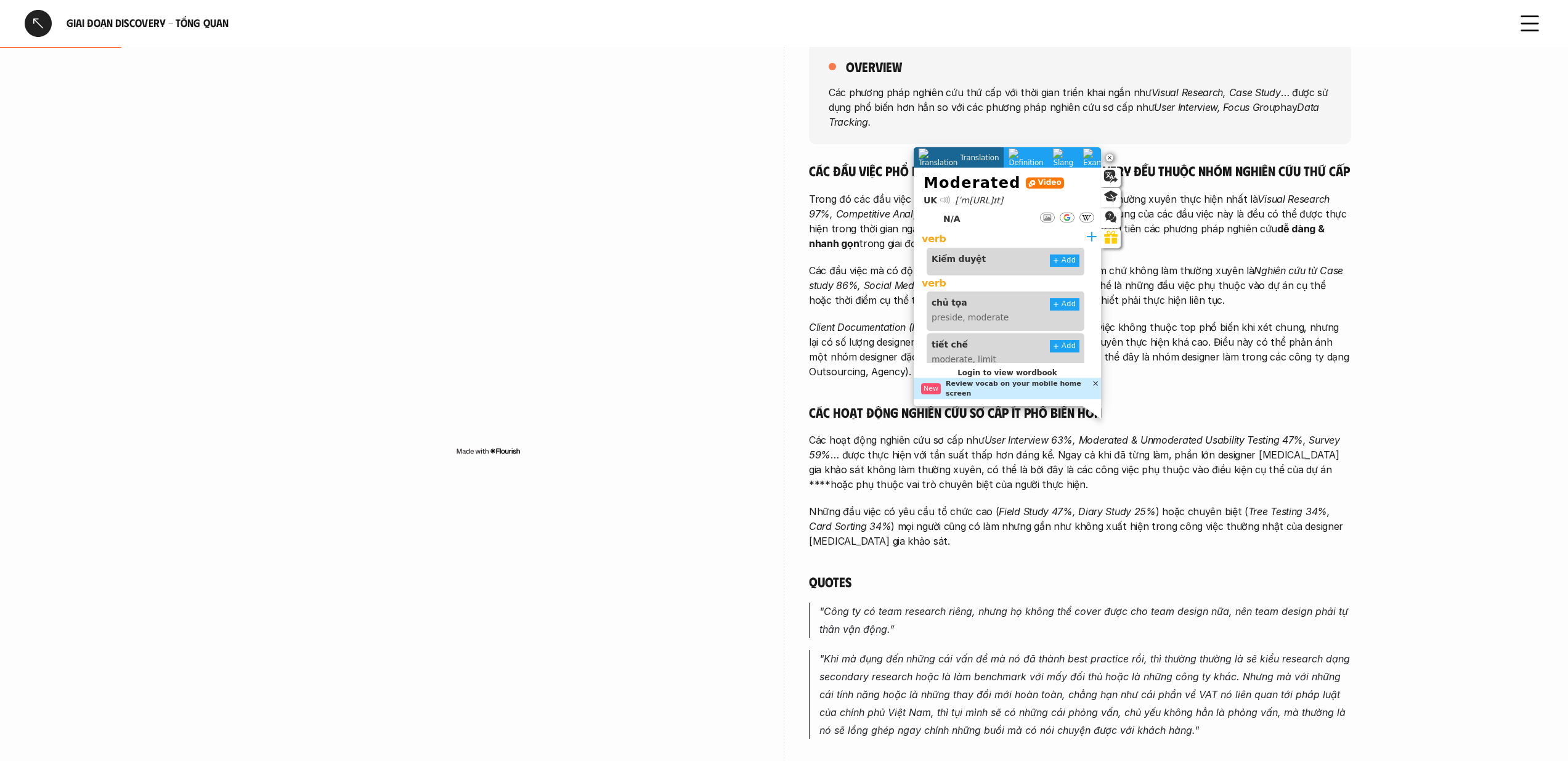
click at [1190, 459] on p "Các hoạt động nghiên cứu sơ cấp như User Interview 63%, Moderated & Unmoderated…" at bounding box center [1080, 462] width 542 height 59
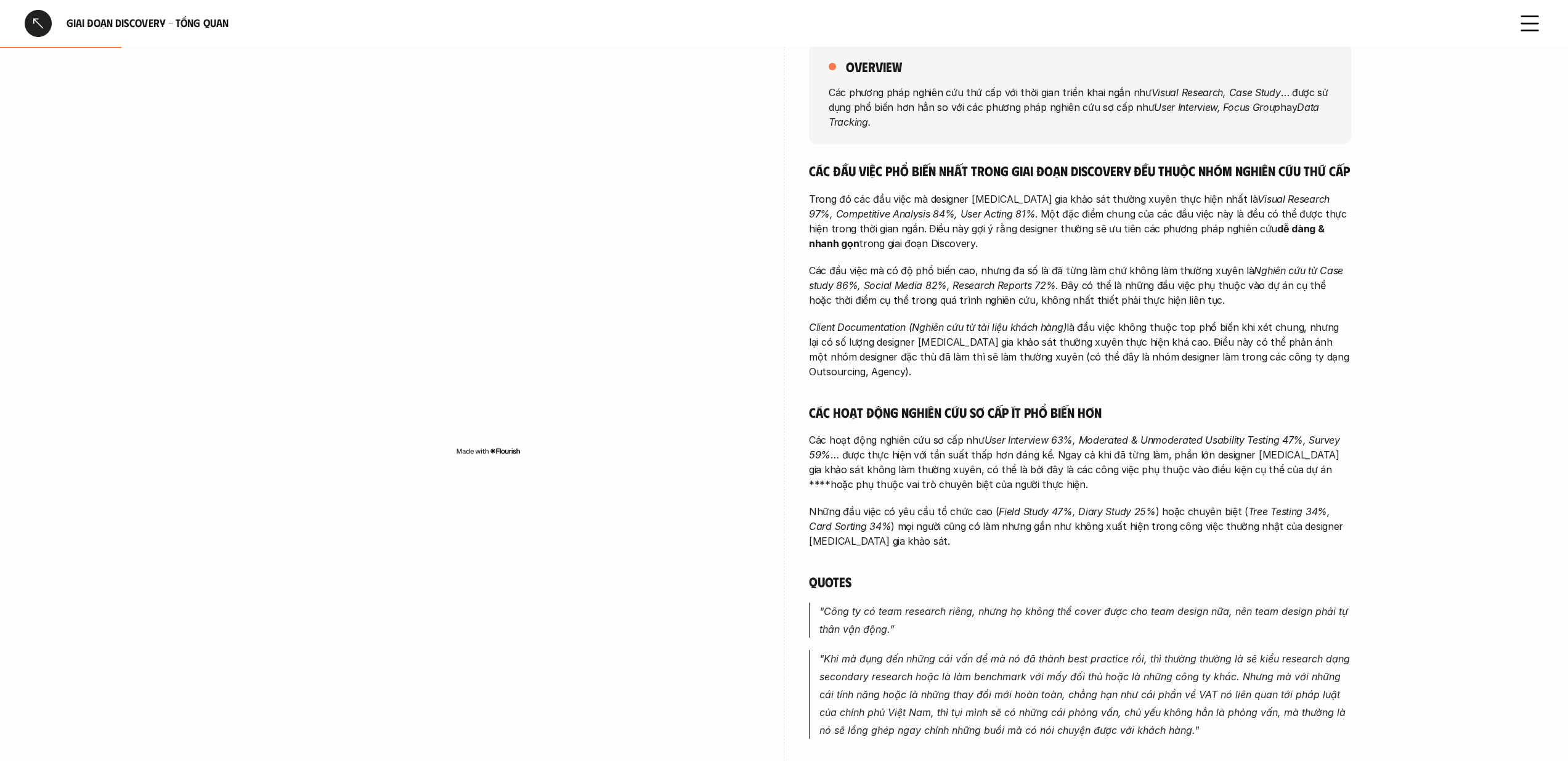
click at [1223, 433] on em "User Interview 63%, Moderated & Unmoderated Usability Testing 47%, Survey 59%" at bounding box center [1076, 446] width 534 height 27
click at [1216, 444] on img at bounding box center [1214, 445] width 16 height 16
click at [1130, 447] on p "Các hoạt động nghiên cứu sơ cấp như User Interview 63%, Moderated & Unmoderated…" at bounding box center [1080, 462] width 542 height 59
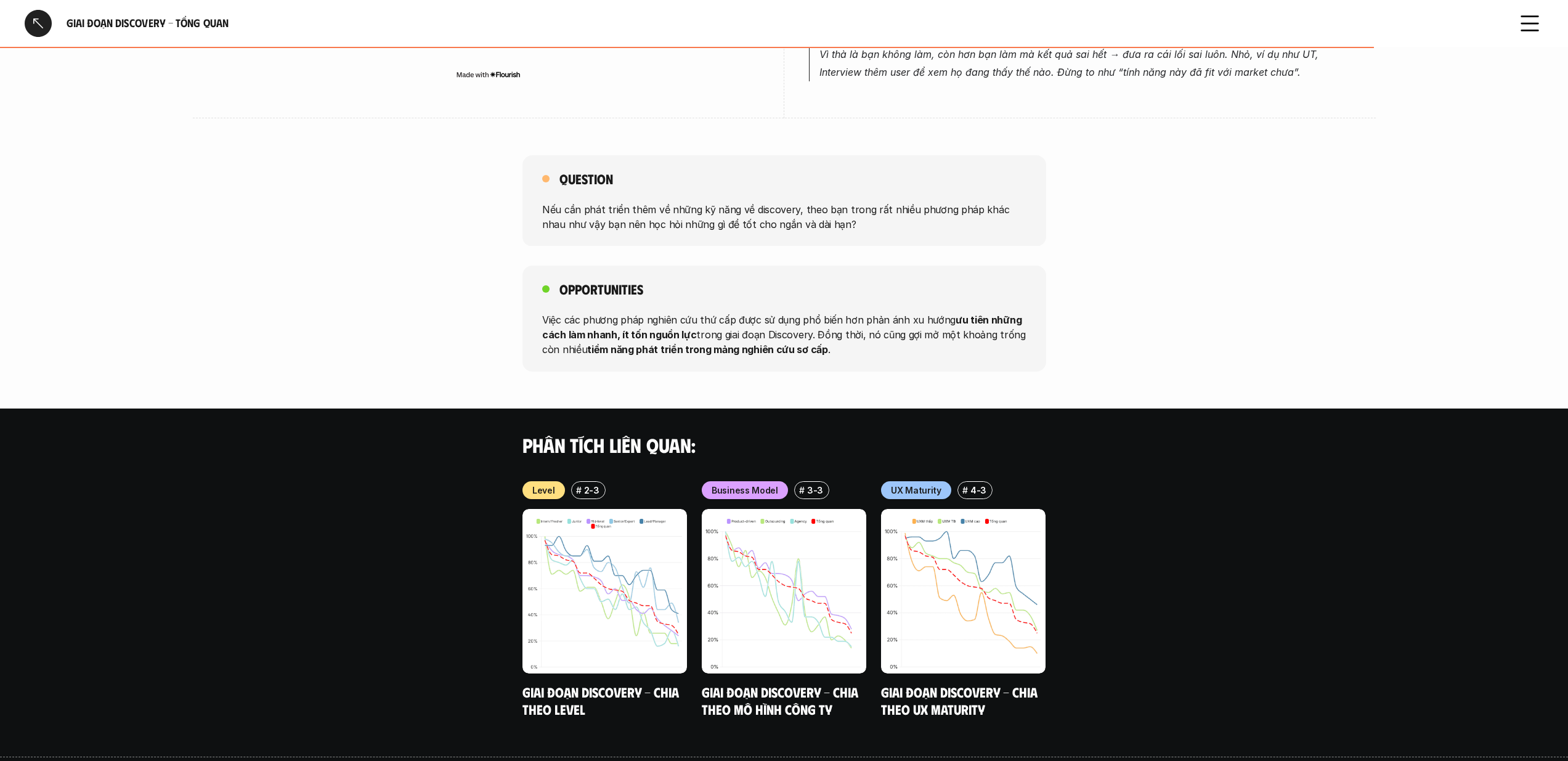
scroll to position [994, 0]
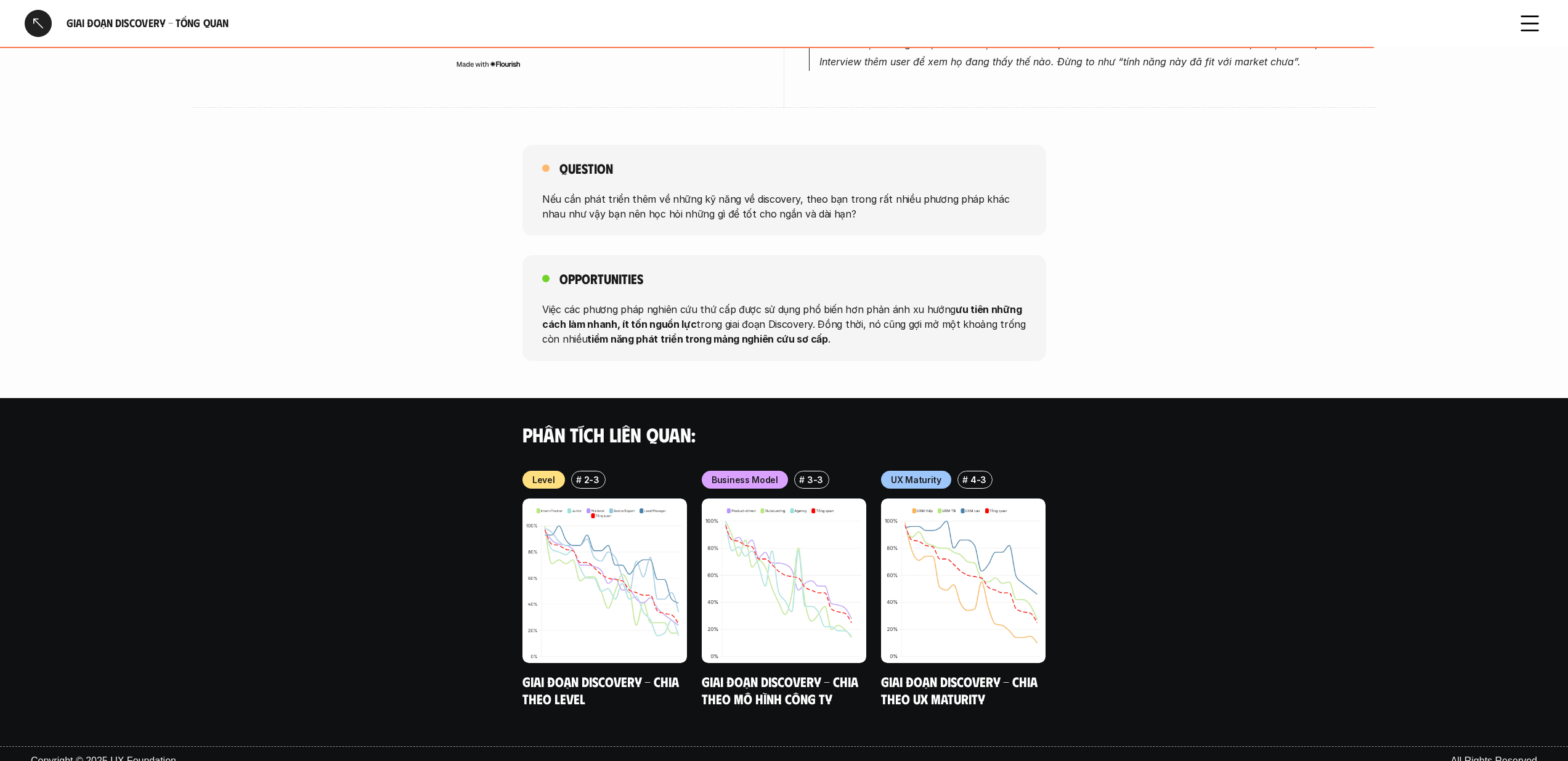
click at [47, 24] on div at bounding box center [38, 23] width 27 height 27
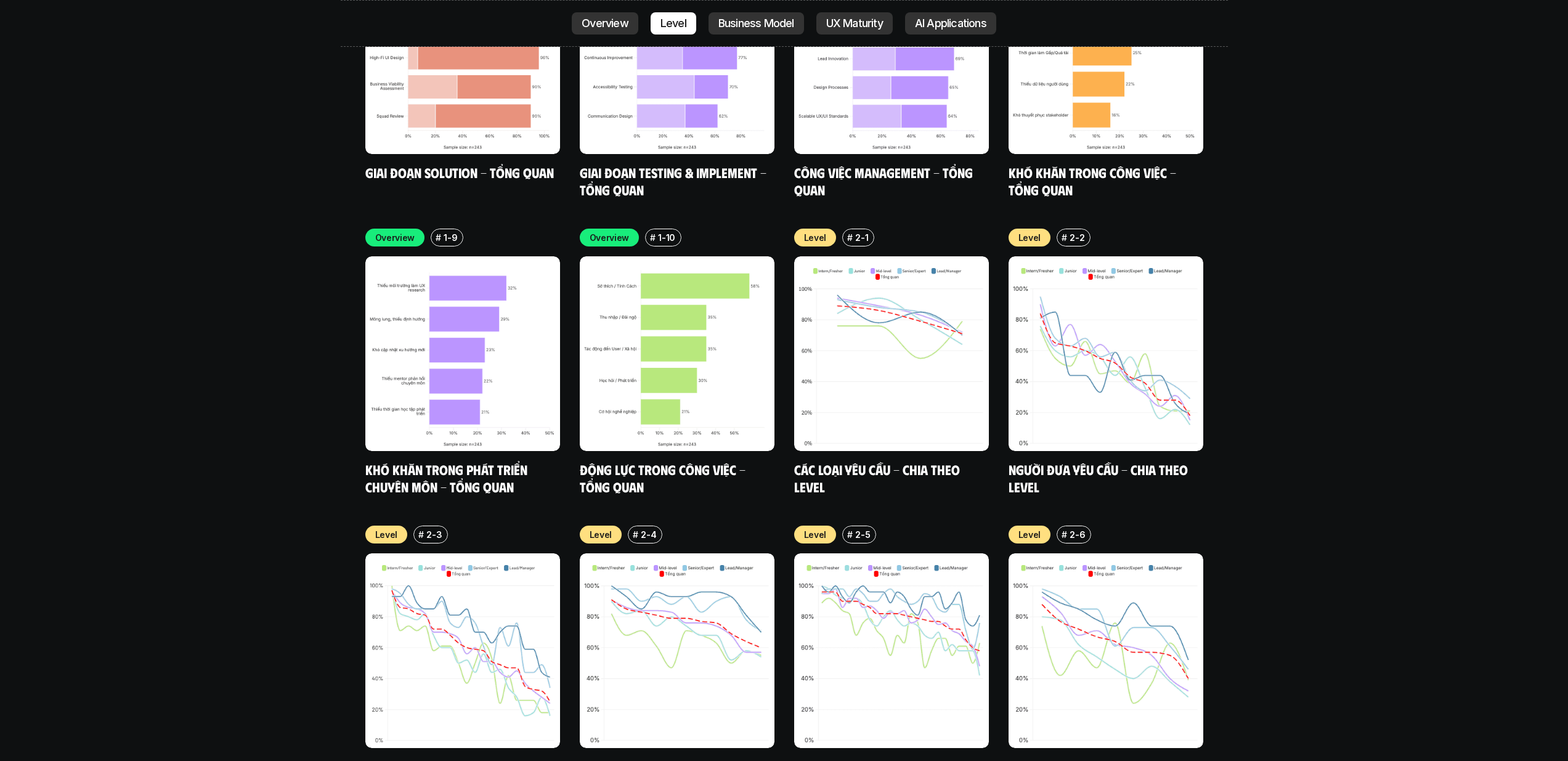
scroll to position [4409, 0]
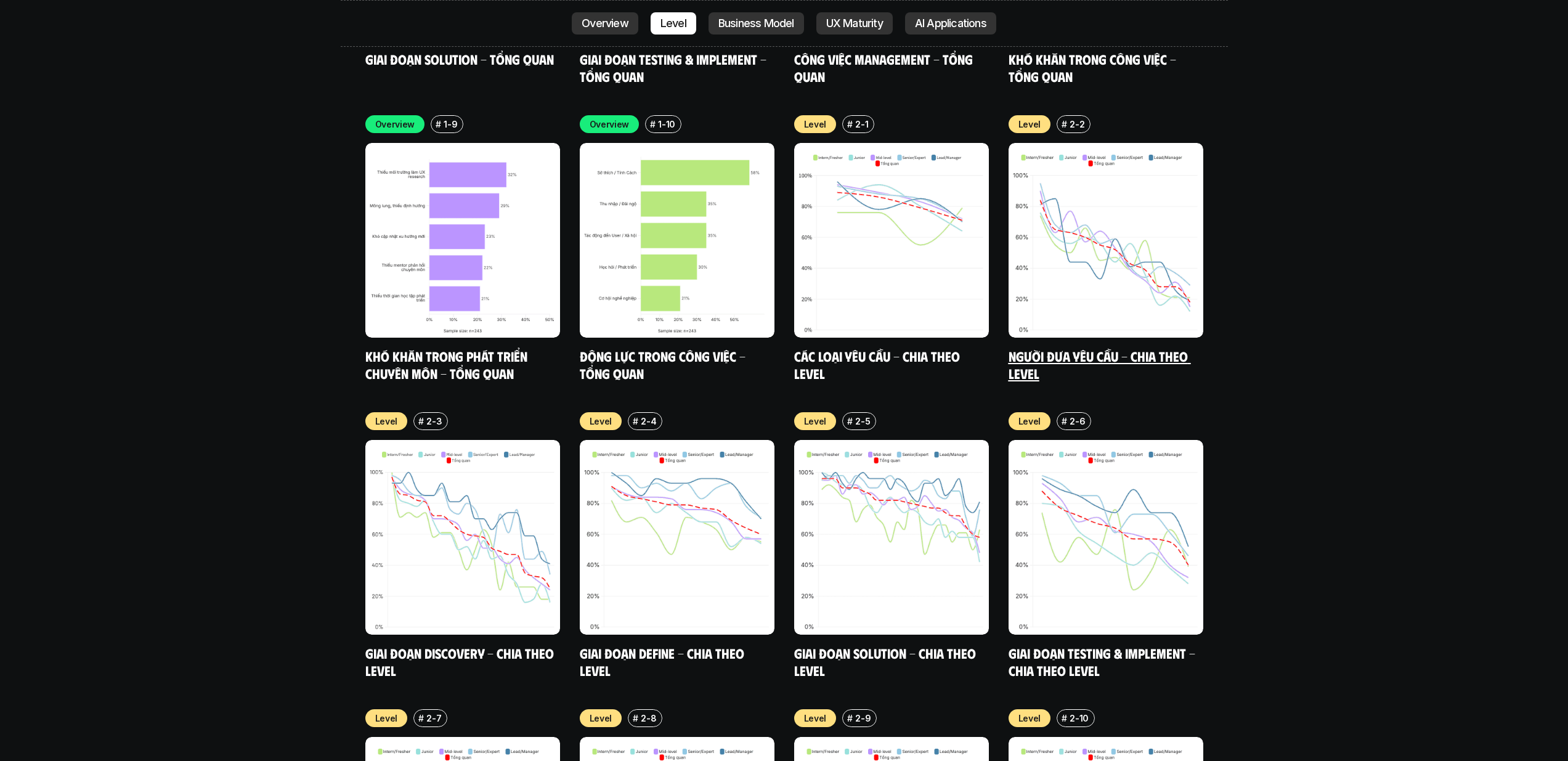
click at [1146, 242] on img at bounding box center [1105, 240] width 194 height 194
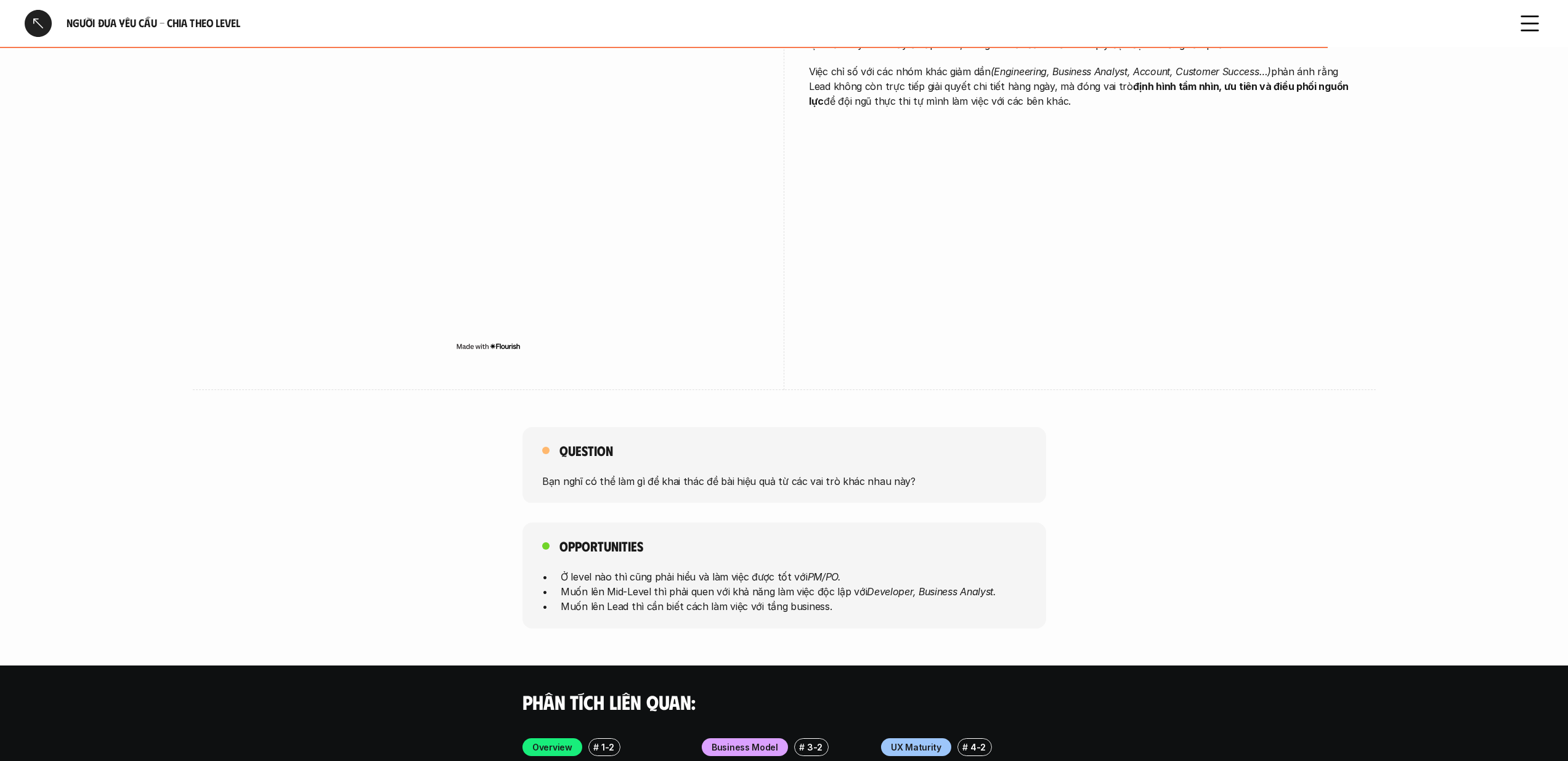
scroll to position [2493, 0]
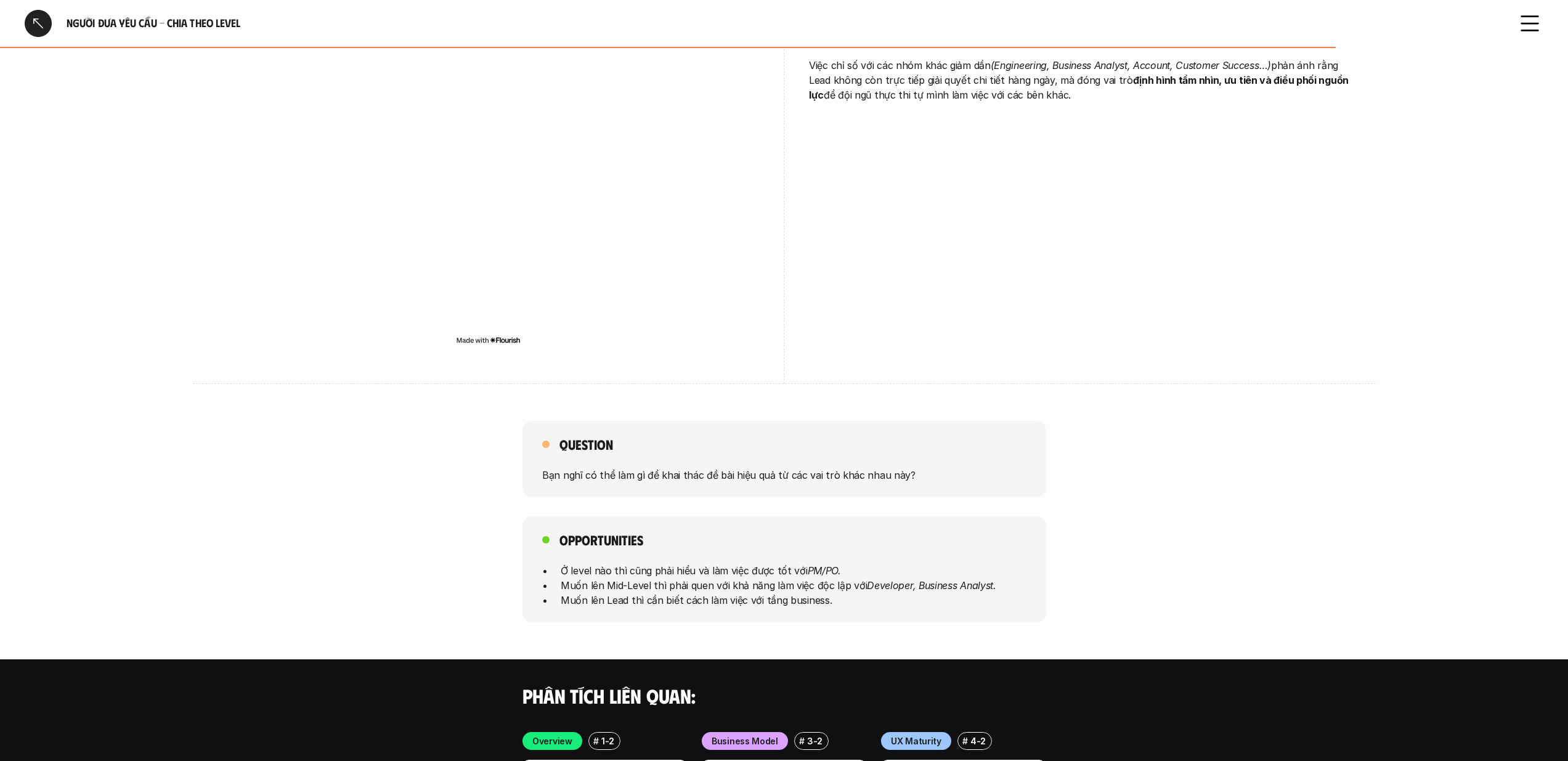
click at [46, 25] on div at bounding box center [38, 23] width 27 height 27
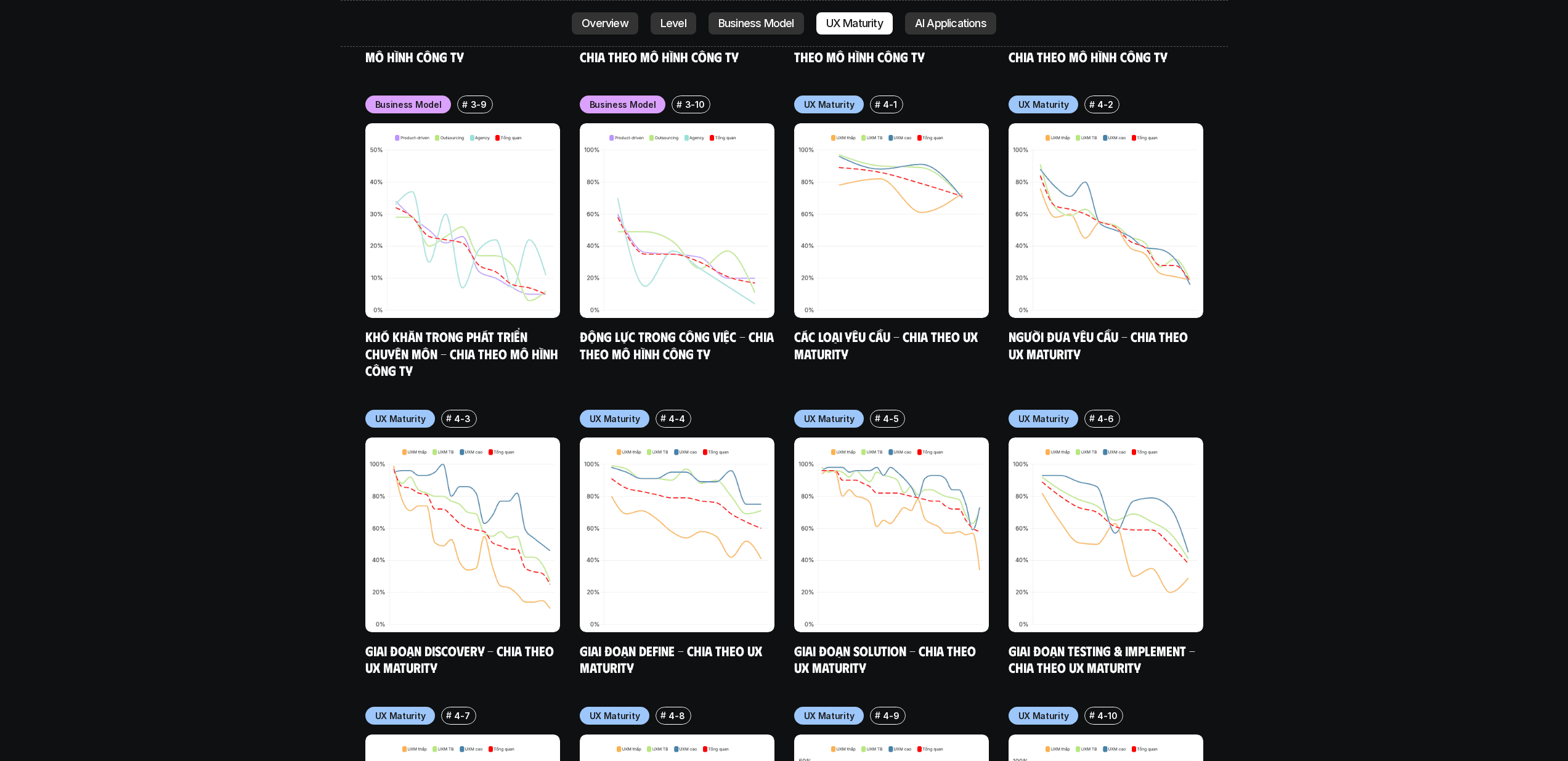
scroll to position [5942, 0]
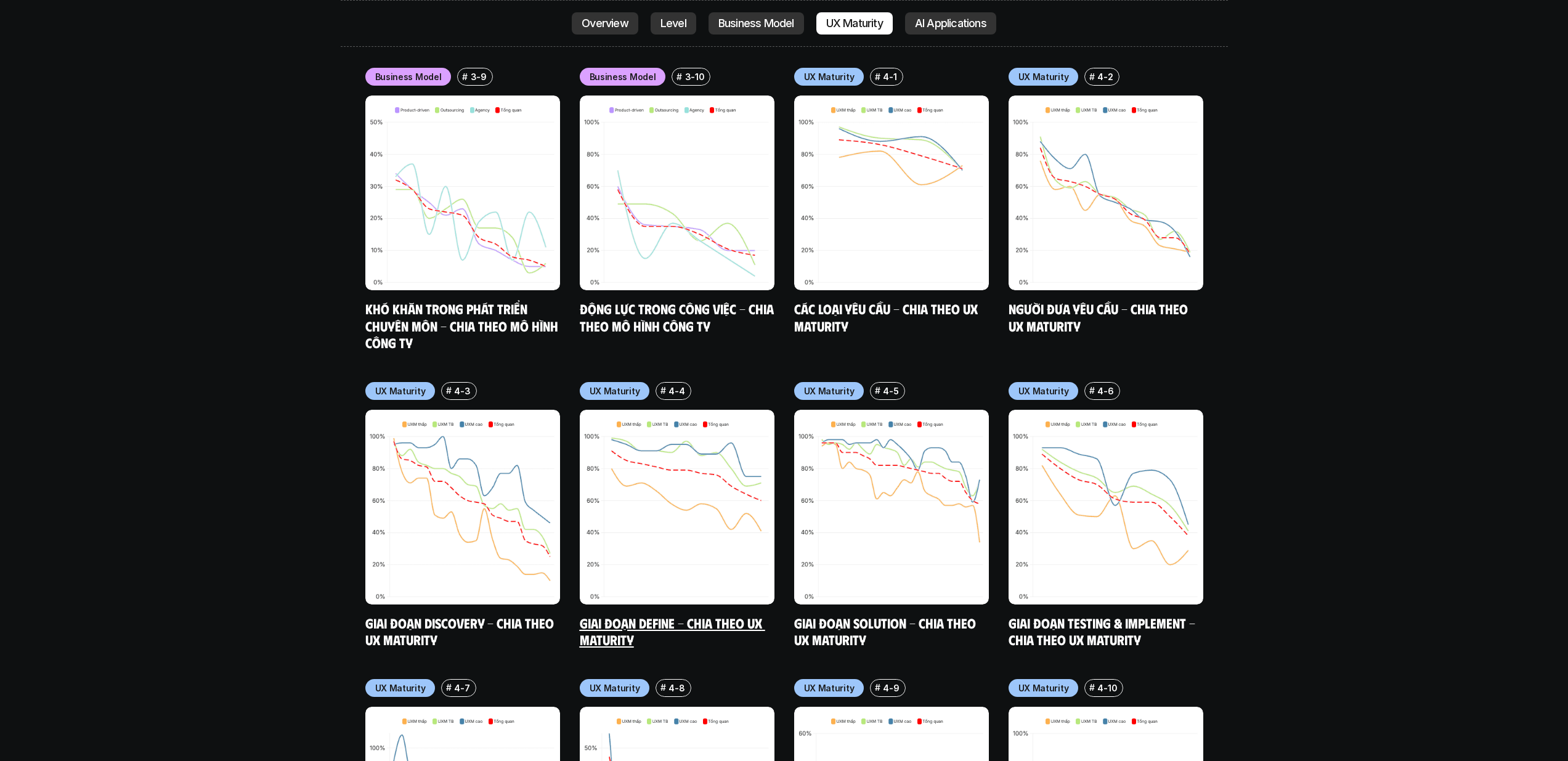
click at [714, 422] on img at bounding box center [677, 507] width 194 height 194
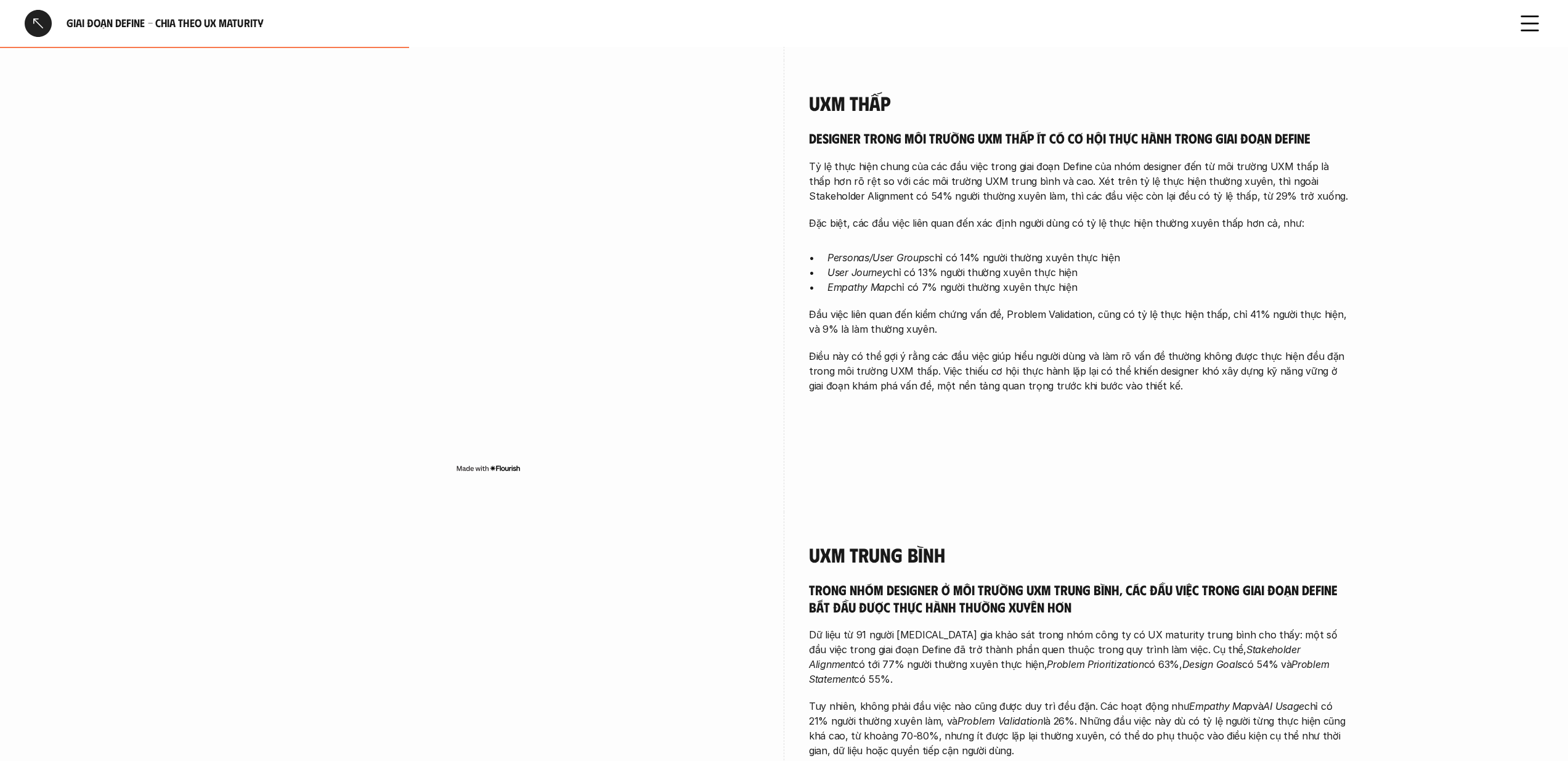
scroll to position [662, 0]
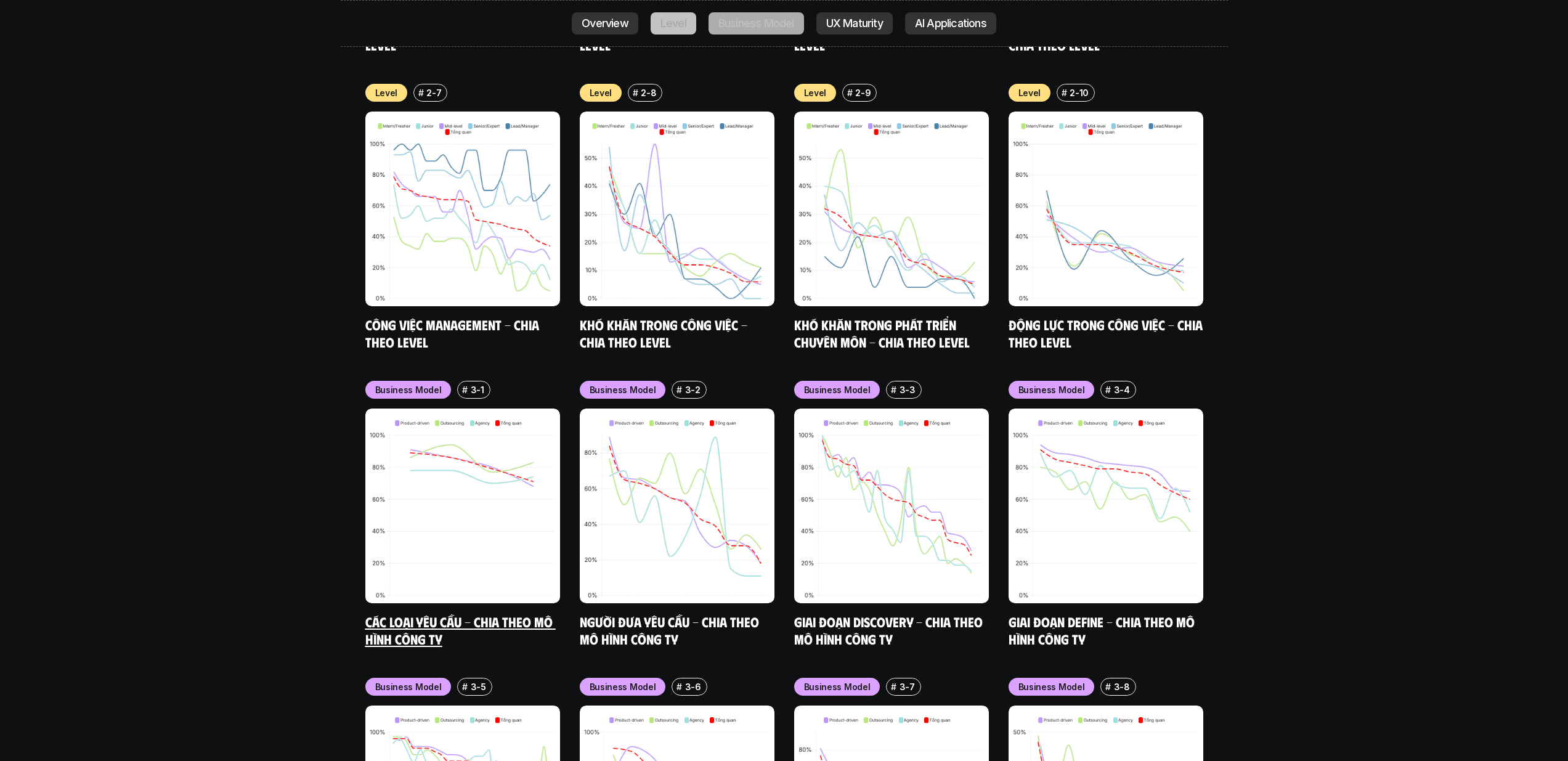
scroll to position [5085, 0]
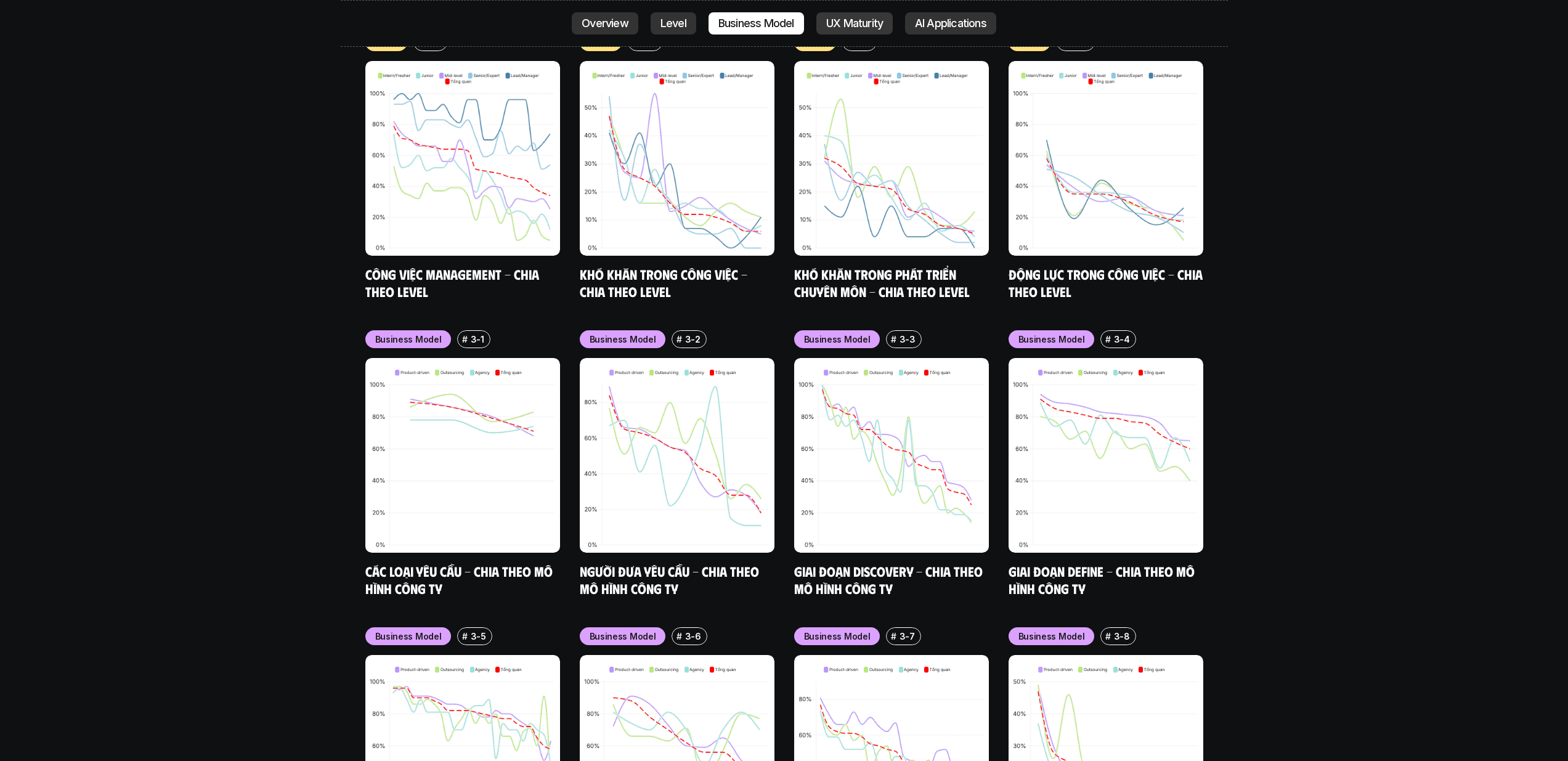
click at [852, 25] on p "UX Maturity" at bounding box center [854, 23] width 57 height 12
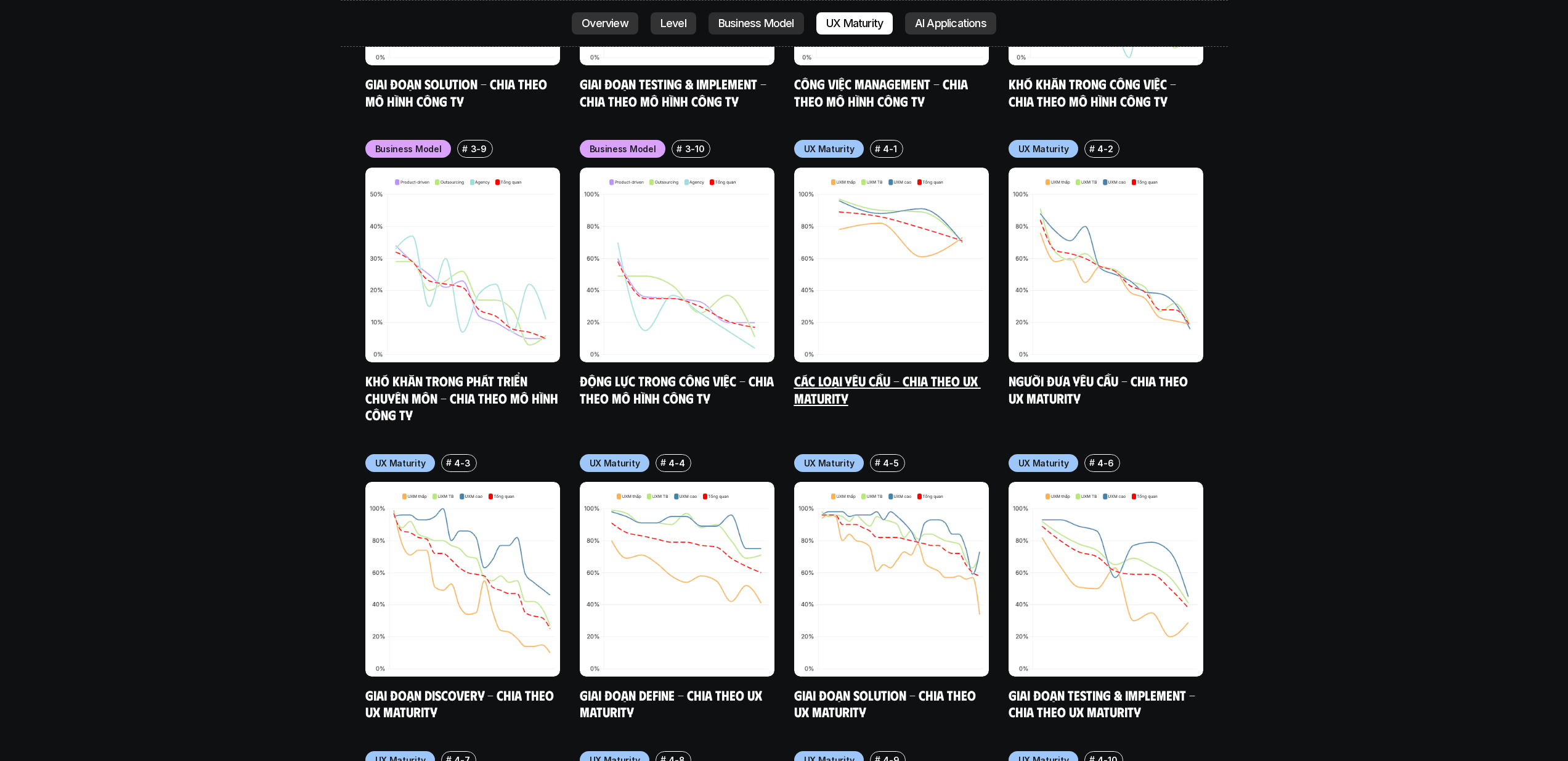
scroll to position [5895, 0]
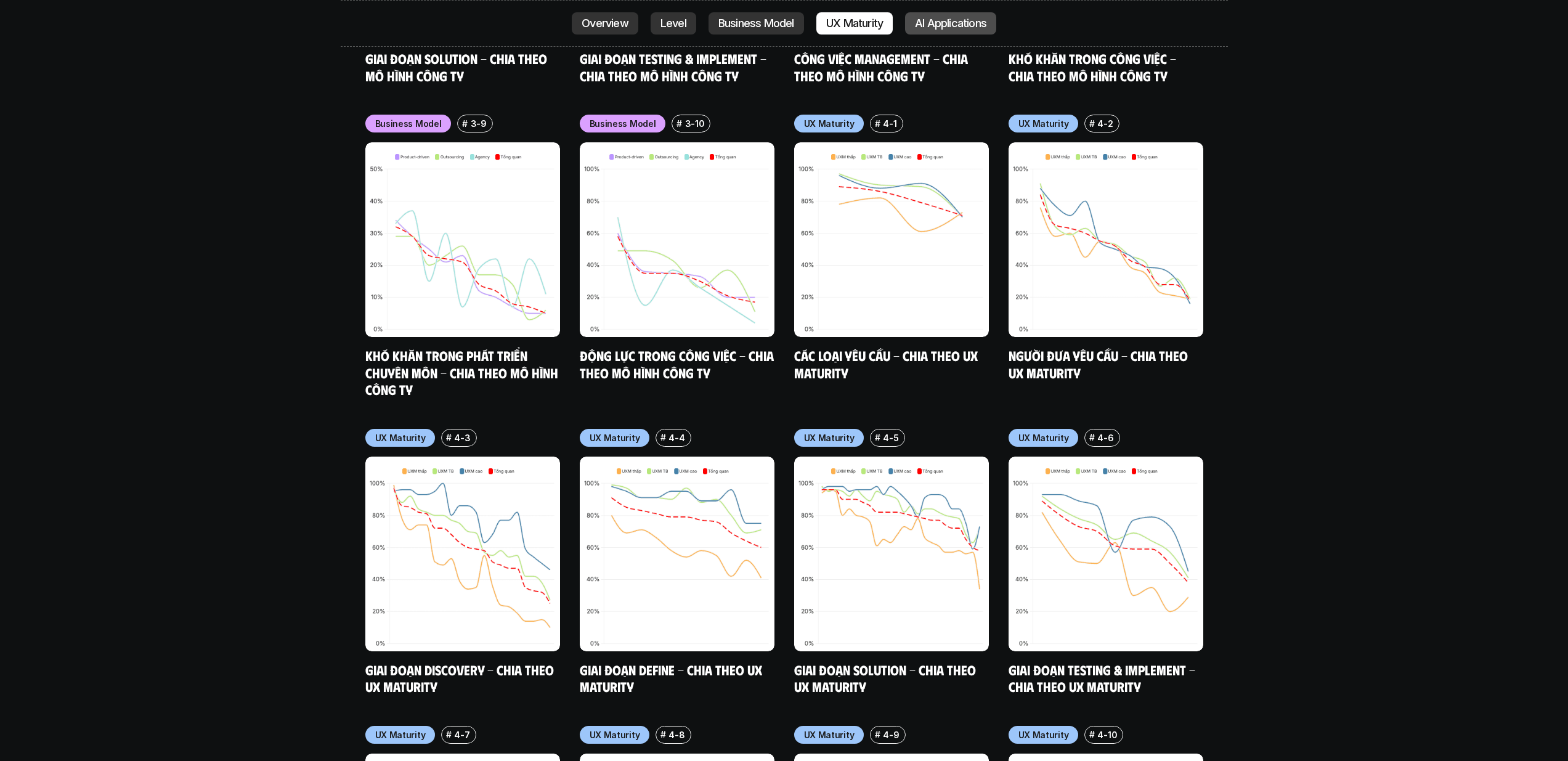
click at [963, 12] on link "AI Applications" at bounding box center [951, 23] width 91 height 22
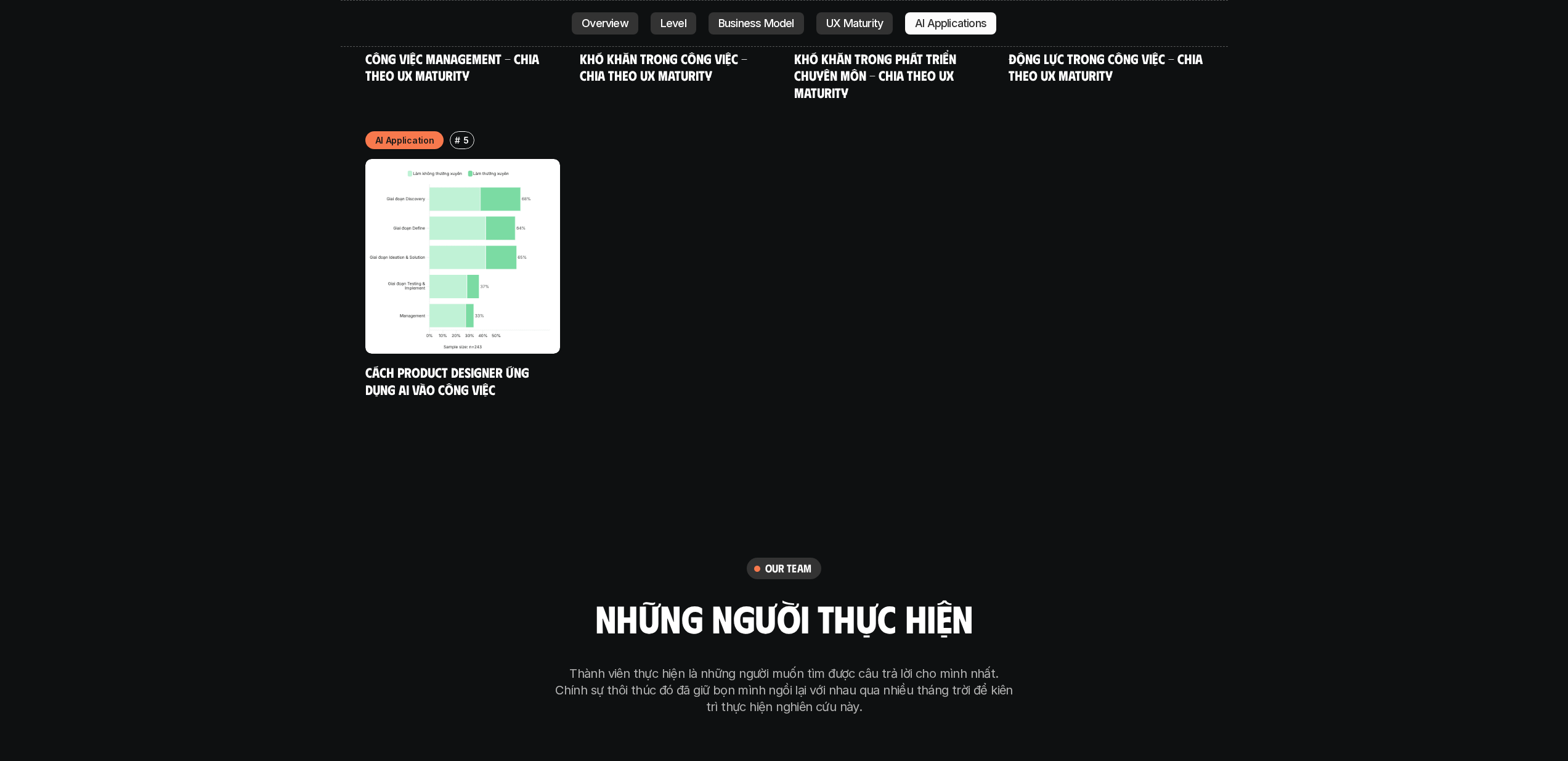
scroll to position [6819, 0]
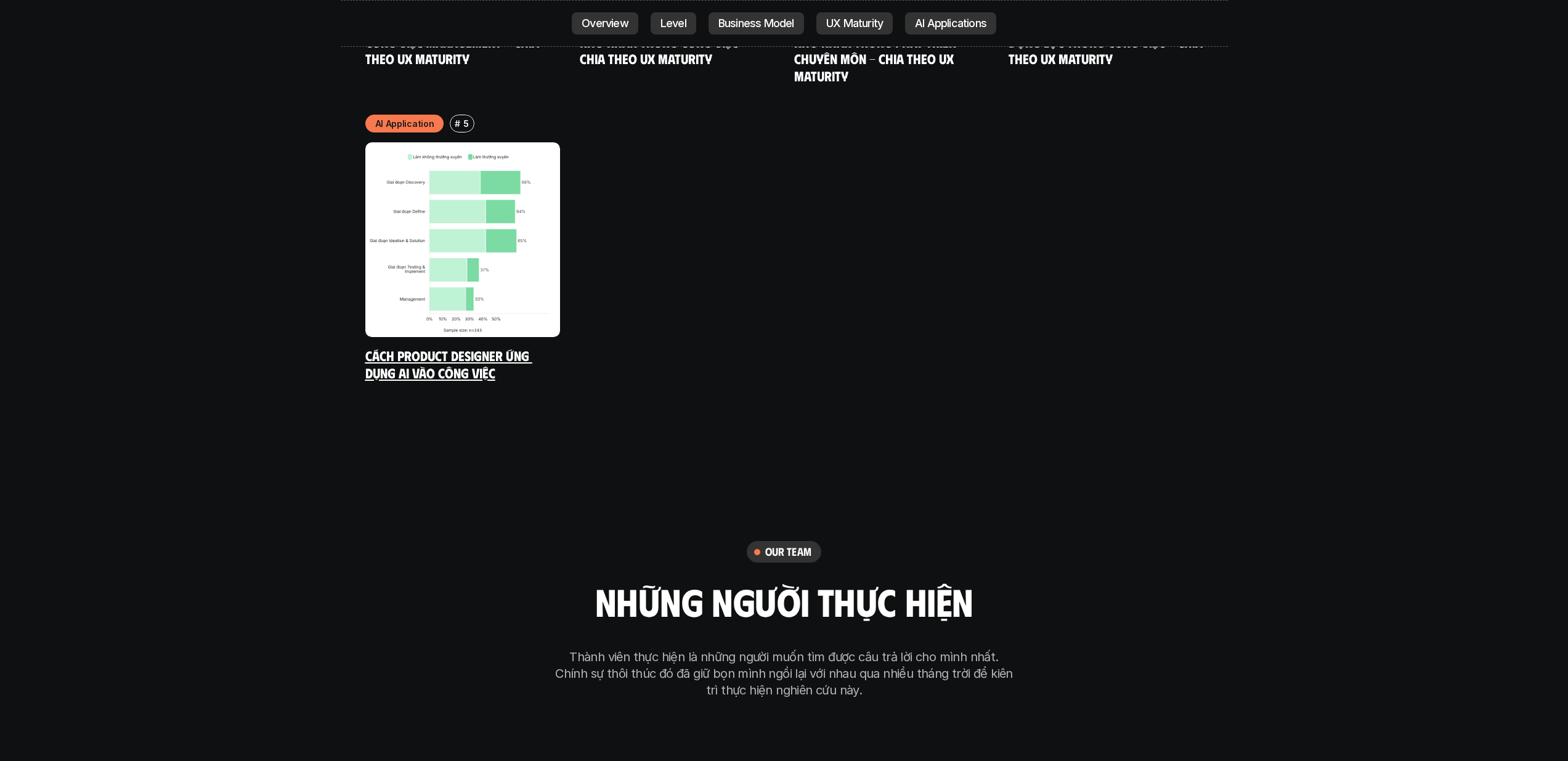
click at [446, 198] on img at bounding box center [462, 239] width 194 height 194
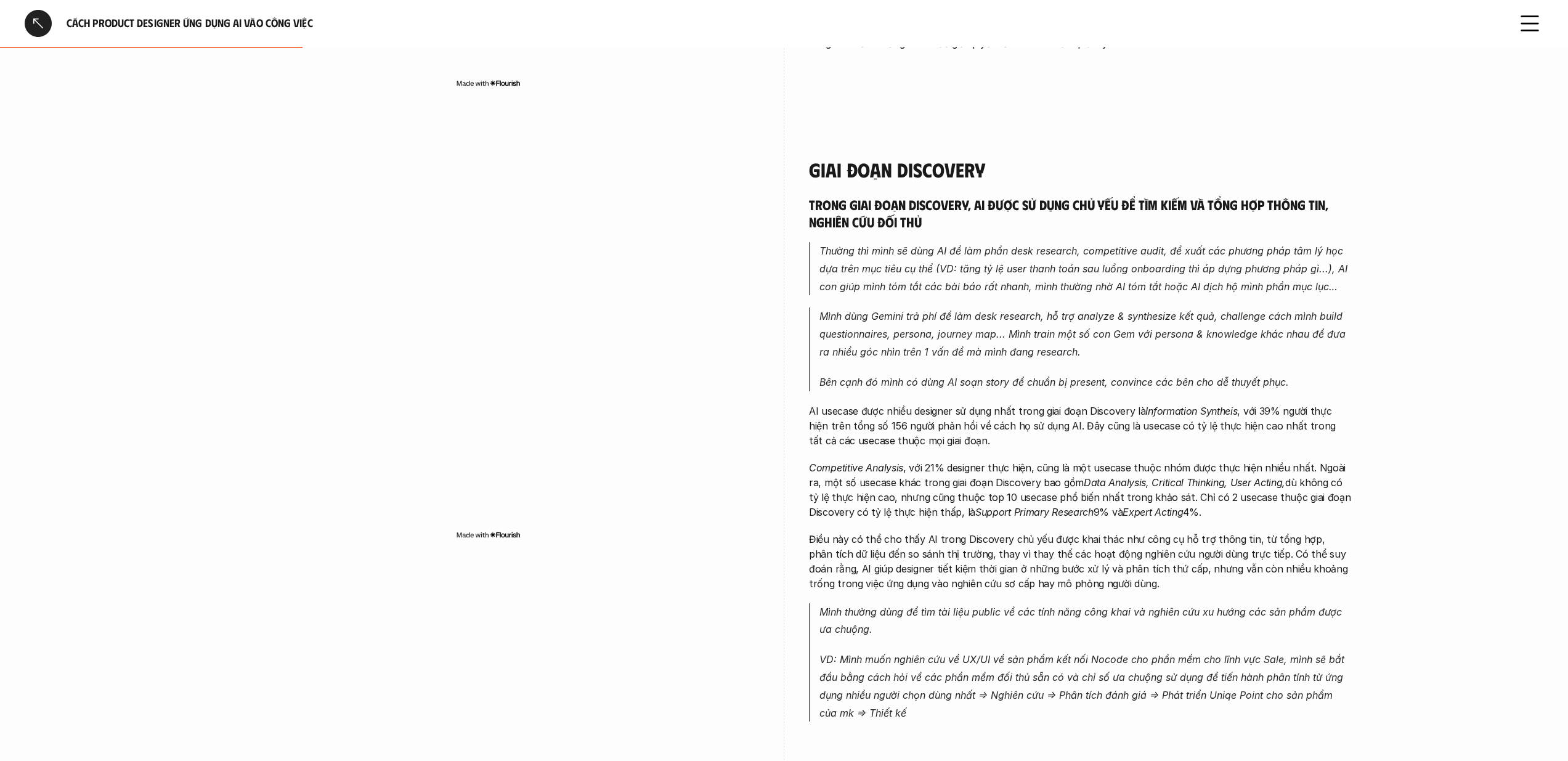
scroll to position [556, 0]
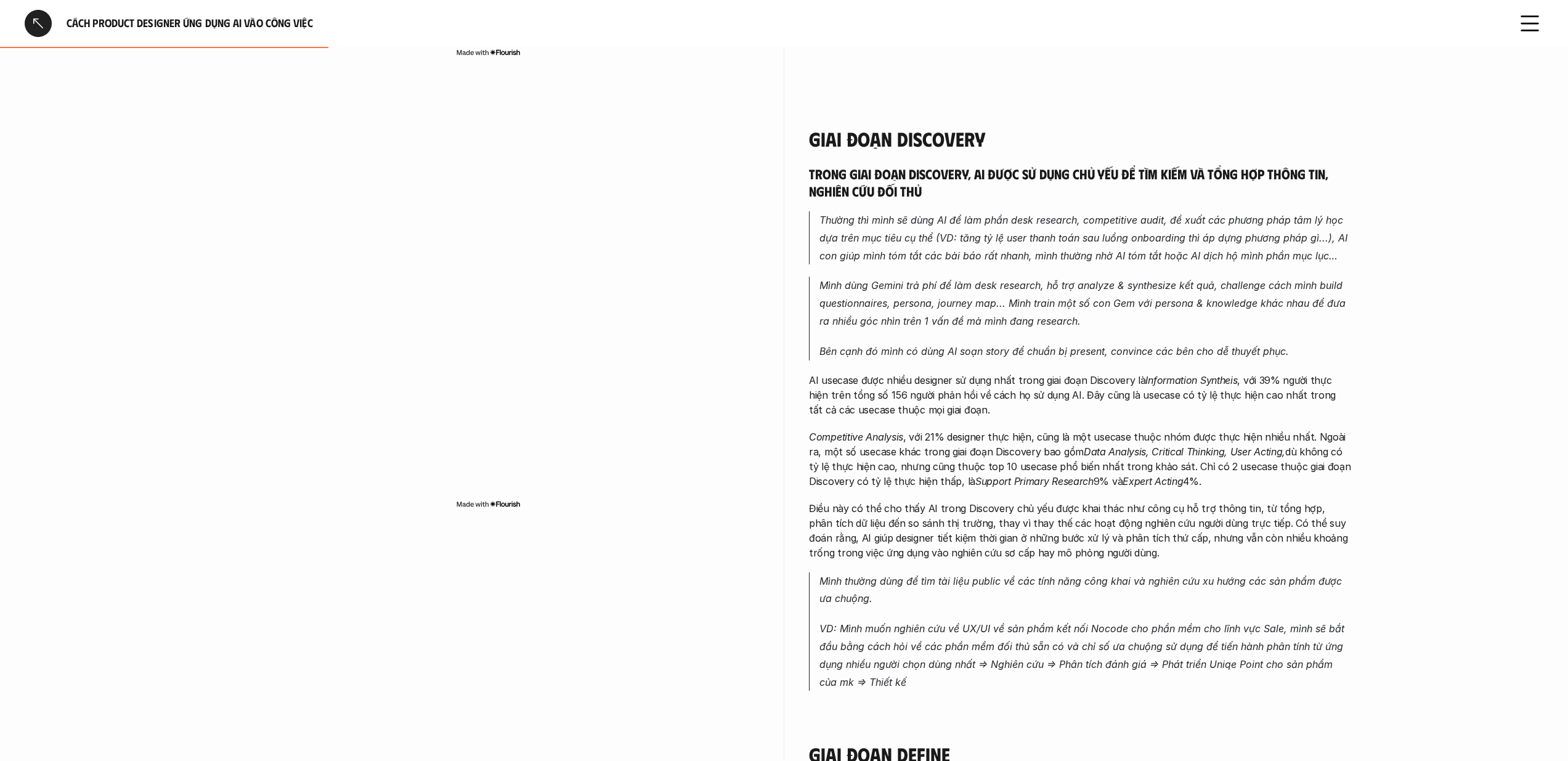
click at [1128, 349] on em "Bên cạnh đó mình có dùng AI soạn story để chuẩn bị present, convince các bên ch…" at bounding box center [1054, 351] width 470 height 12
click at [1124, 372] on img at bounding box center [1124, 371] width 16 height 16
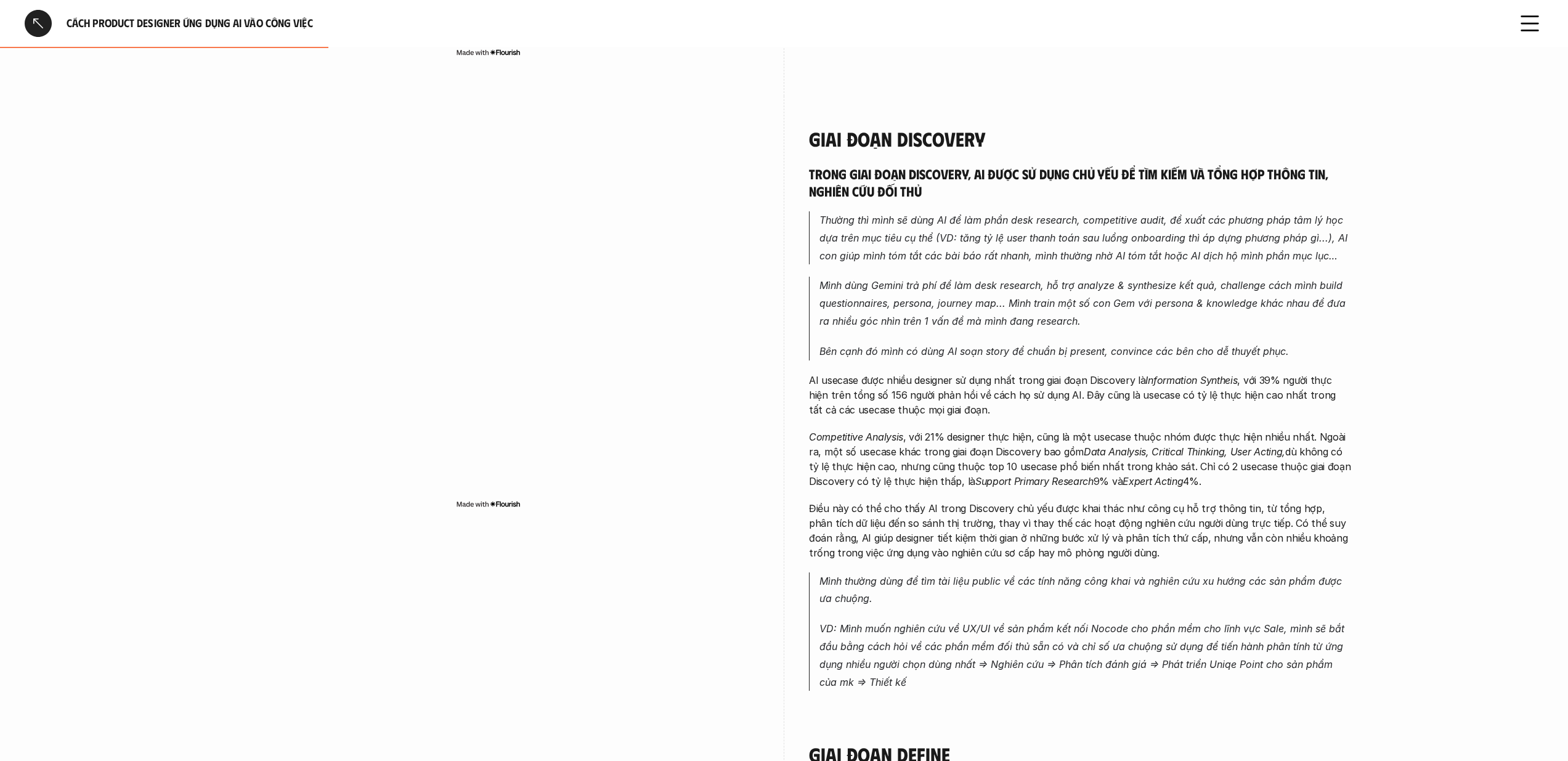
click at [1139, 280] on em "Mình dùng Gemini trả phí để làm desk research, hỗ trợ analyze & synthesize kết …" at bounding box center [1084, 303] width 530 height 48
click at [1139, 306] on img at bounding box center [1143, 305] width 16 height 16
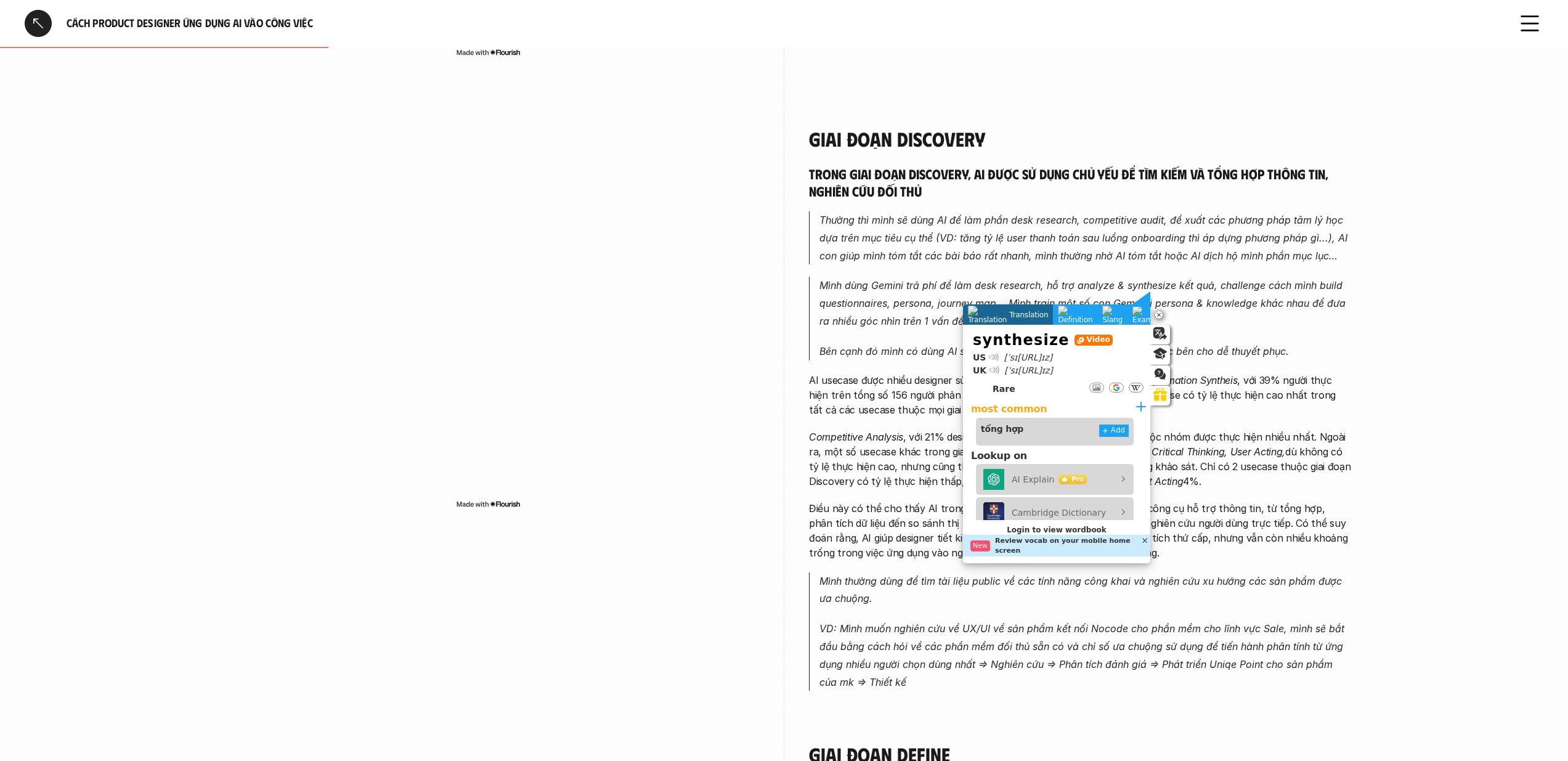
click at [1226, 282] on em "Mình dùng Gemini trả phí để làm desk research, hỗ trợ analyze & synthesize kết …" at bounding box center [1084, 303] width 530 height 48
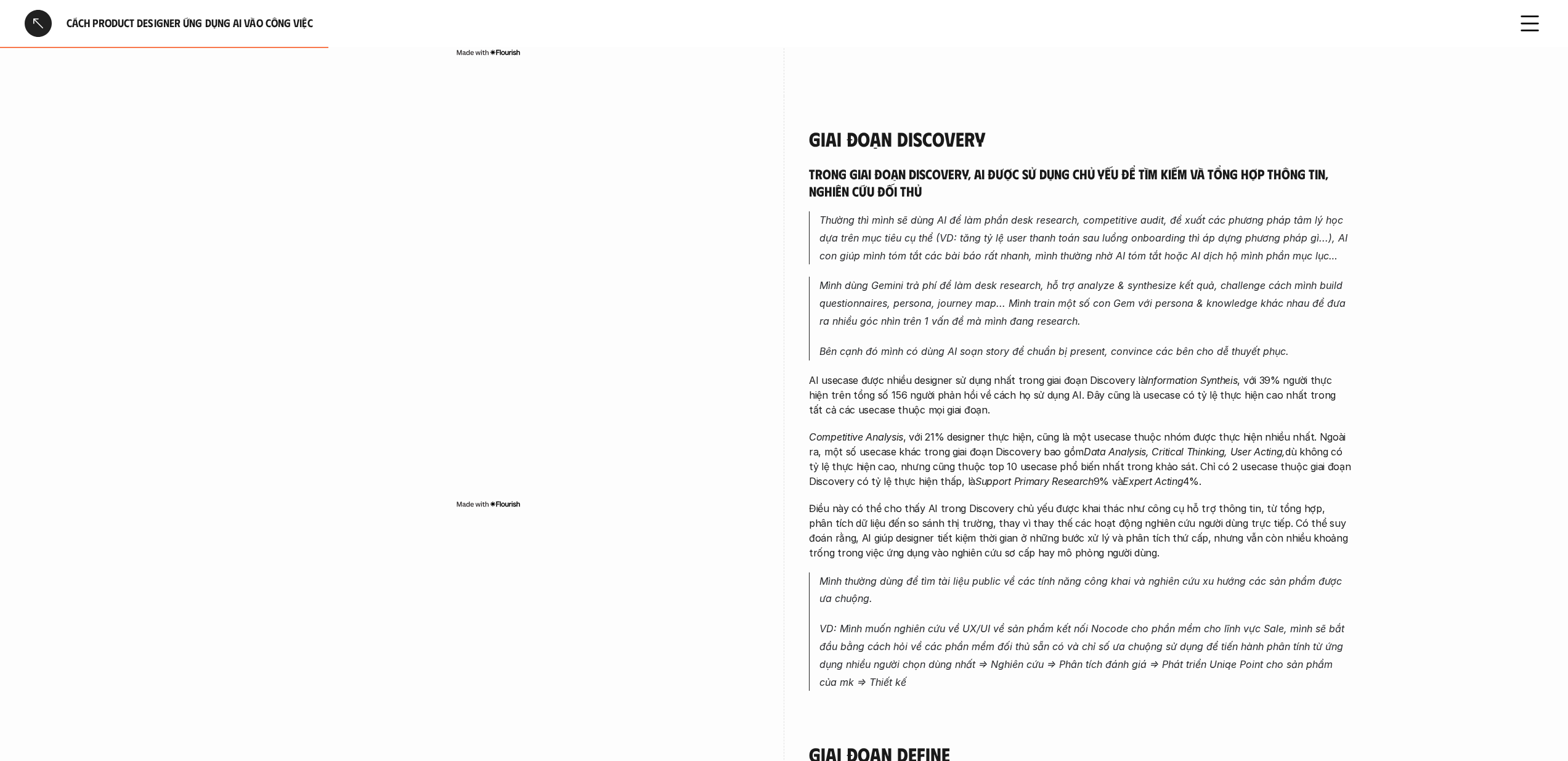
click at [1204, 379] on em "Information Syntheis" at bounding box center [1192, 380] width 92 height 12
click at [1205, 403] on img at bounding box center [1210, 400] width 16 height 16
click at [1287, 394] on p "AI usecase được nhiều designer sử dụng nhất trong giai đoạn Discovery là Inform…" at bounding box center [1080, 395] width 542 height 45
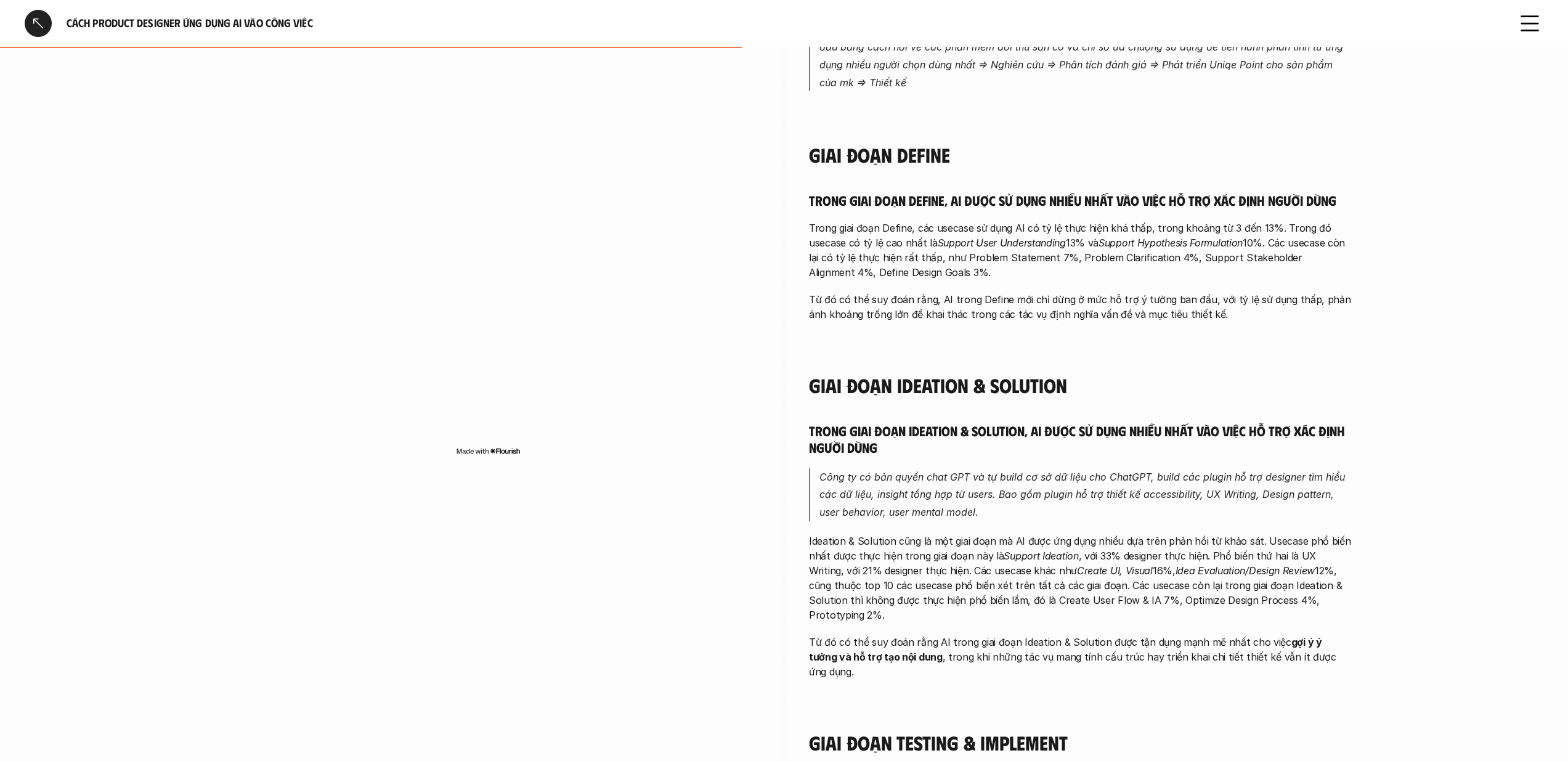
scroll to position [1168, 0]
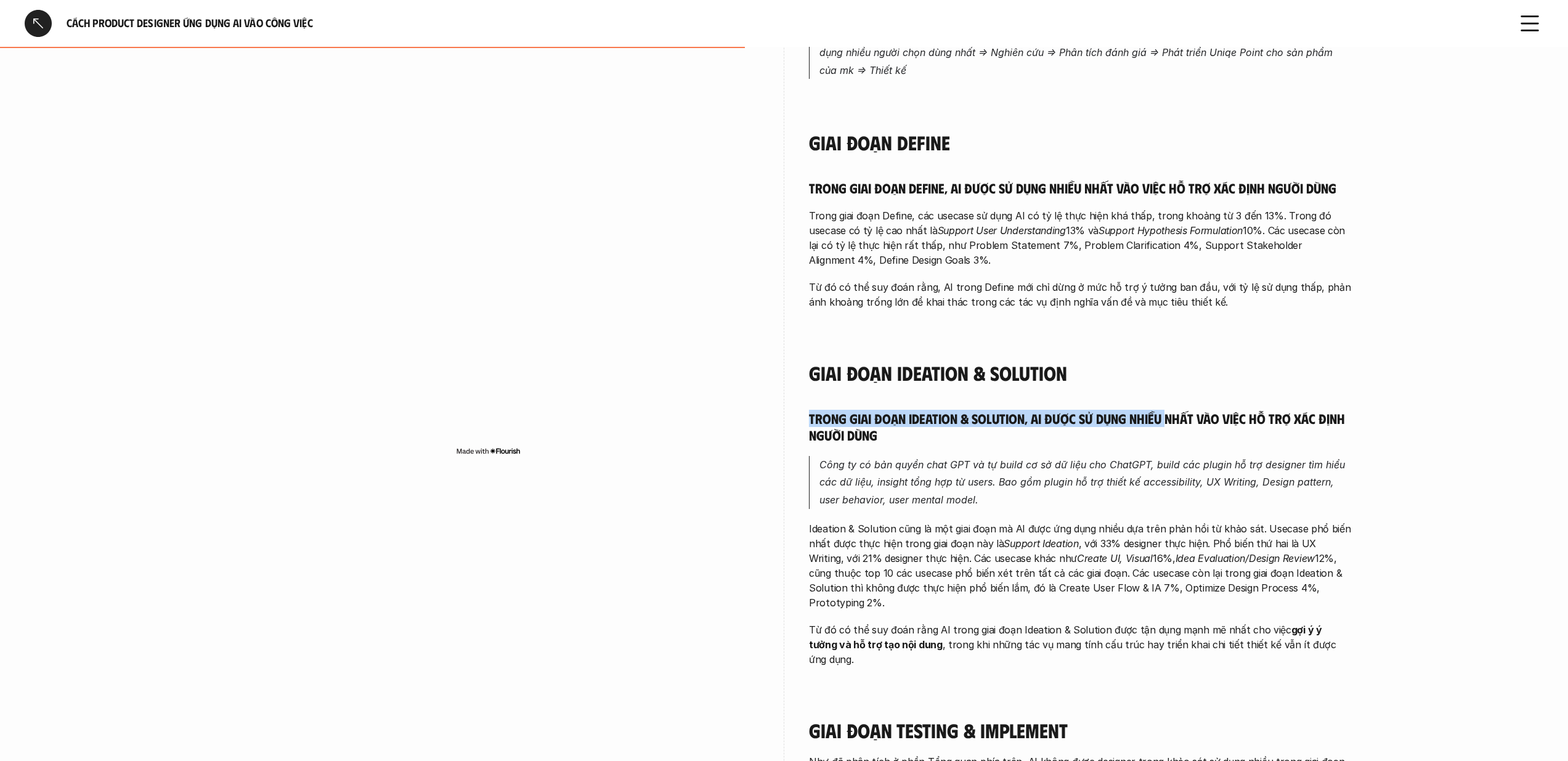
drag, startPoint x: 1157, startPoint y: 401, endPoint x: 1166, endPoint y: 424, distance: 24.7
click at [1166, 424] on div "Trong giai đoạn Discovery, AI được sử dụng chủ yếu để tìm kiếm và tổng hợp thôn…" at bounding box center [1080, 359] width 542 height 1611
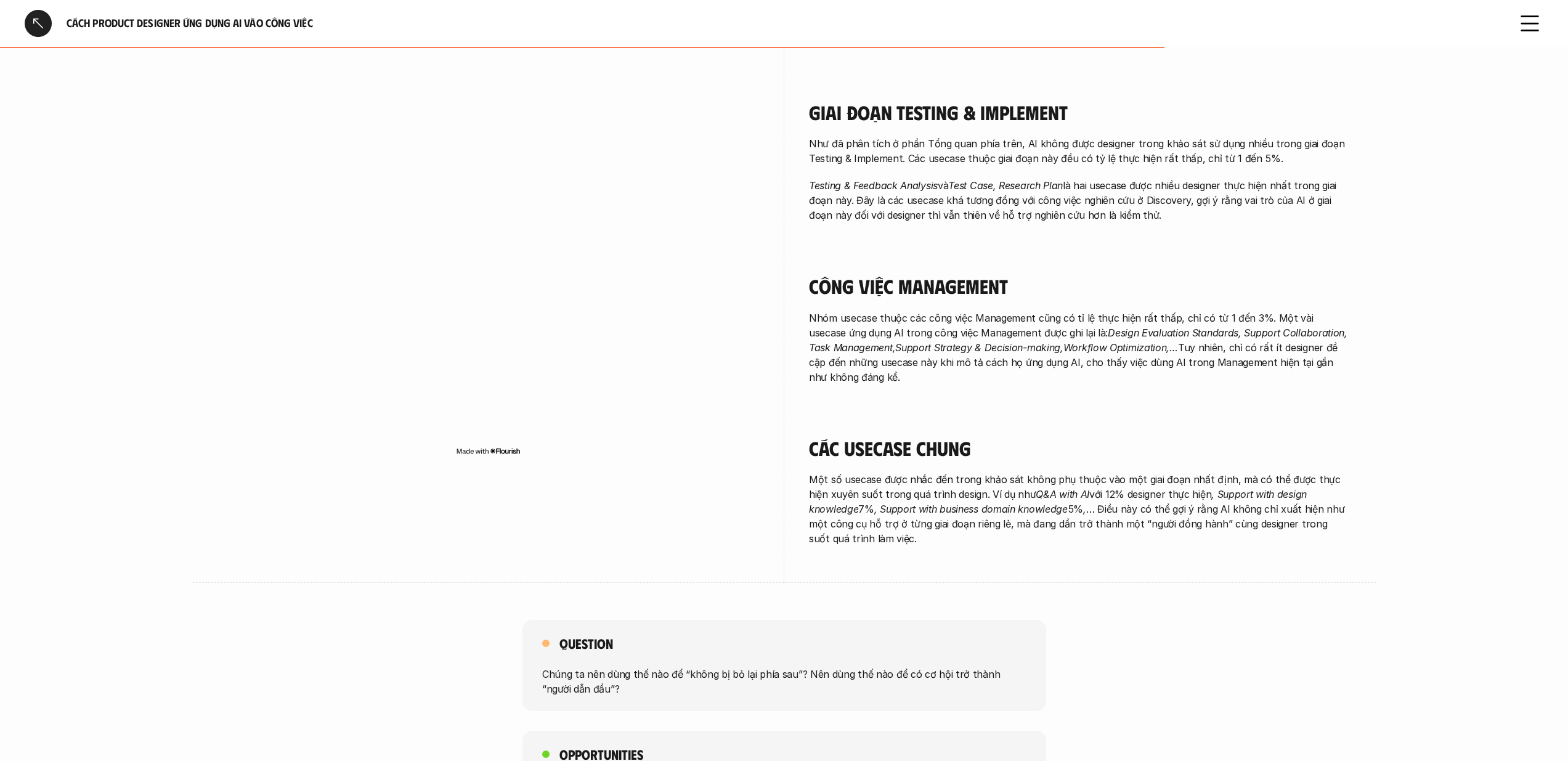
scroll to position [1786, 0]
click at [1523, 29] on icon at bounding box center [1530, 23] width 27 height 27
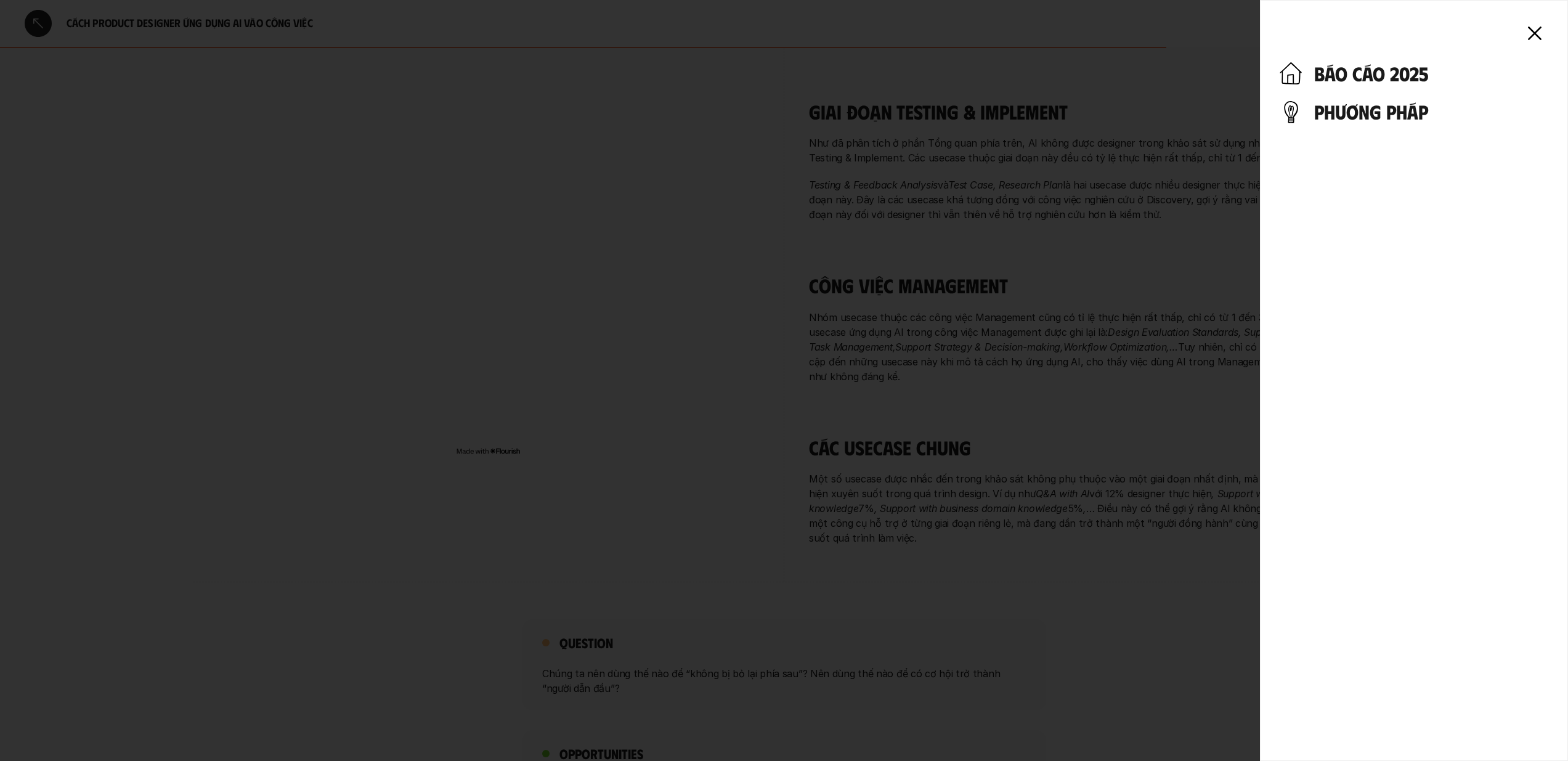
click at [1350, 104] on h4 "phương pháp" at bounding box center [1431, 111] width 234 height 23
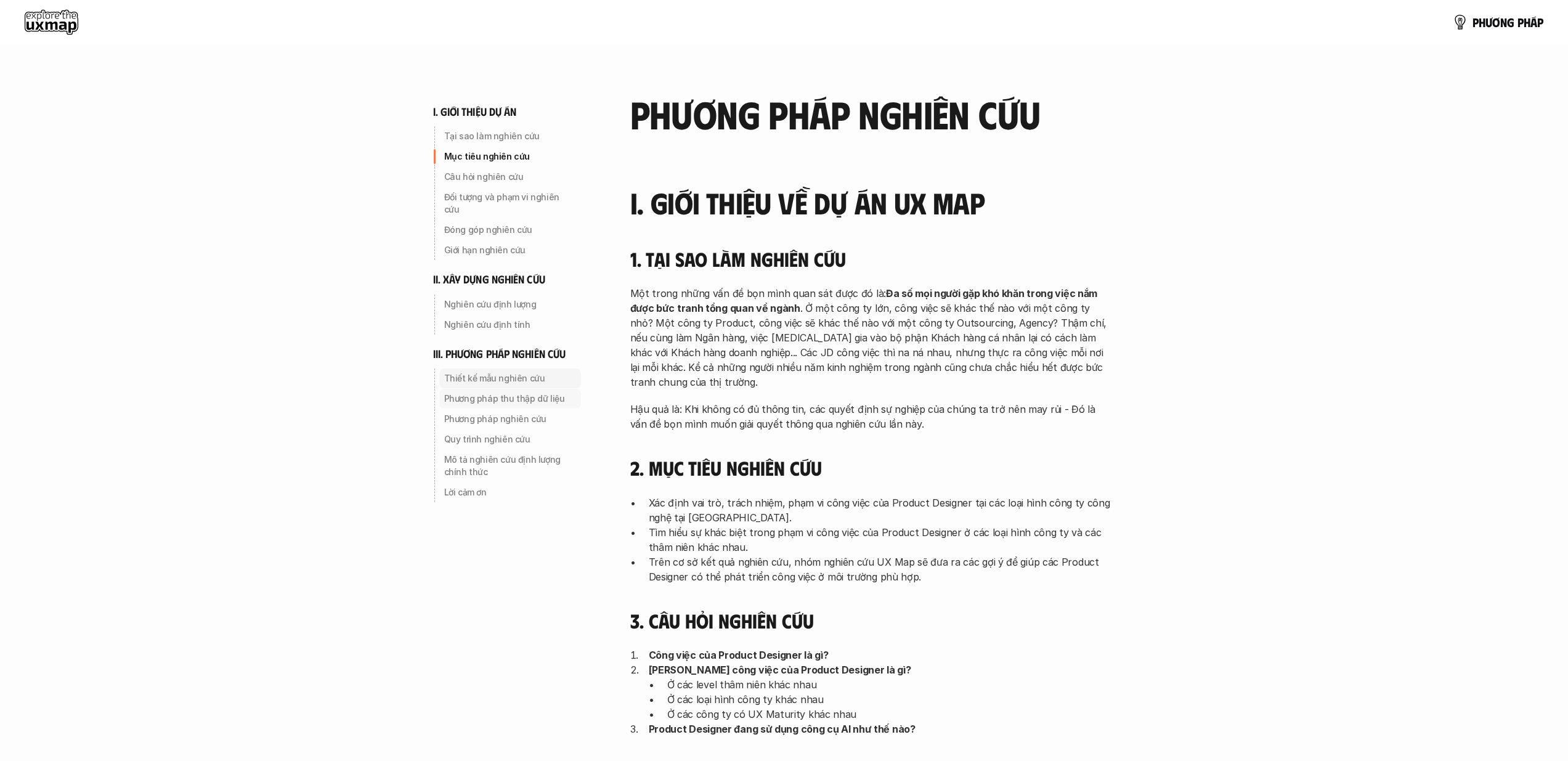
click at [530, 372] on p "Thiết kế mẫu nghiên cứu" at bounding box center [510, 378] width 132 height 12
click at [477, 135] on p "Tại sao làm nghiên cứu" at bounding box center [510, 136] width 132 height 12
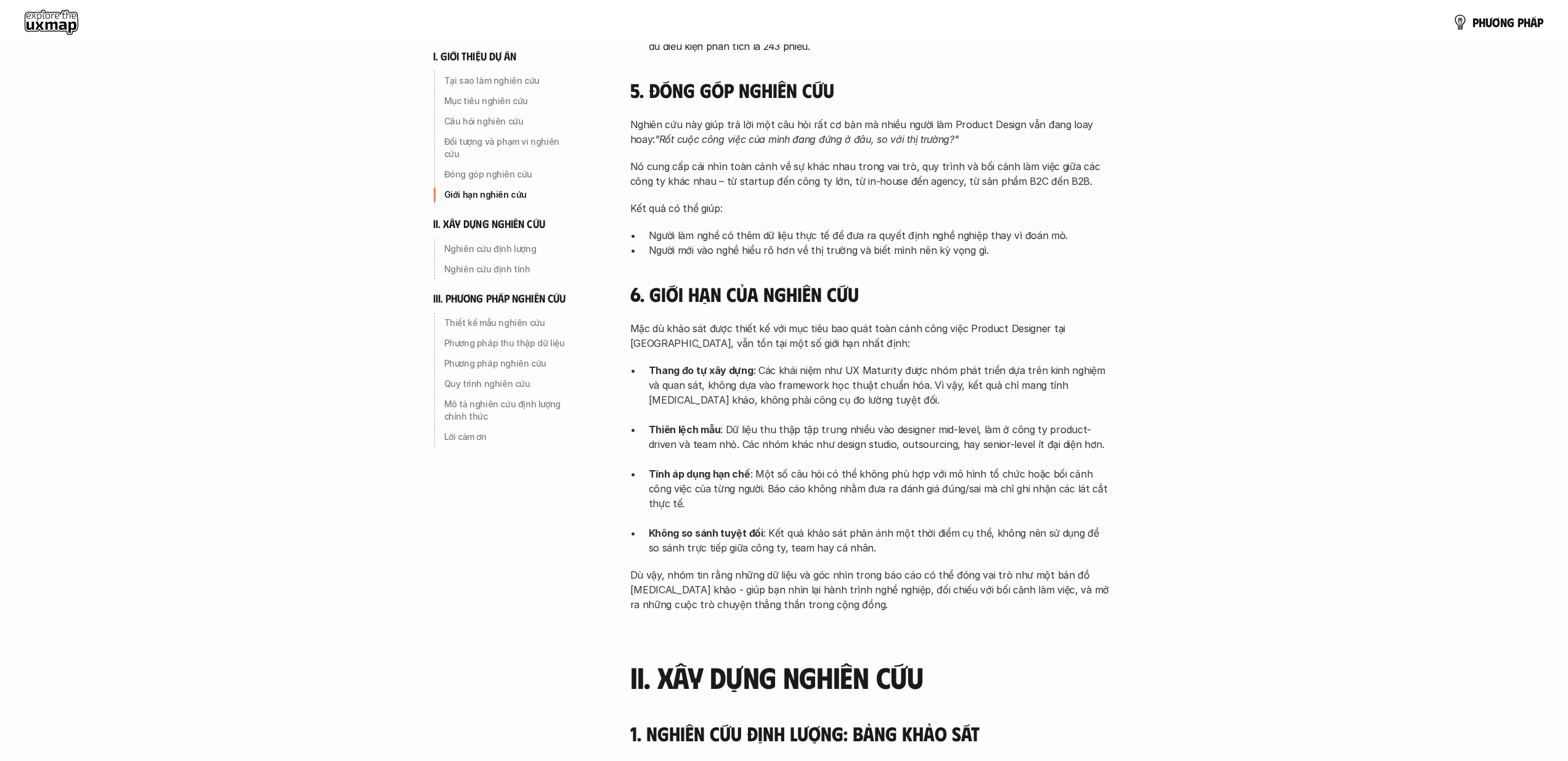
scroll to position [924, 0]
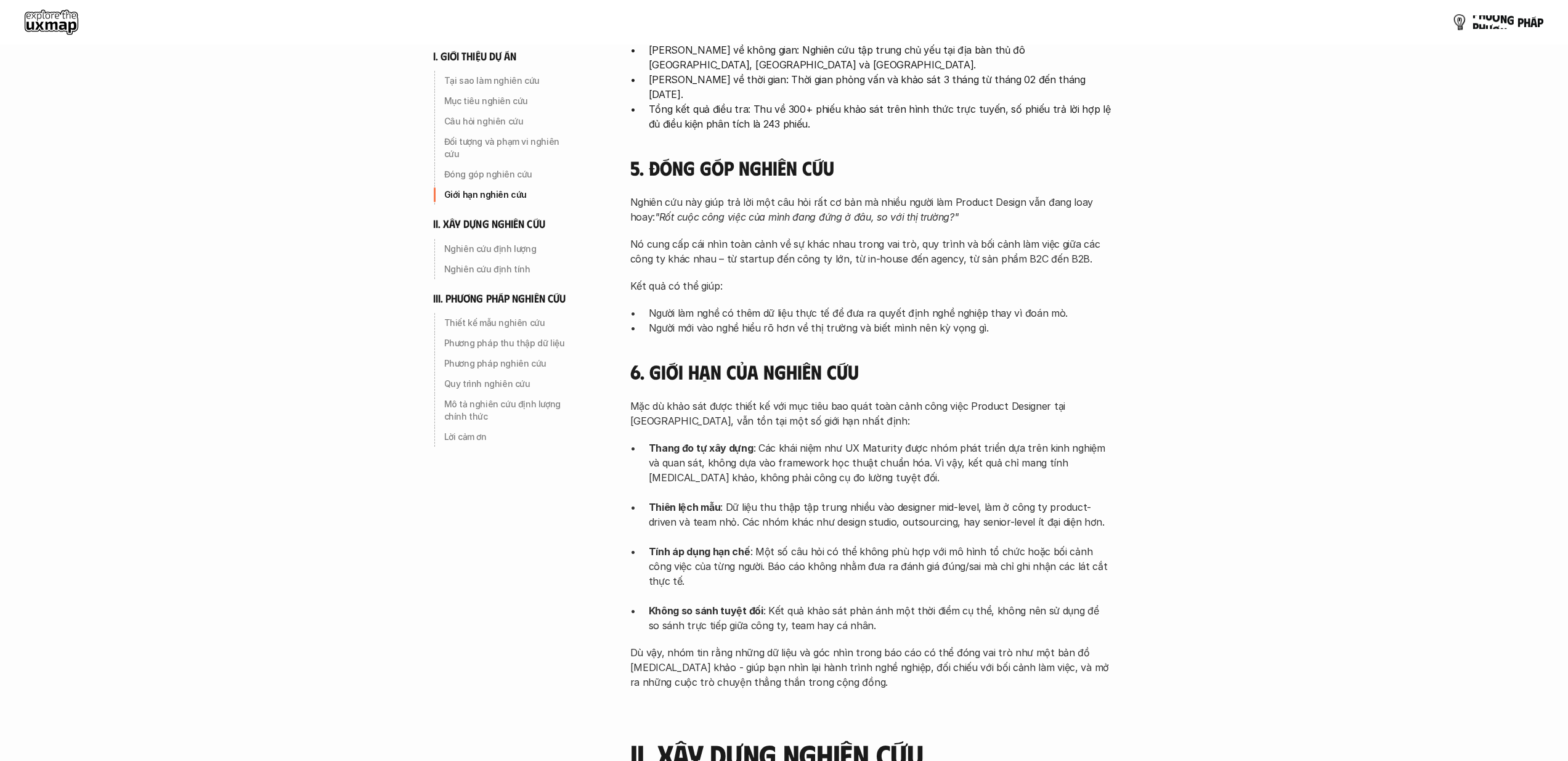
click at [1501, 16] on p "p h ư ơ n g p h á p" at bounding box center [1508, 22] width 71 height 14
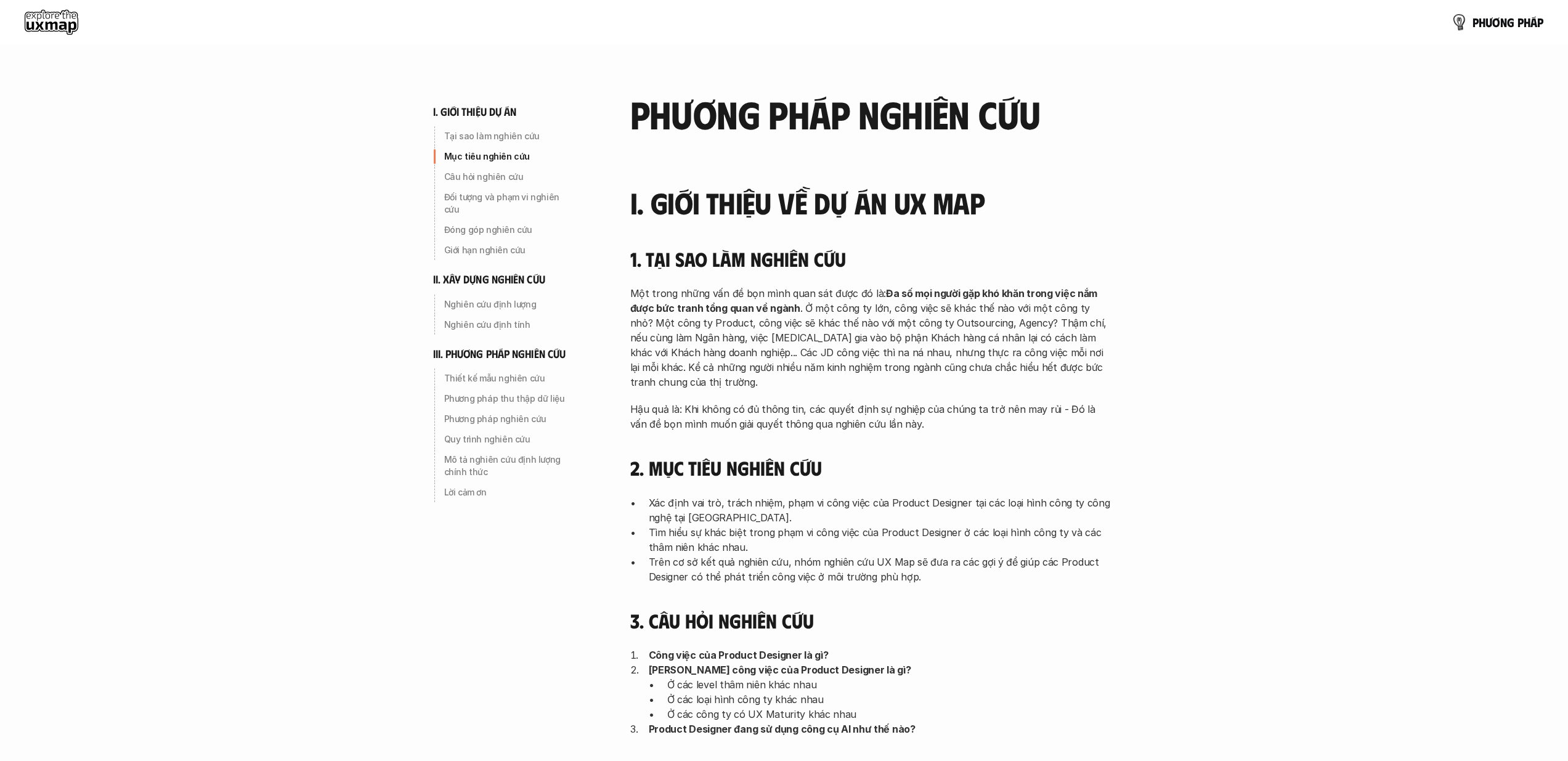
click at [1498, 23] on p "p h ư ơ n g p h á p" at bounding box center [1508, 22] width 71 height 14
click at [1451, 27] on img at bounding box center [1459, 22] width 18 height 18
click at [1460, 23] on img at bounding box center [1459, 22] width 18 height 18
click at [32, 21] on use at bounding box center [52, 22] width 54 height 25
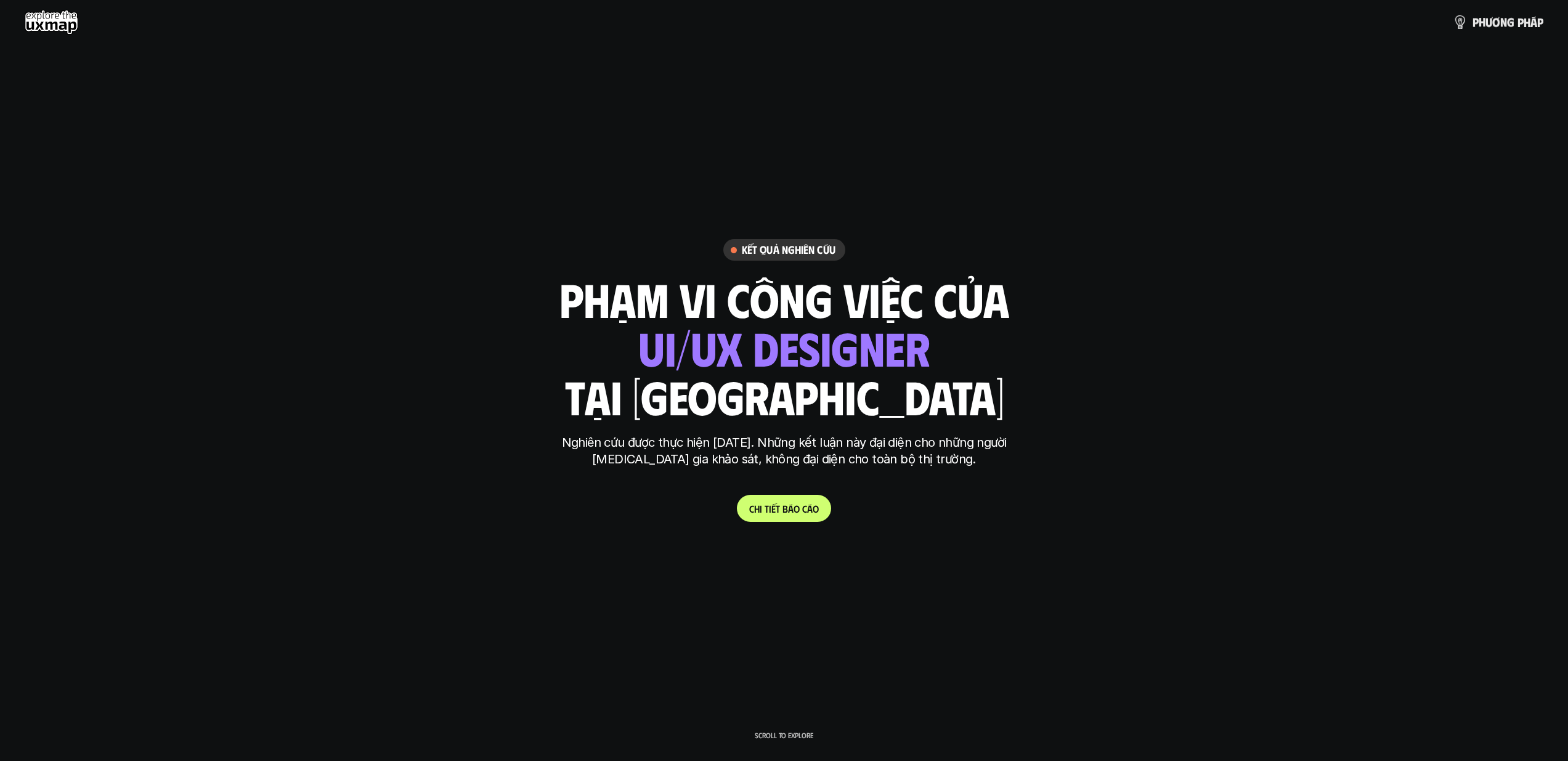
click at [1444, 14] on div "p h ư ơ n g p h á p" at bounding box center [784, 22] width 1519 height 25
click at [1465, 20] on img at bounding box center [1460, 23] width 15 height 15
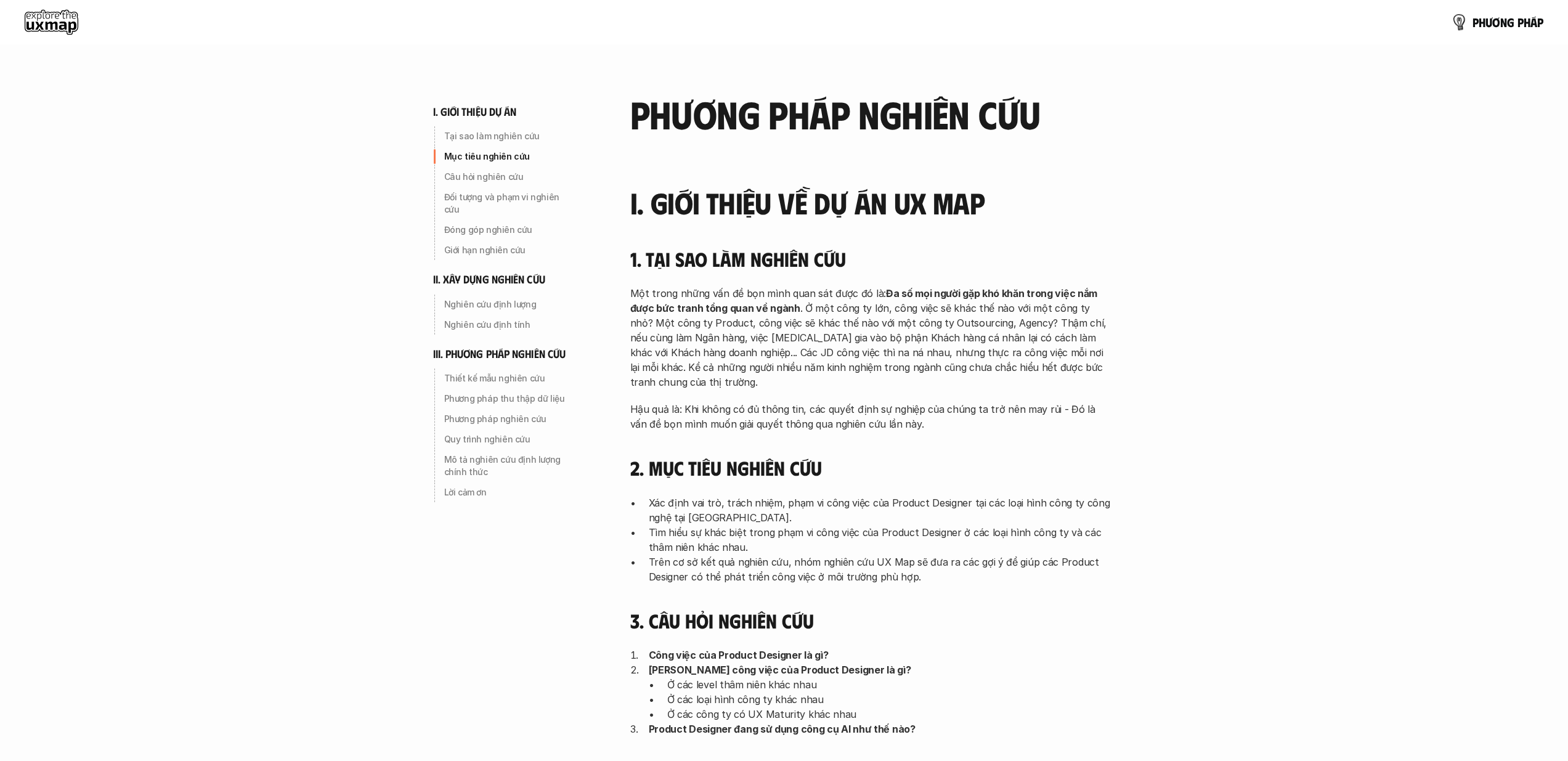
click at [1465, 20] on img at bounding box center [1459, 22] width 18 height 18
click at [477, 129] on div "Tại sao làm nghiên cứu" at bounding box center [510, 136] width 141 height 20
click at [45, 30] on use at bounding box center [52, 22] width 54 height 25
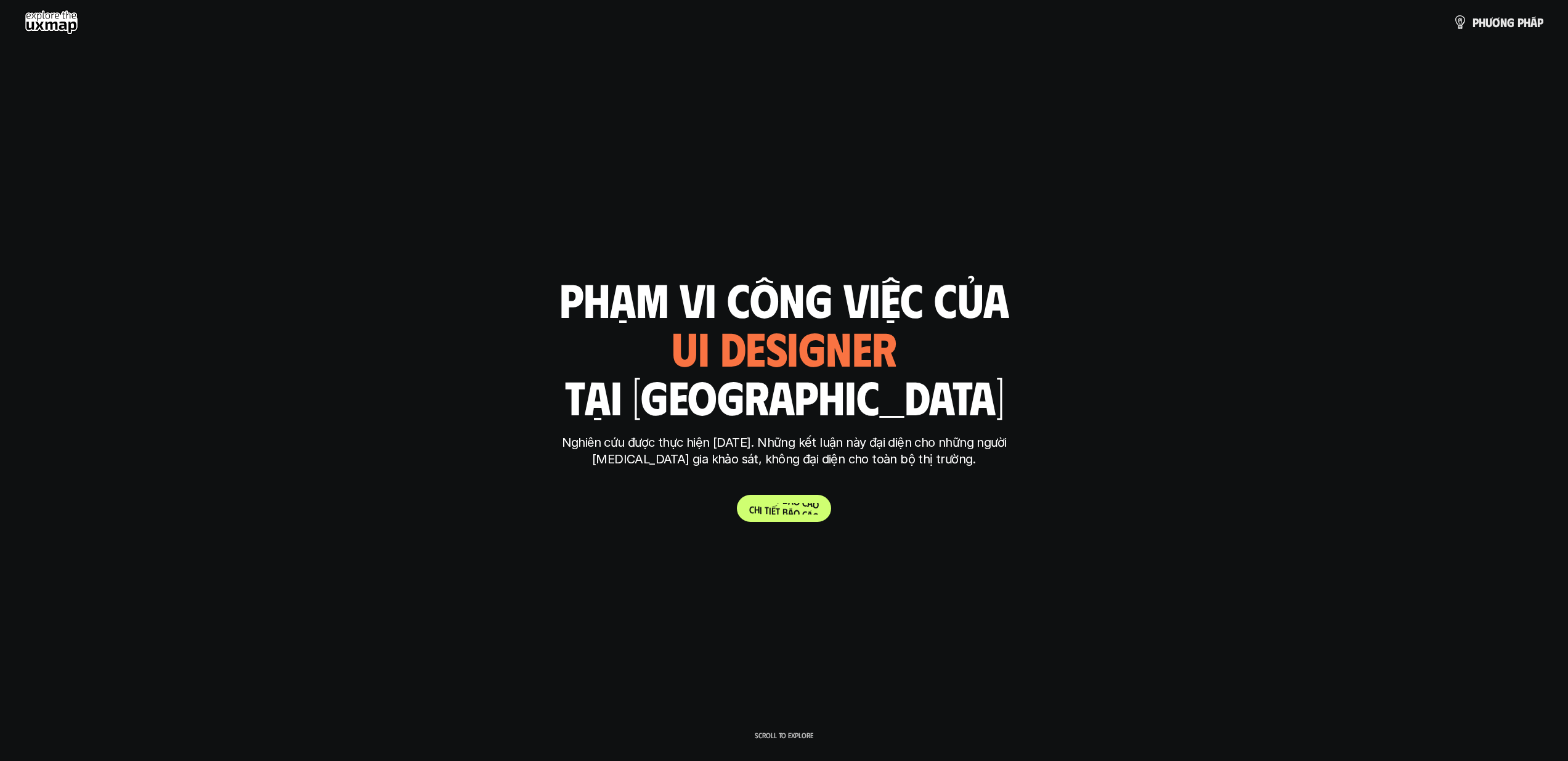
click at [794, 508] on p "C h i t i ế t b á o c á o" at bounding box center [784, 508] width 69 height 12
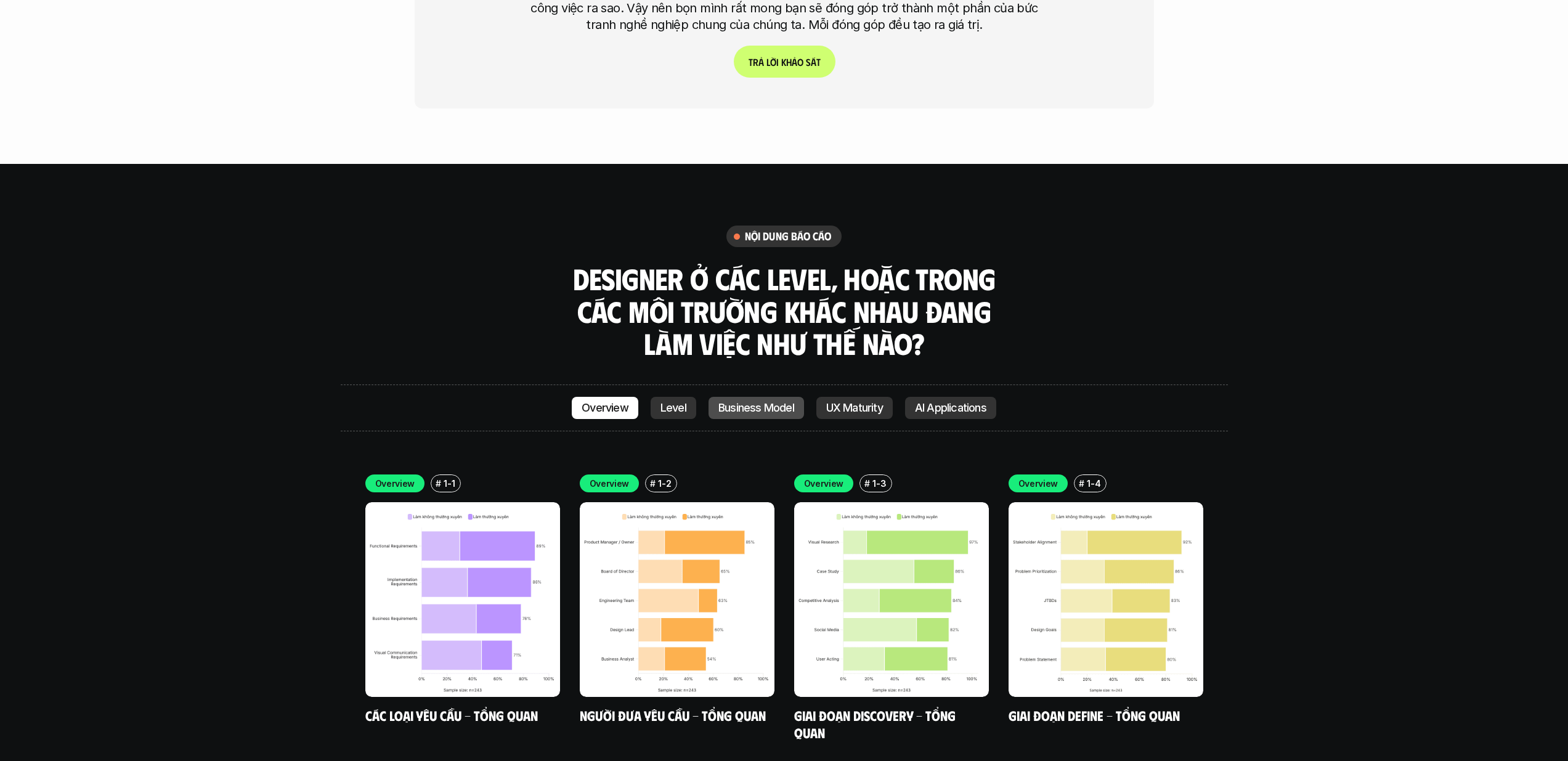
scroll to position [3468, 0]
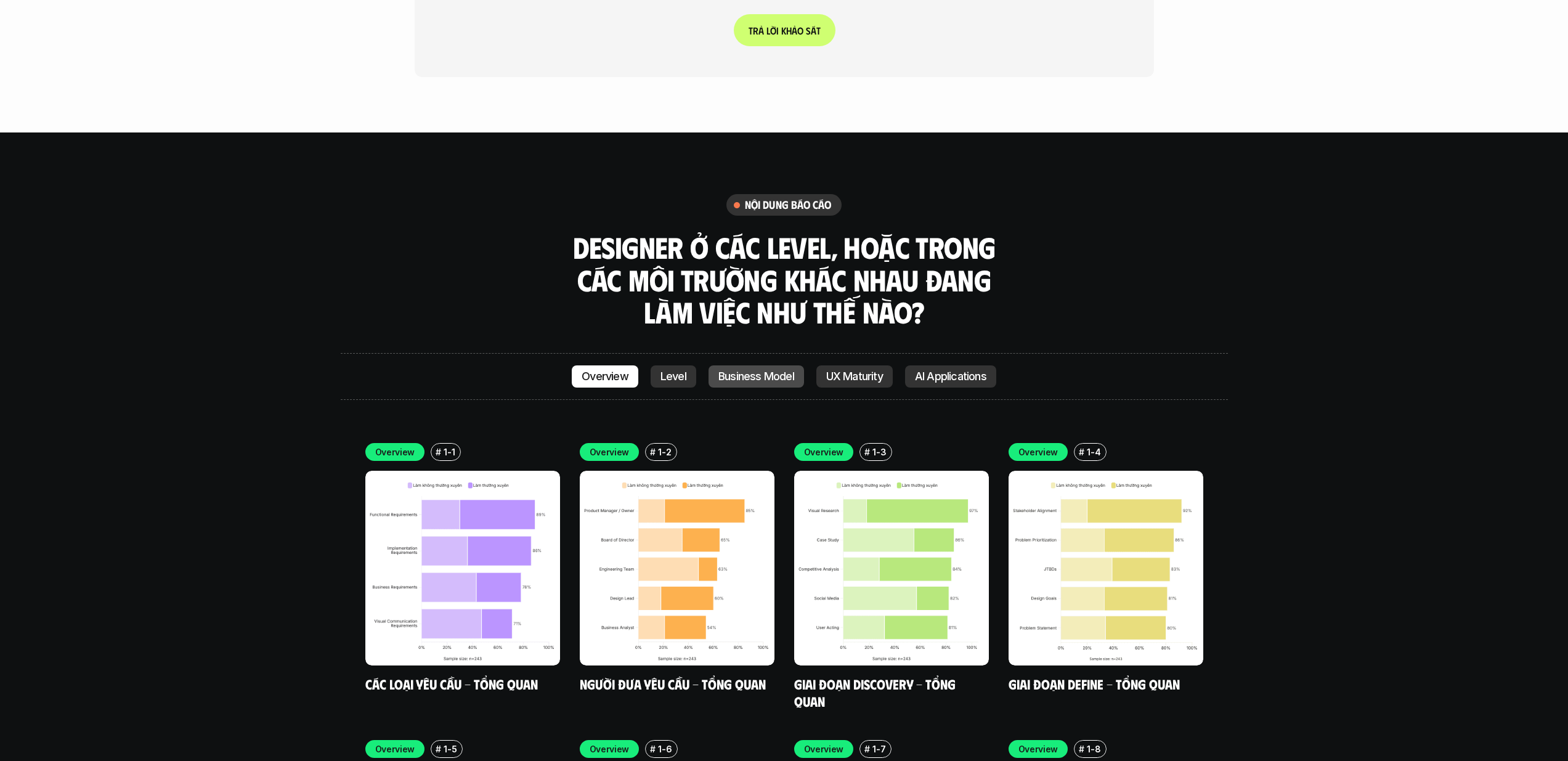
click at [736, 370] on p "Business Model" at bounding box center [756, 376] width 76 height 12
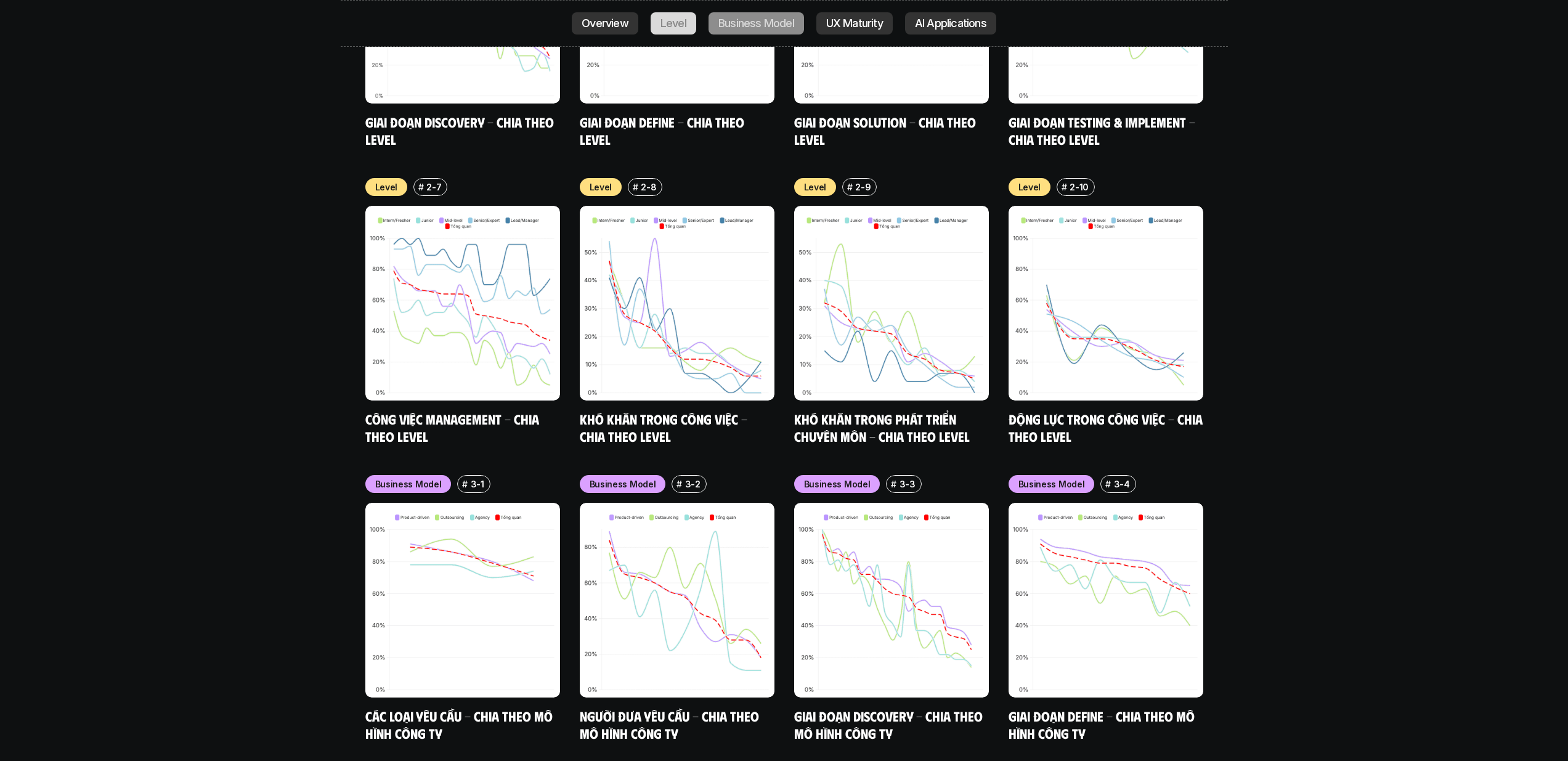
scroll to position [4966, 0]
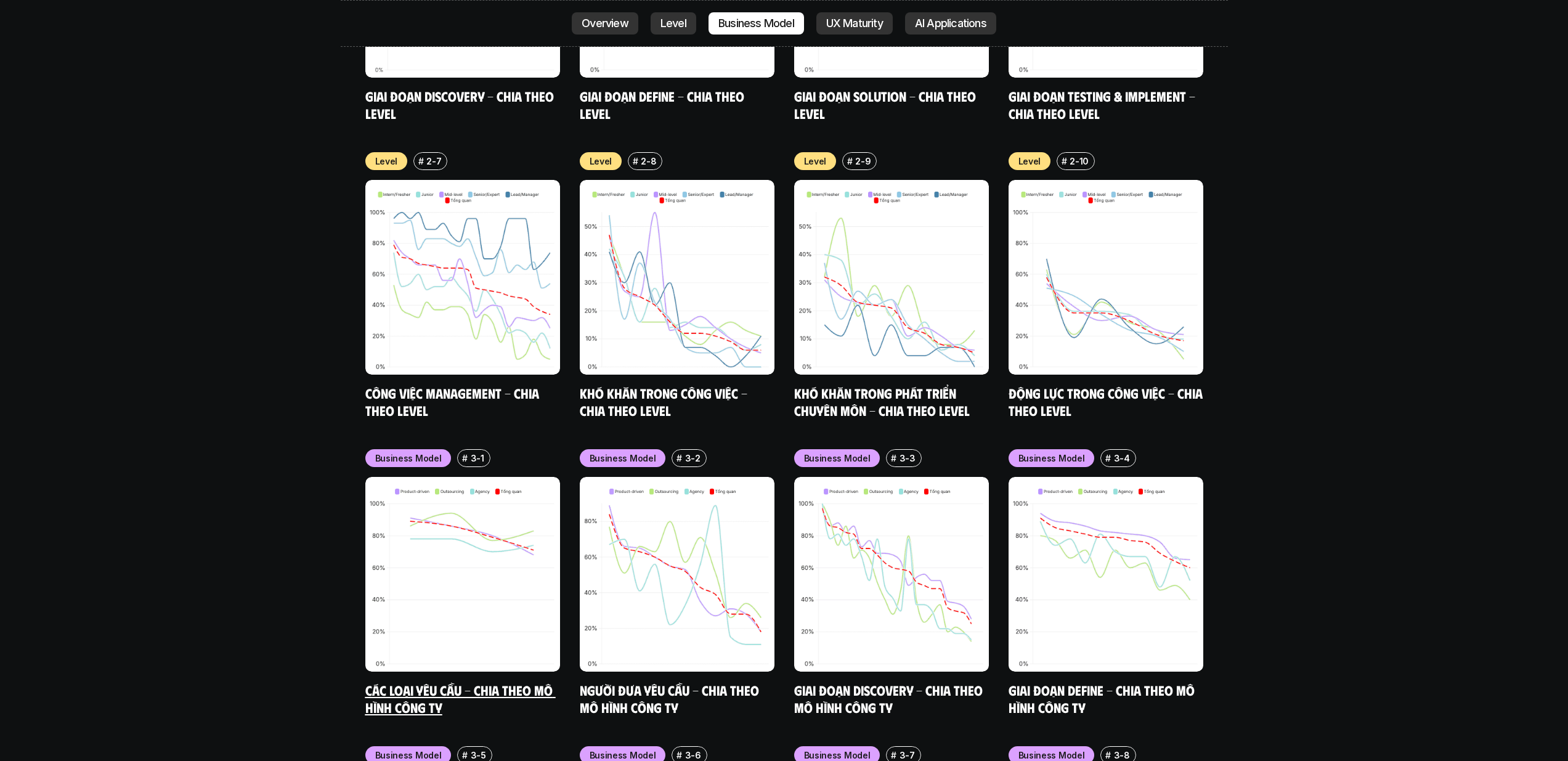
click at [457, 535] on img at bounding box center [462, 573] width 194 height 194
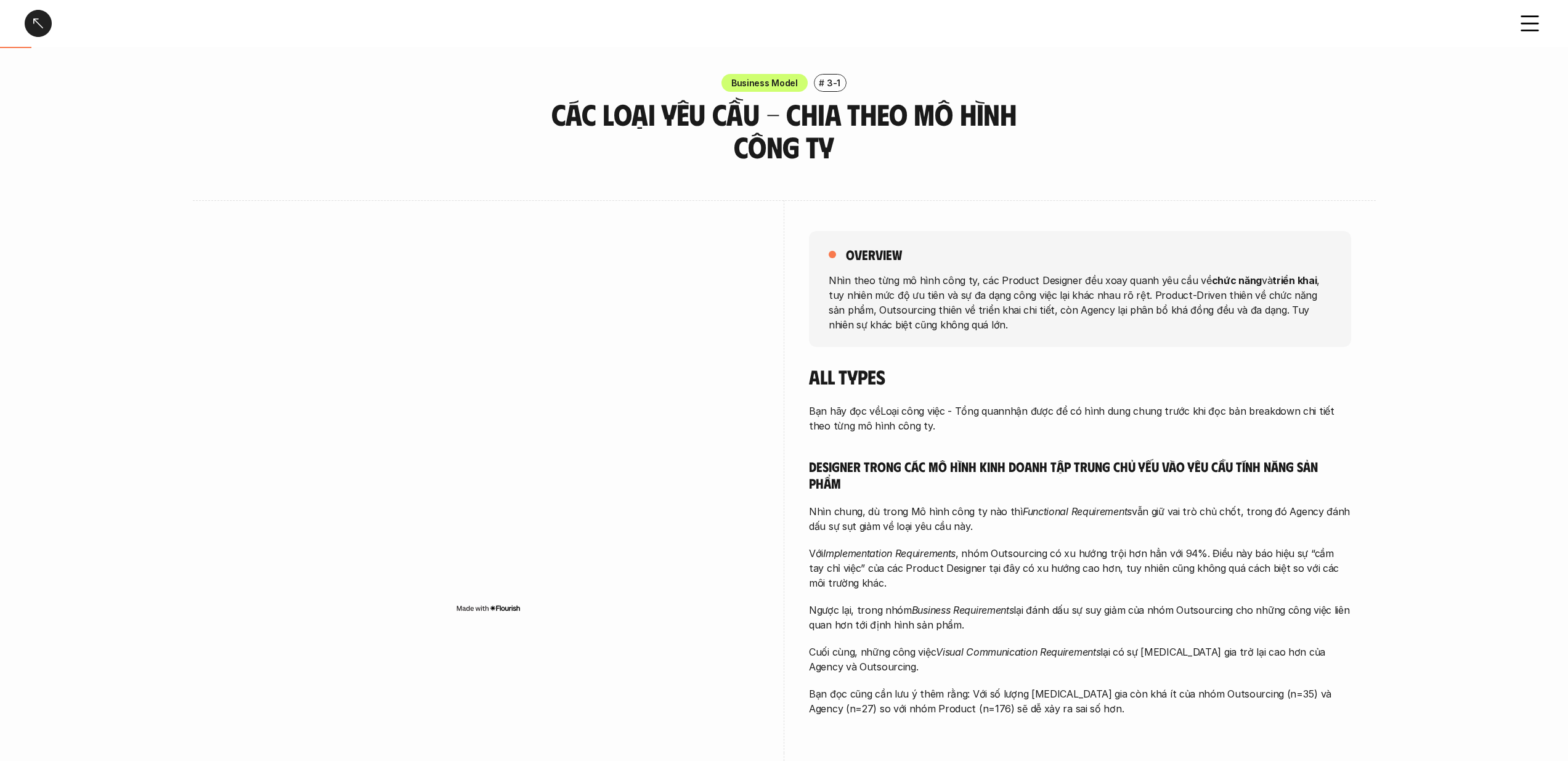
click at [30, 27] on div at bounding box center [38, 23] width 27 height 27
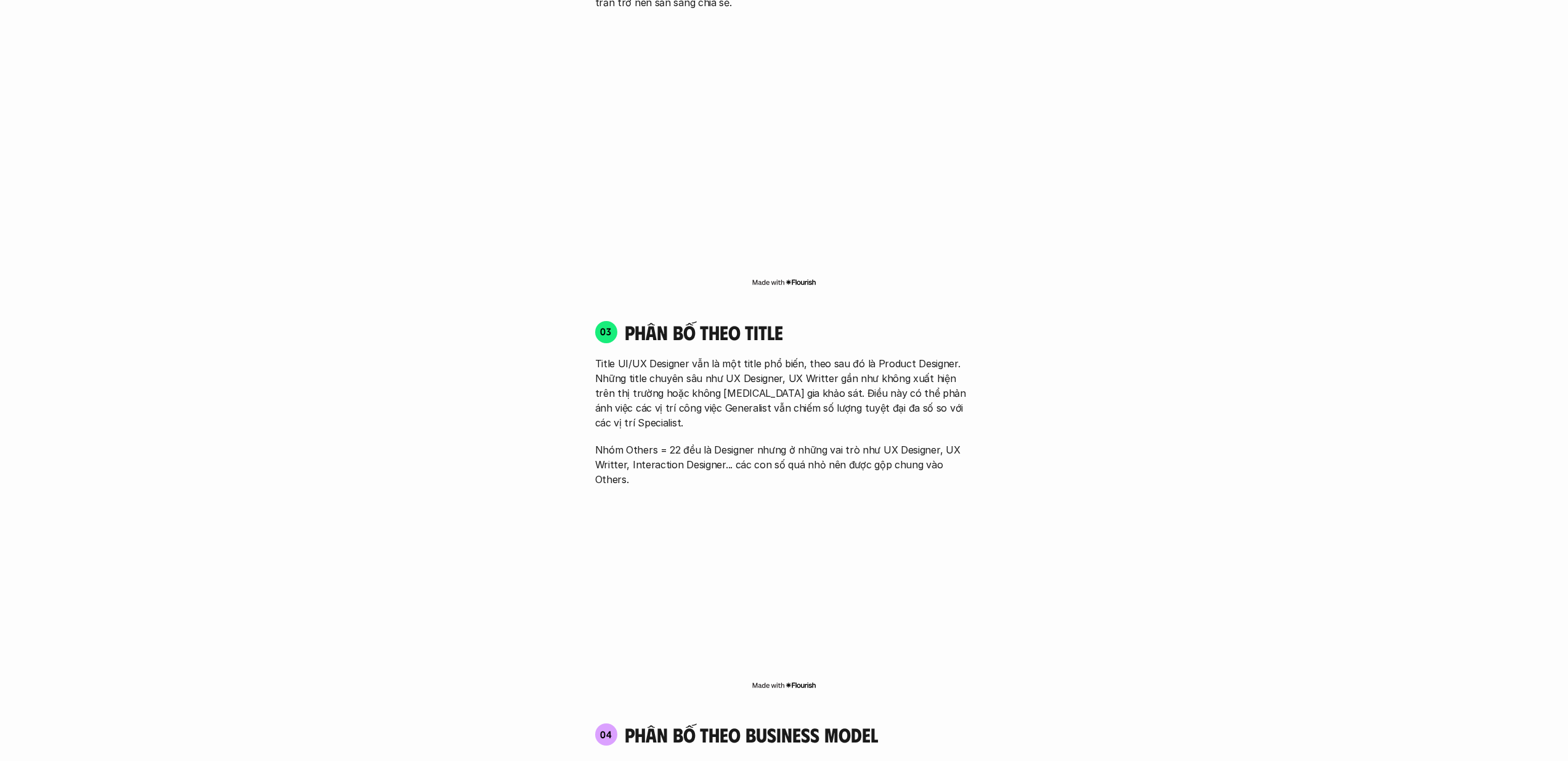
scroll to position [1854, 0]
